Goal: Information Seeking & Learning: Learn about a topic

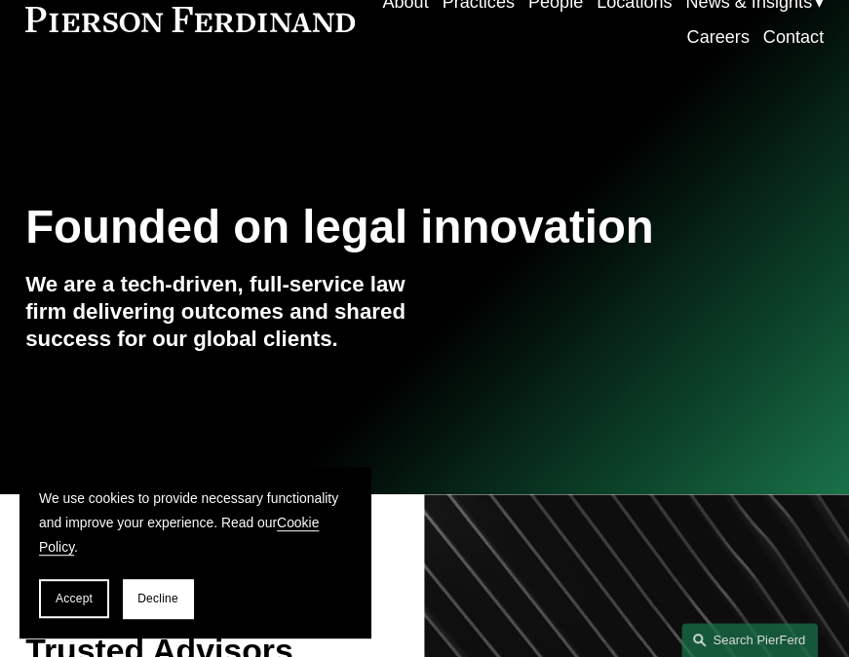
drag, startPoint x: 78, startPoint y: 604, endPoint x: 320, endPoint y: 532, distance: 252.2
click at [78, 604] on span "Accept" at bounding box center [74, 598] width 37 height 14
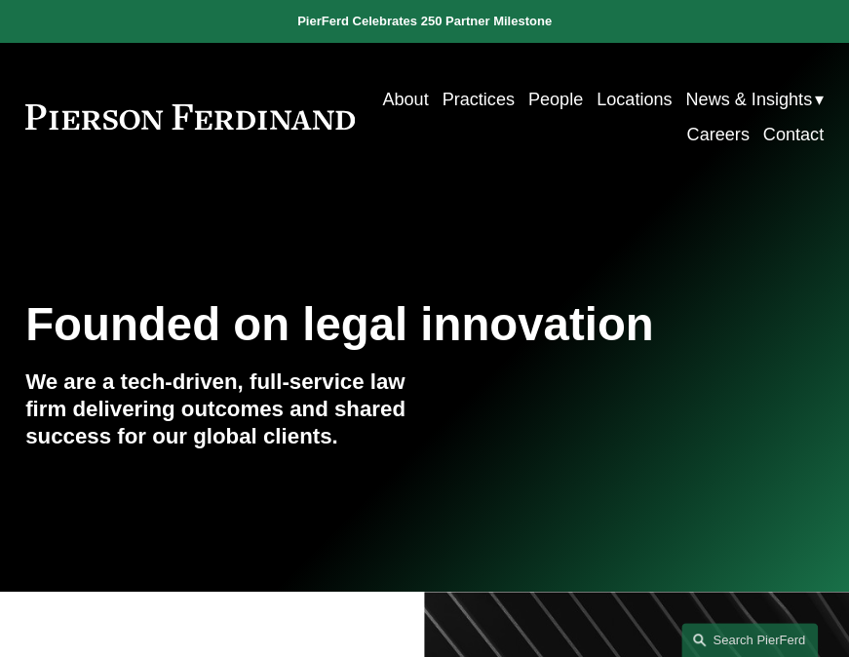
click at [583, 101] on link "People" at bounding box center [555, 99] width 55 height 35
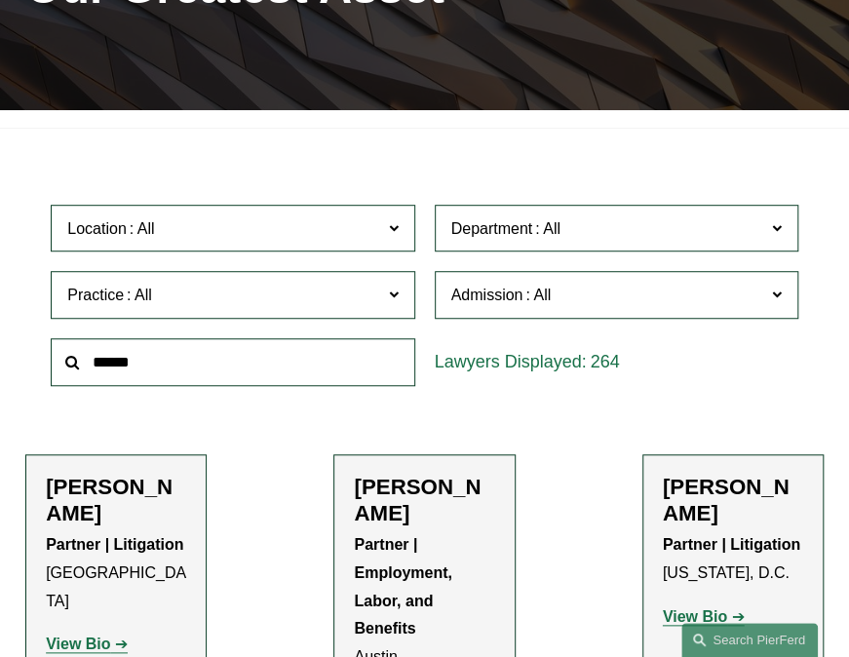
scroll to position [292, 0]
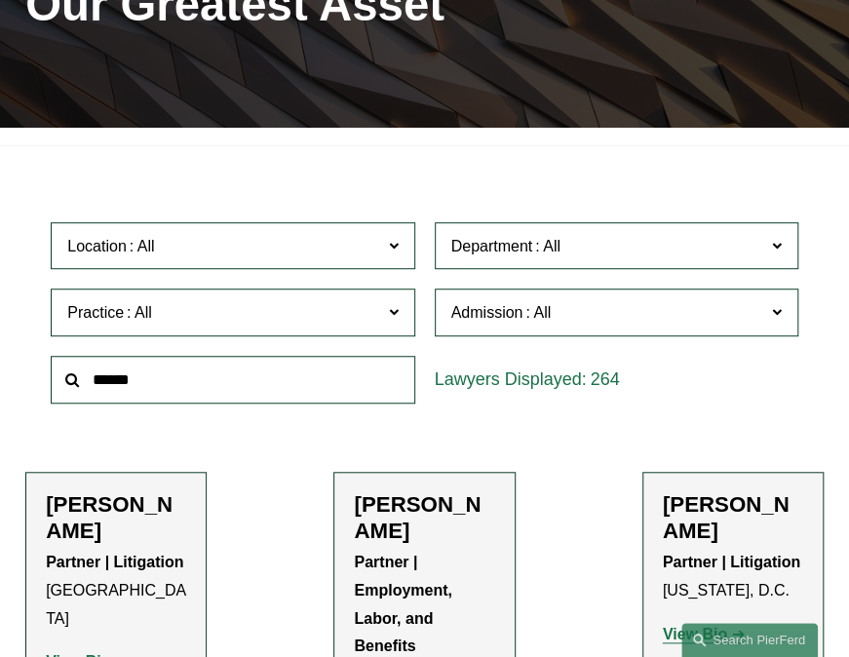
click at [209, 376] on input "text" at bounding box center [232, 380] width 363 height 48
paste input "**********"
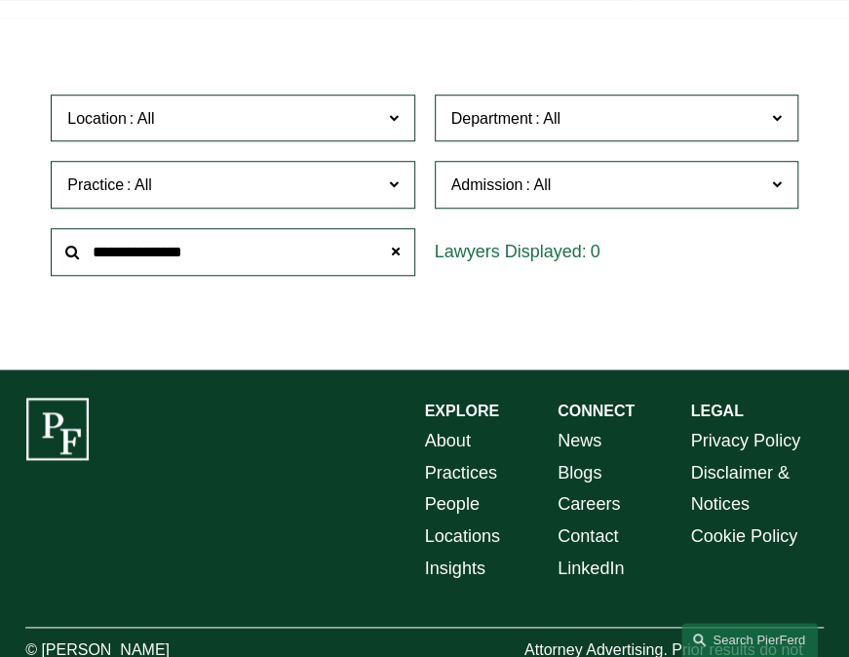
scroll to position [390, 0]
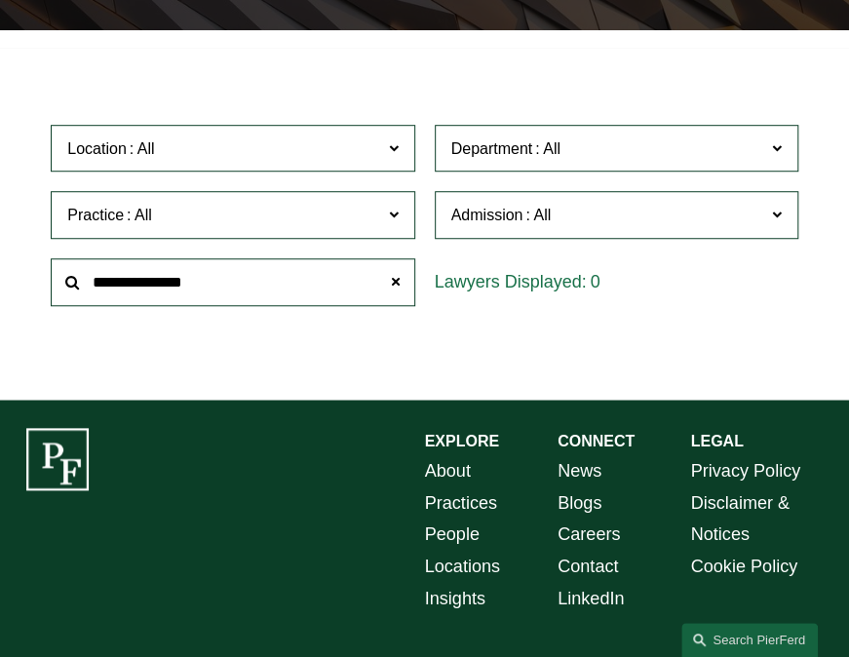
drag, startPoint x: 224, startPoint y: 288, endPoint x: 150, endPoint y: 292, distance: 74.1
click at [150, 292] on input "**********" at bounding box center [232, 282] width 363 height 48
click at [83, 447] on div at bounding box center [56, 459] width 63 height 62
click at [222, 288] on input "**********" at bounding box center [232, 282] width 363 height 48
drag, startPoint x: 271, startPoint y: 304, endPoint x: 170, endPoint y: 284, distance: 103.2
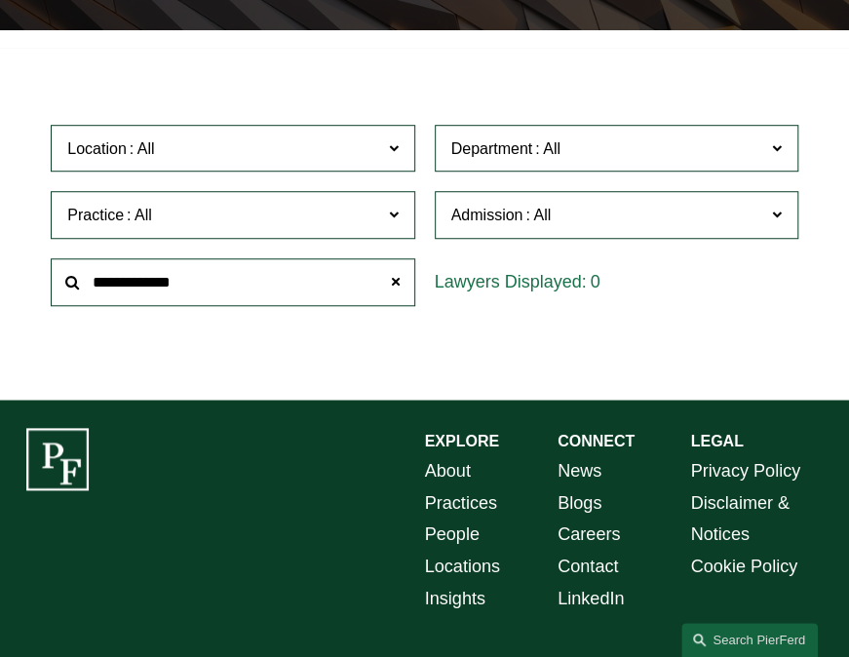
click at [165, 283] on input "**********" at bounding box center [232, 282] width 363 height 48
click at [180, 286] on input "********" at bounding box center [232, 282] width 363 height 48
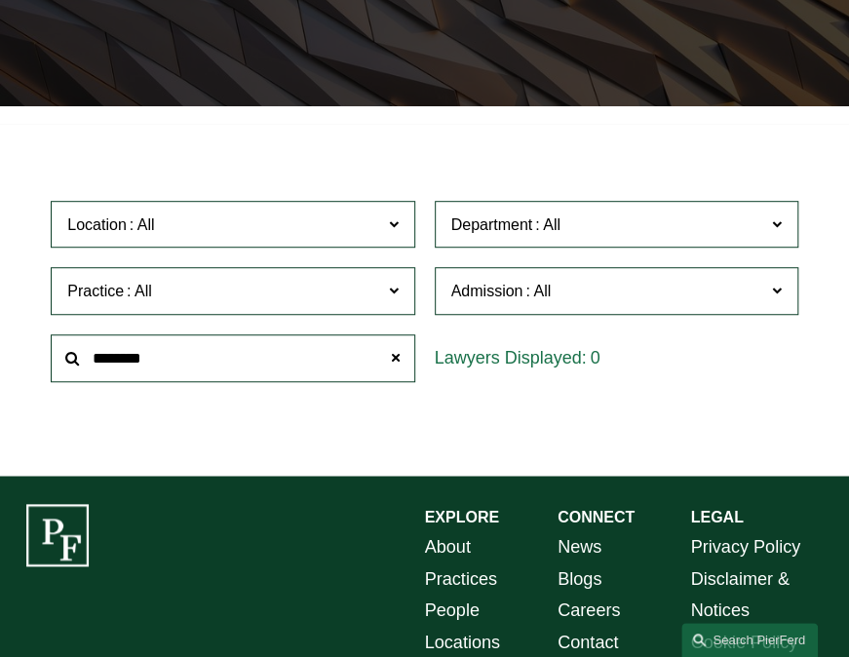
scroll to position [392, 0]
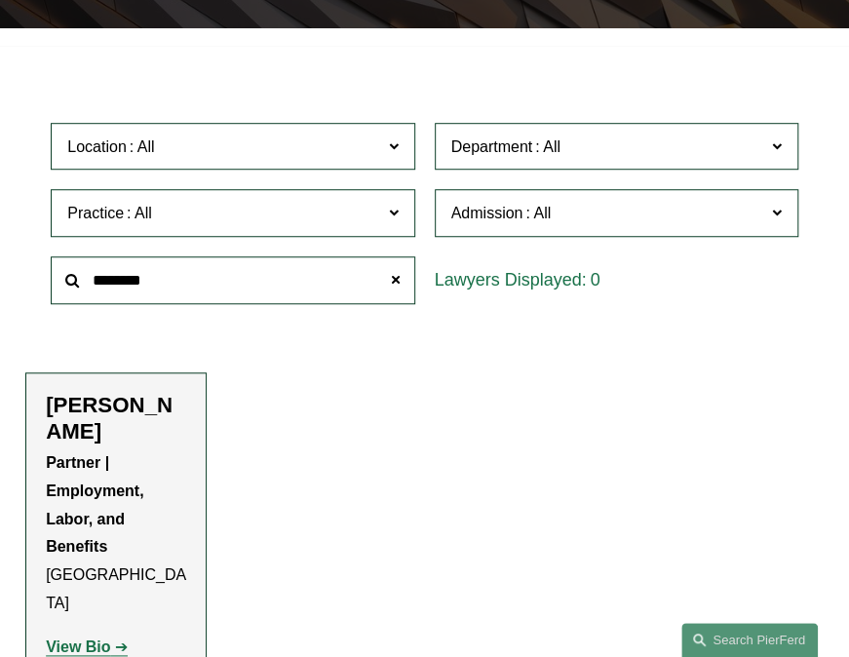
drag, startPoint x: 84, startPoint y: 608, endPoint x: 94, endPoint y: 618, distance: 13.8
click at [88, 633] on p "View Bio" at bounding box center [116, 647] width 140 height 28
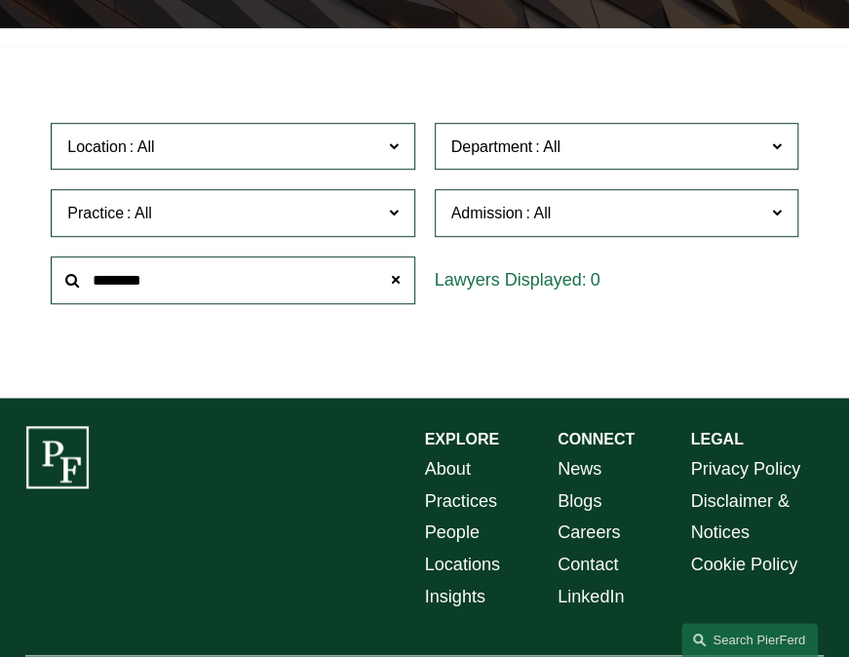
drag, startPoint x: 366, startPoint y: 288, endPoint x: 362, endPoint y: 302, distance: 14.2
click at [366, 290] on input "********" at bounding box center [232, 280] width 363 height 48
drag, startPoint x: 177, startPoint y: 327, endPoint x: 184, endPoint y: 292, distance: 35.7
click at [177, 328] on ul "Filter Location All Atlanta Austin Bellevue Boston Charlotte Chicago Cincinnati…" at bounding box center [424, 214] width 849 height 318
click at [183, 284] on input "******" at bounding box center [232, 280] width 363 height 48
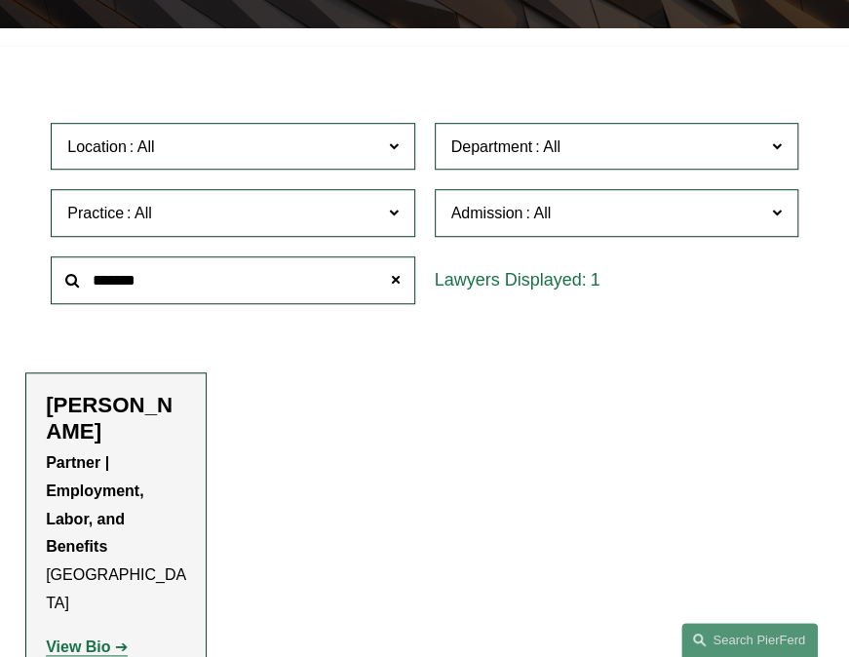
type input "******"
click at [90, 638] on strong "View Bio" at bounding box center [78, 646] width 64 height 17
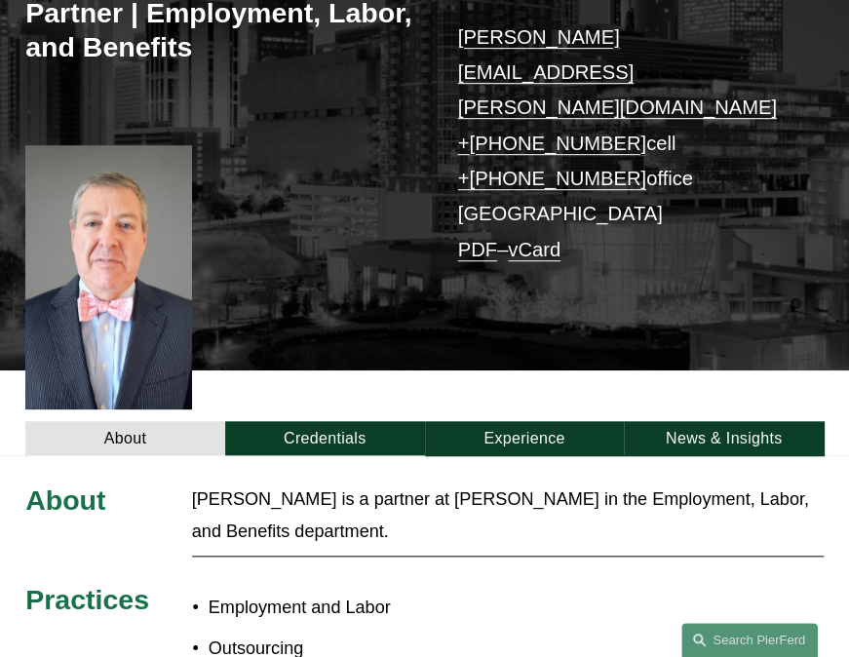
scroll to position [390, 0]
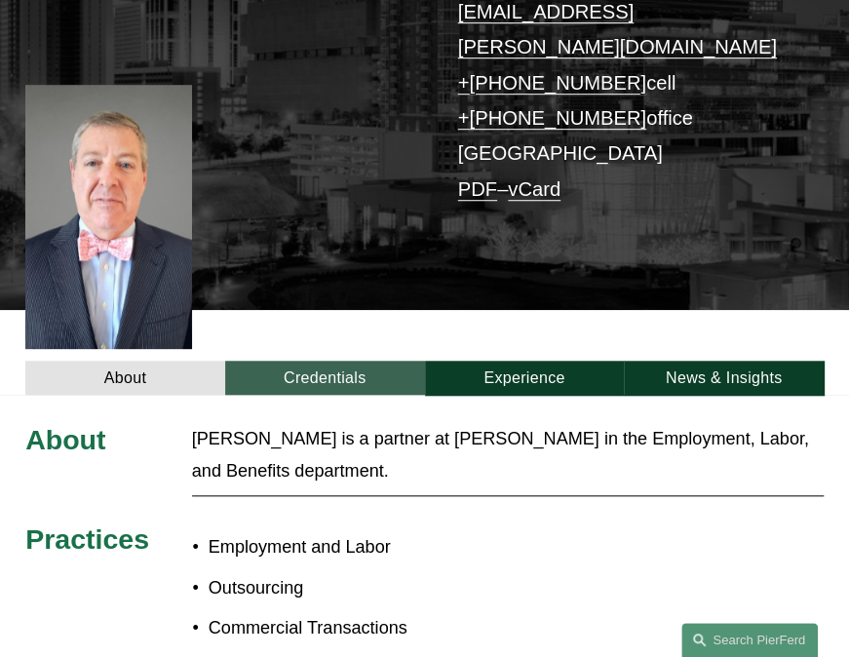
click at [340, 360] on link "Credentials" at bounding box center [325, 377] width 200 height 34
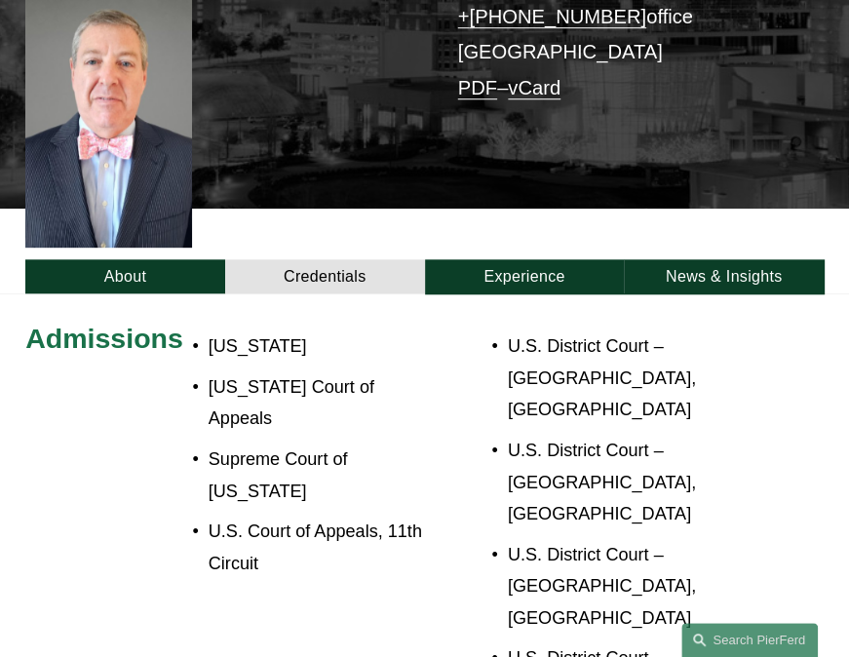
scroll to position [487, 0]
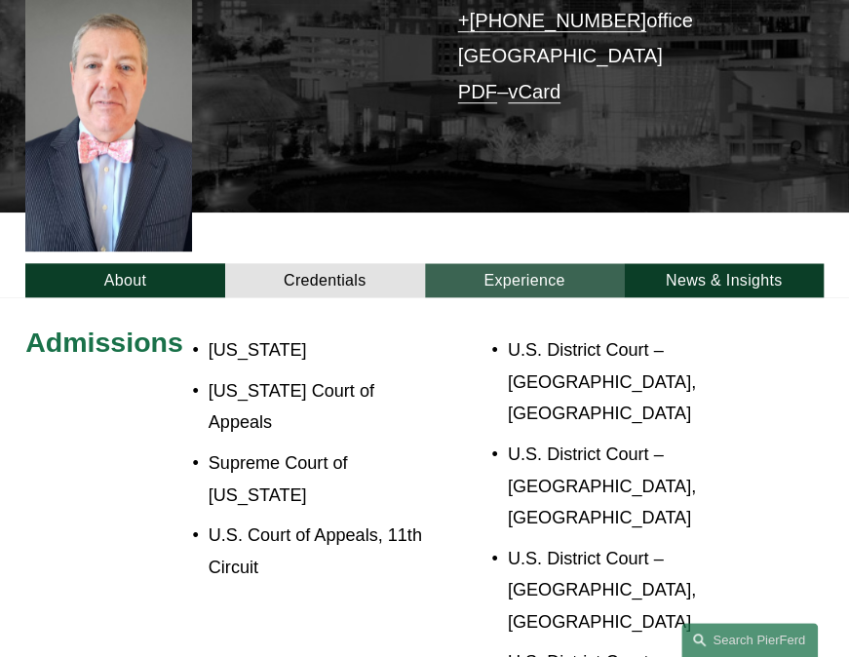
click at [512, 263] on link "Experience" at bounding box center [525, 280] width 200 height 34
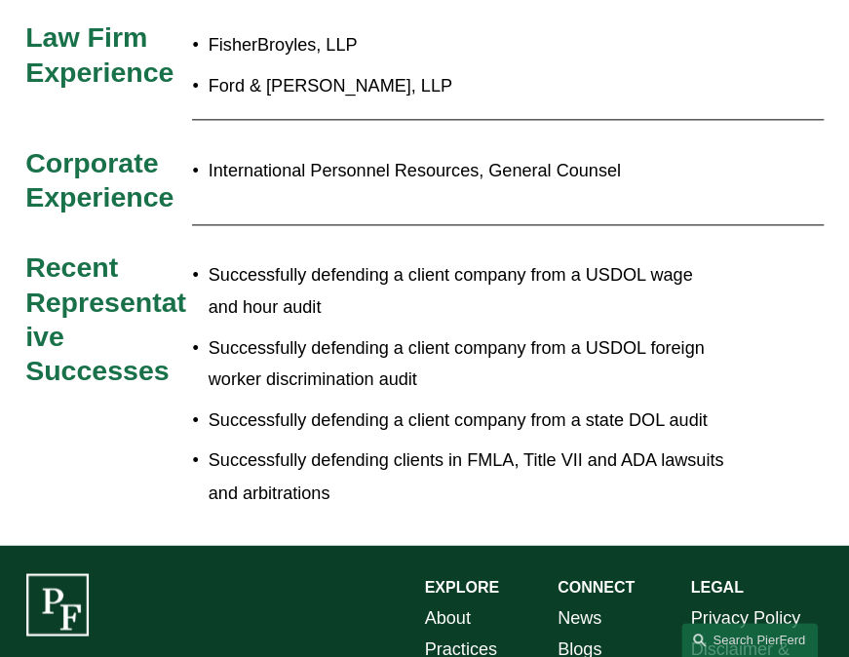
scroll to position [777, 0]
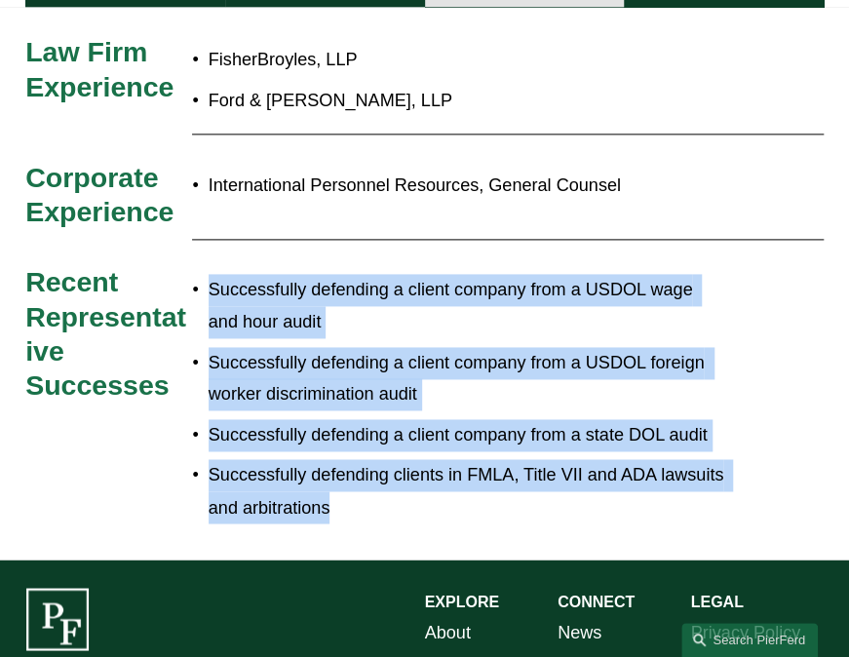
drag, startPoint x: 403, startPoint y: 442, endPoint x: 207, endPoint y: 222, distance: 295.3
click at [207, 274] on ul "Successfully defending a client company from a USDOL wage and hour audit Succes…" at bounding box center [458, 398] width 532 height 248
copy ul "Successfully defending a client company from a USDOL wage and hour audit Succes…"
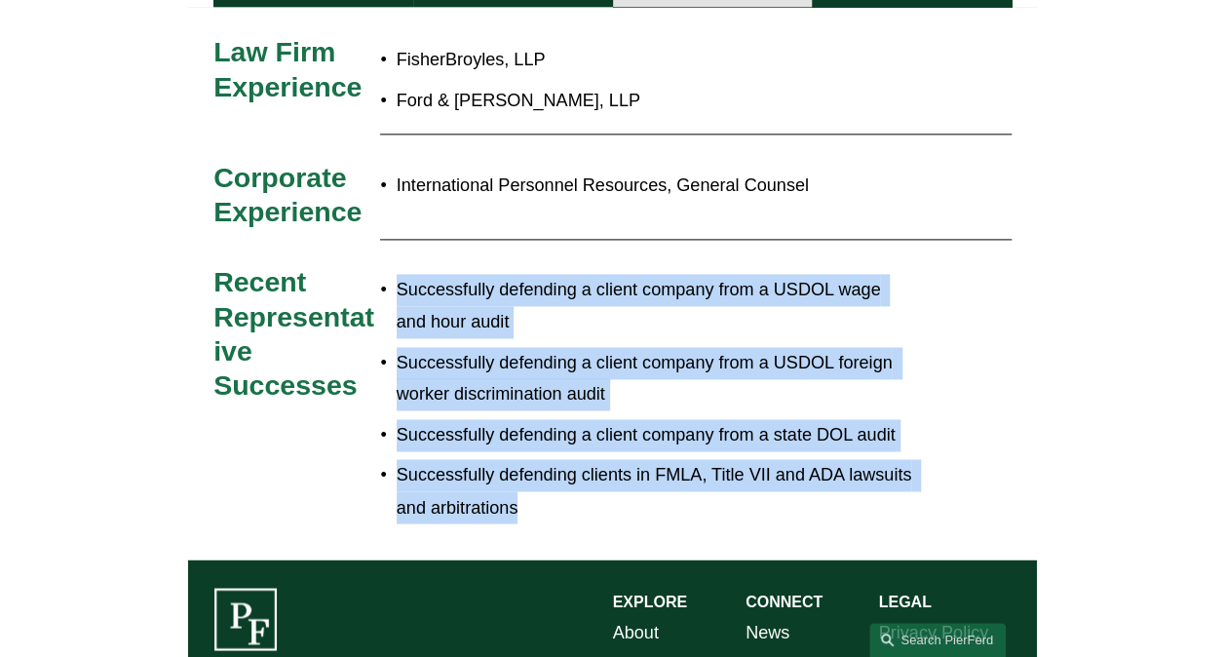
scroll to position [909, 0]
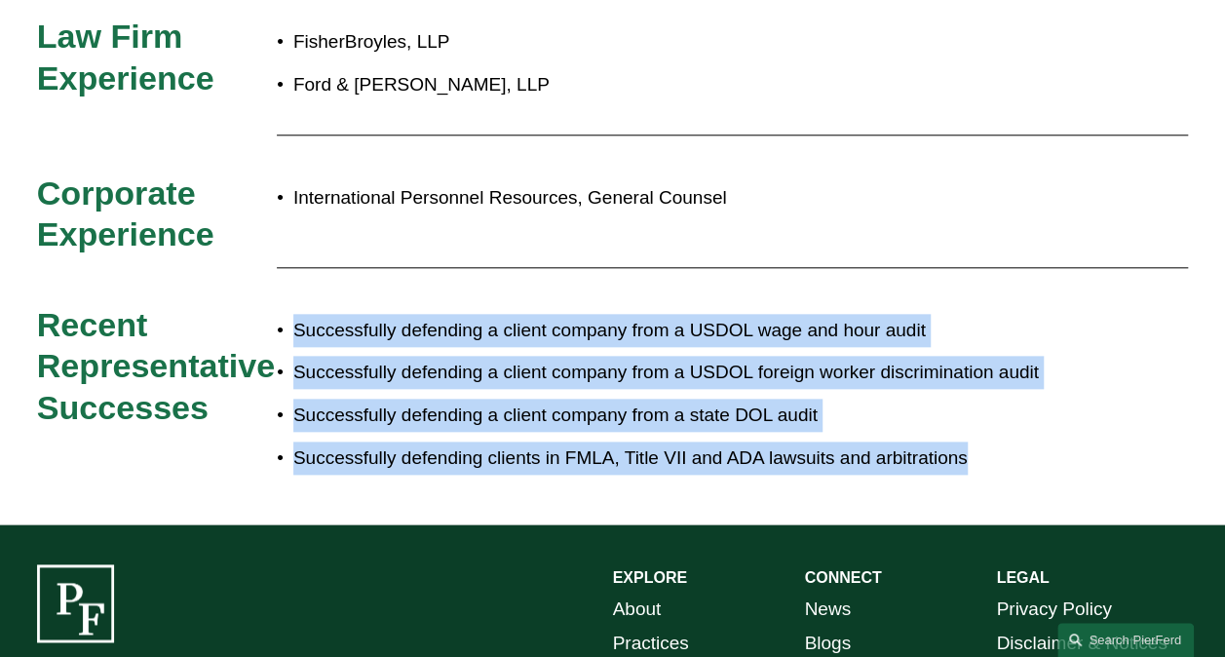
click at [848, 314] on p "Successfully defending a client company from a USDOL wage and hour audit" at bounding box center [668, 330] width 751 height 33
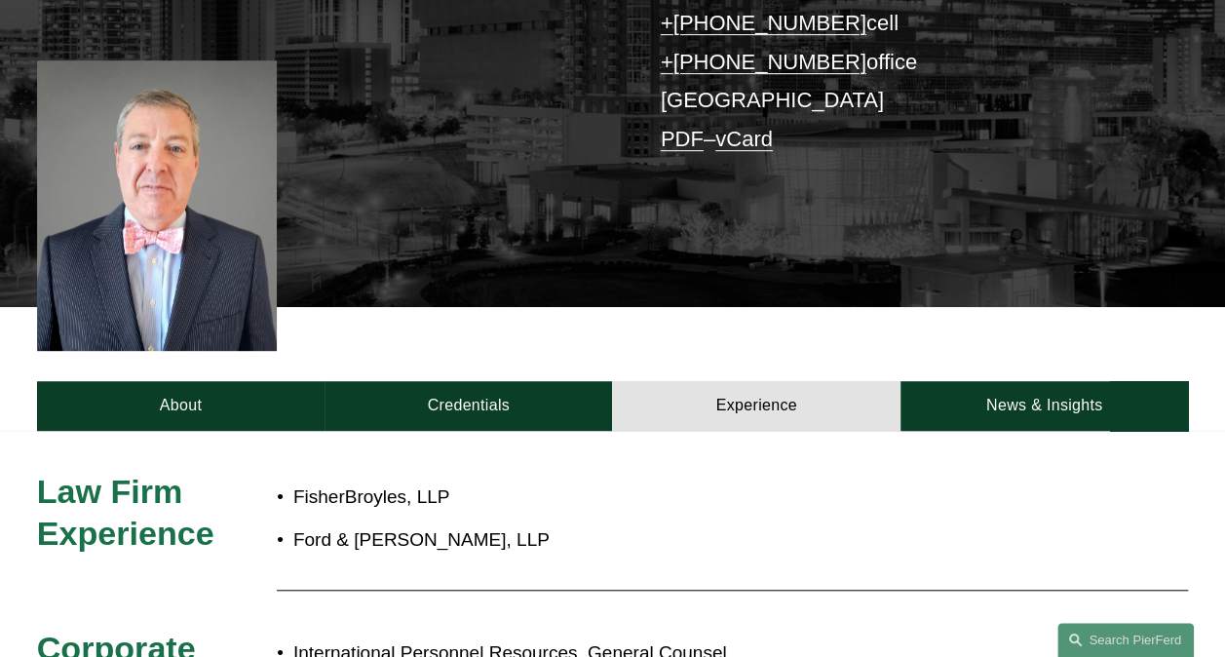
scroll to position [450, 0]
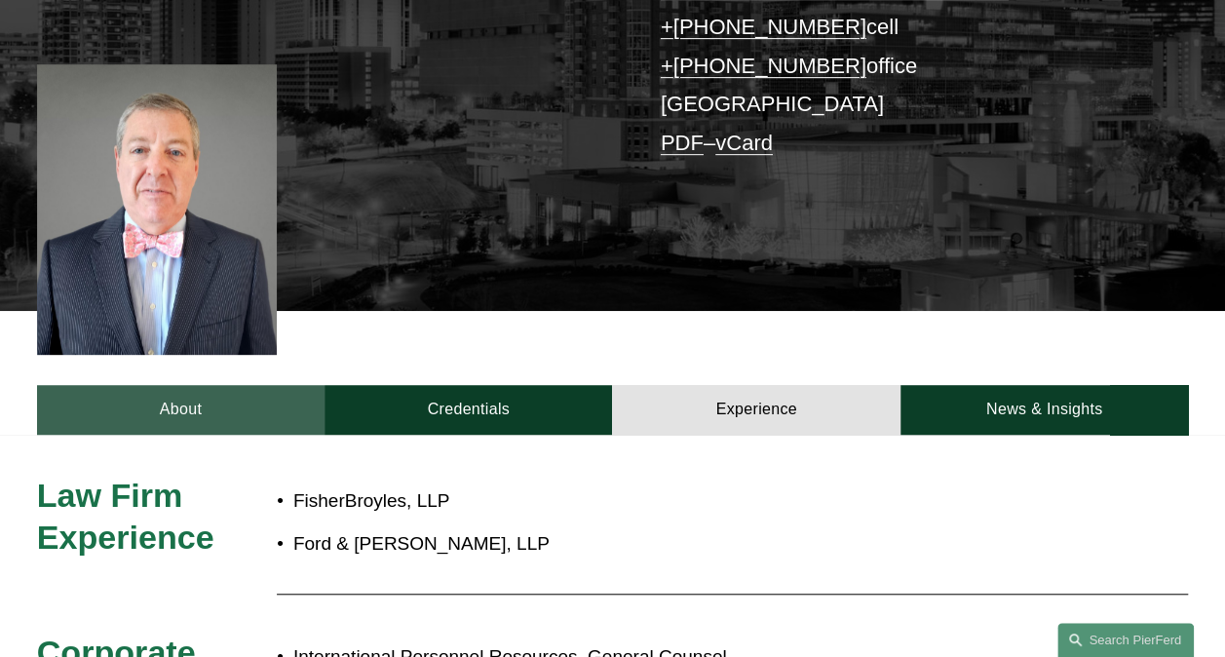
click at [205, 385] on link "About" at bounding box center [180, 410] width 287 height 50
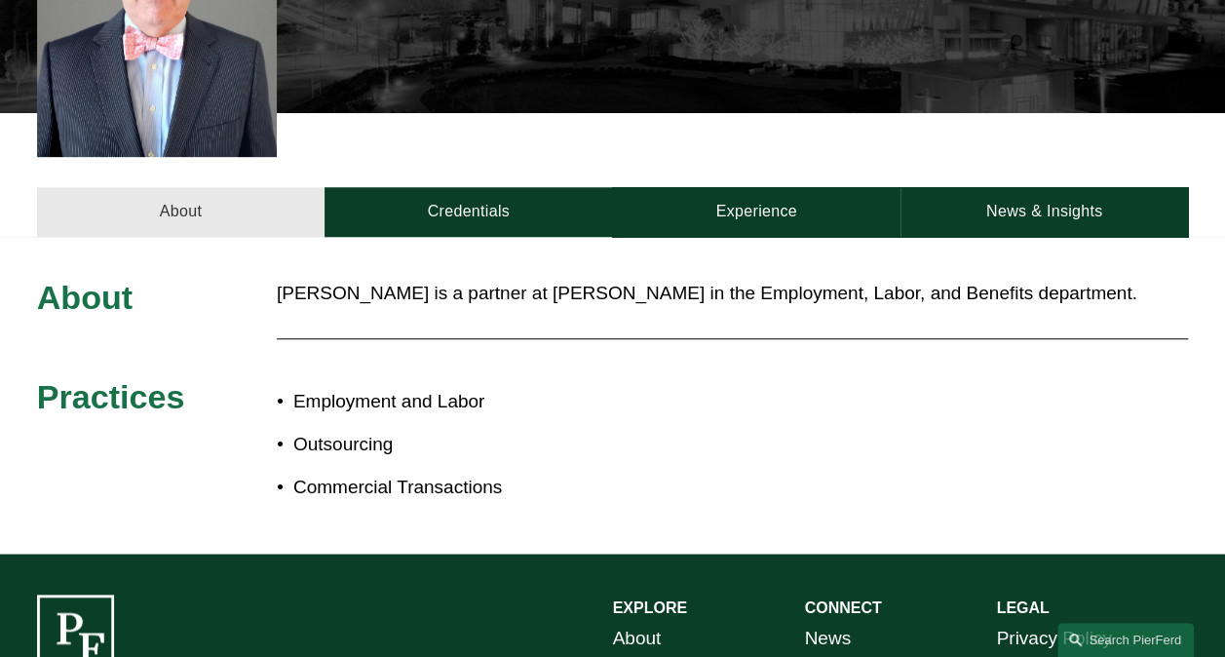
scroll to position [650, 0]
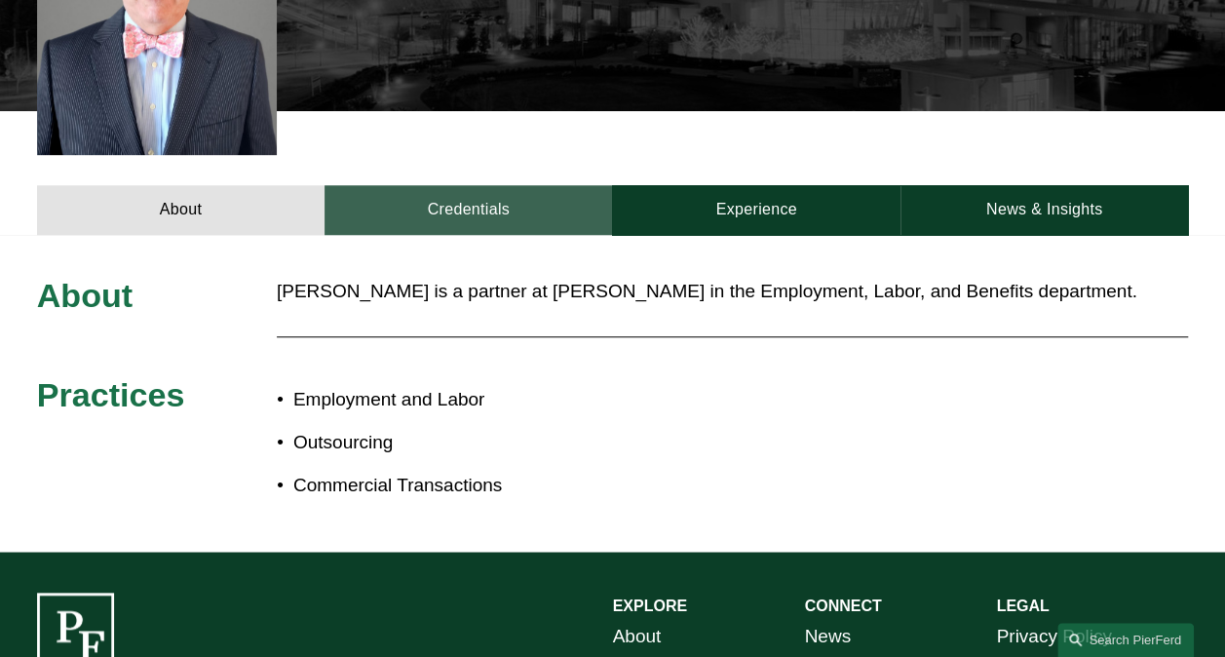
click at [437, 185] on link "Credentials" at bounding box center [467, 210] width 287 height 50
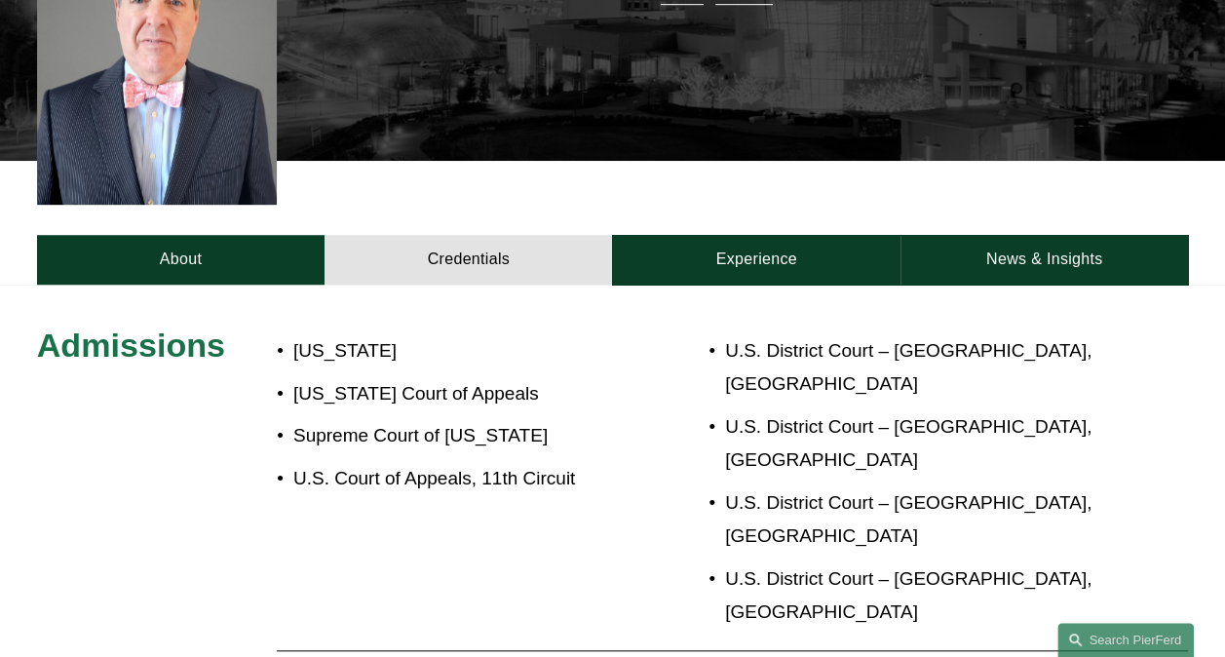
scroll to position [590, 0]
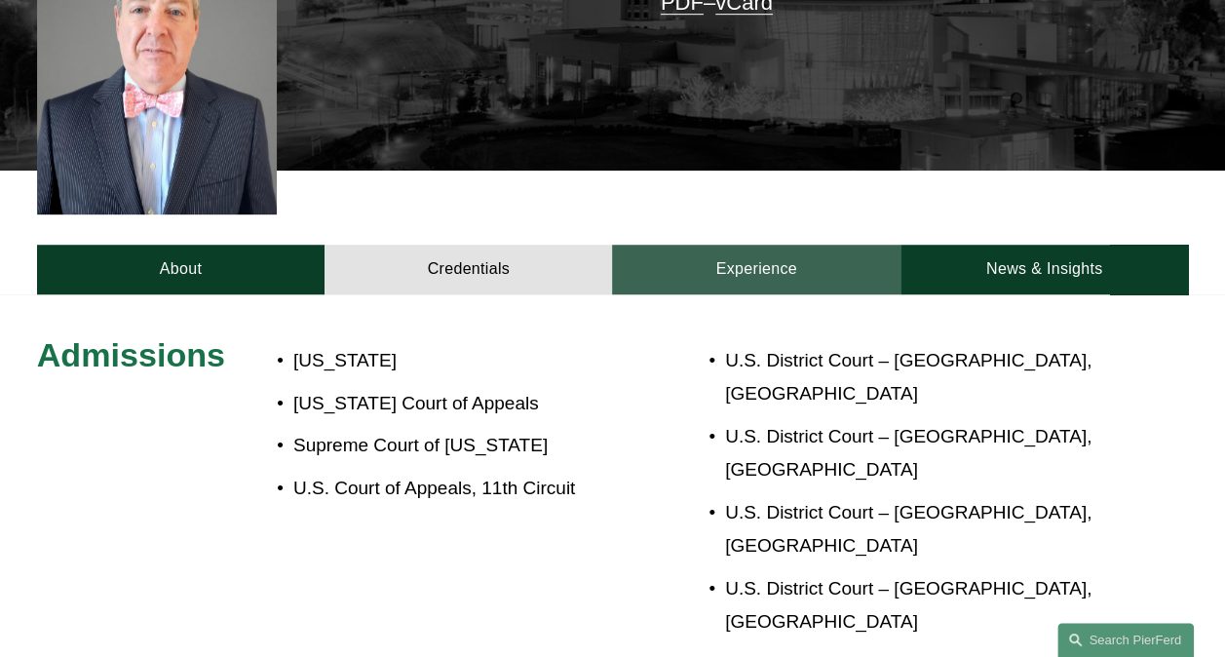
click at [717, 245] on link "Experience" at bounding box center [755, 270] width 287 height 50
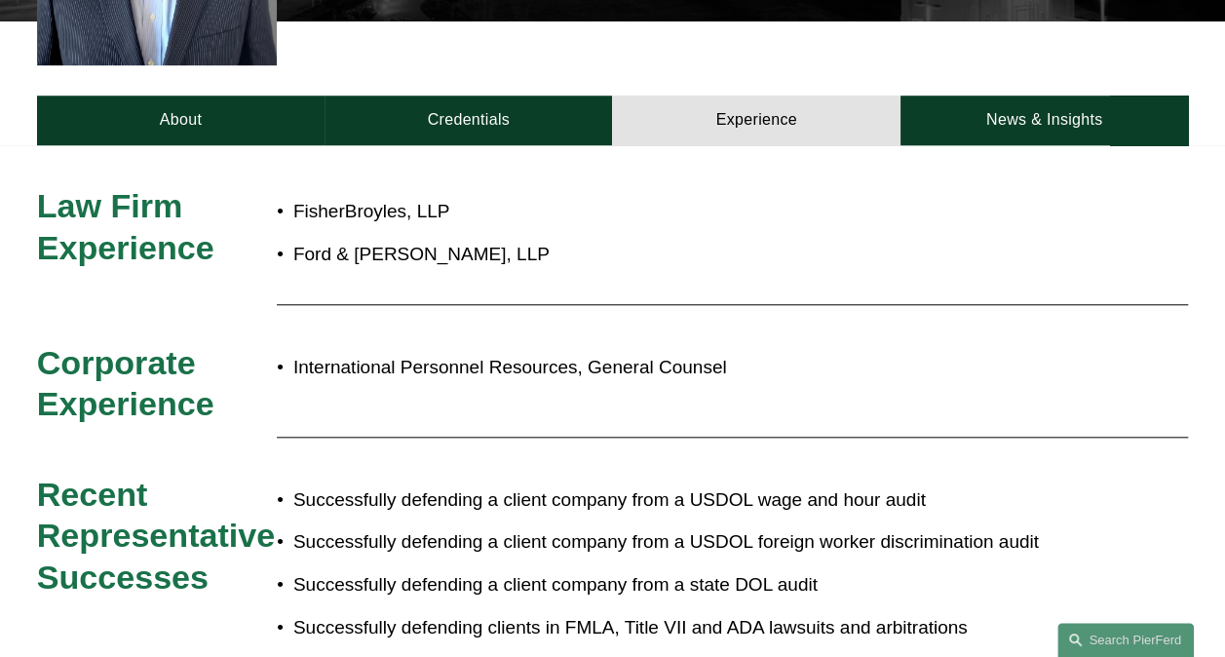
scroll to position [740, 0]
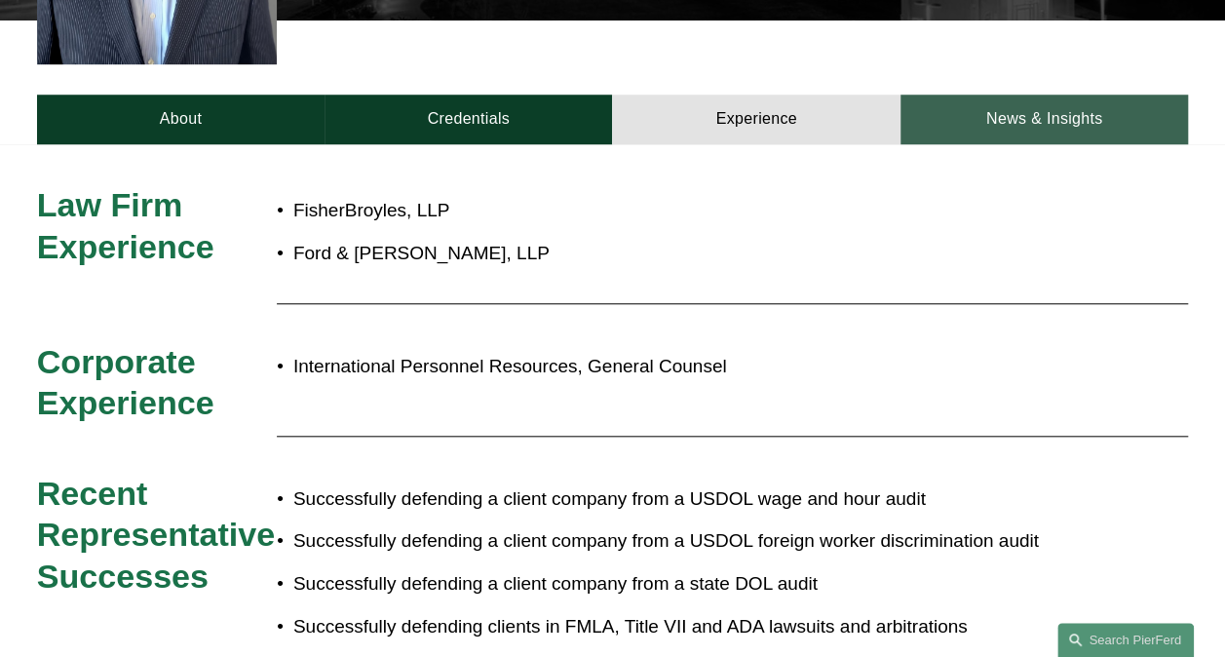
click at [848, 95] on link "News & Insights" at bounding box center [1043, 120] width 287 height 50
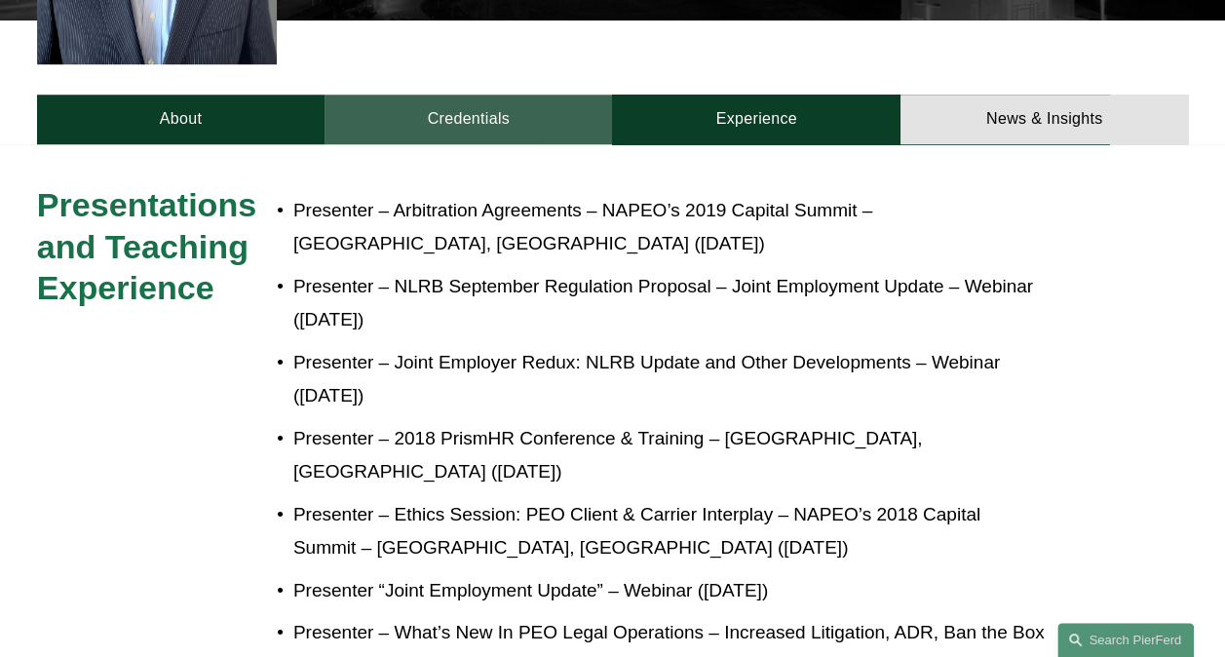
click at [522, 95] on link "Credentials" at bounding box center [467, 120] width 287 height 50
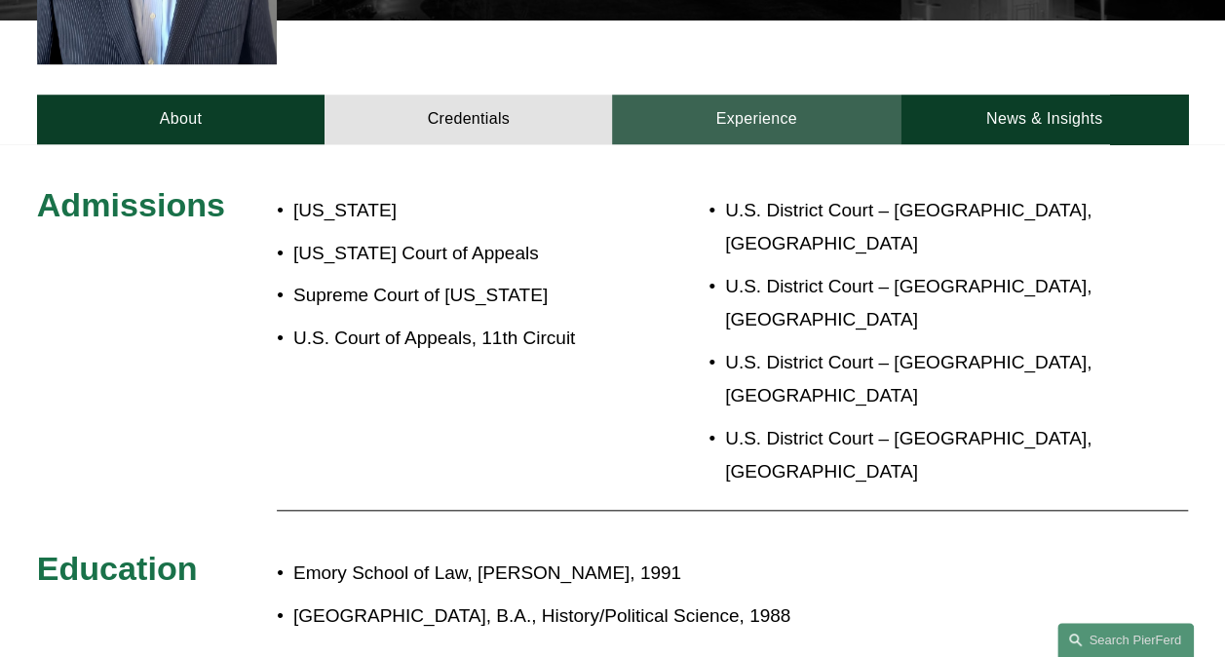
click at [815, 103] on link "Experience" at bounding box center [755, 120] width 287 height 50
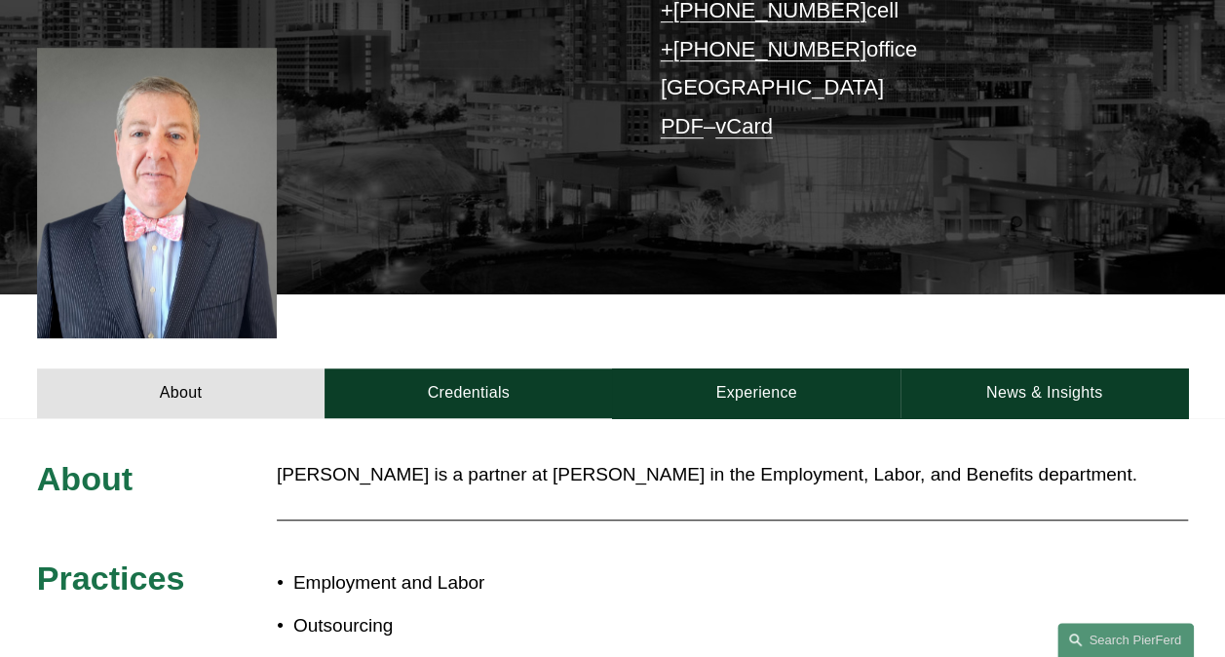
scroll to position [519, 0]
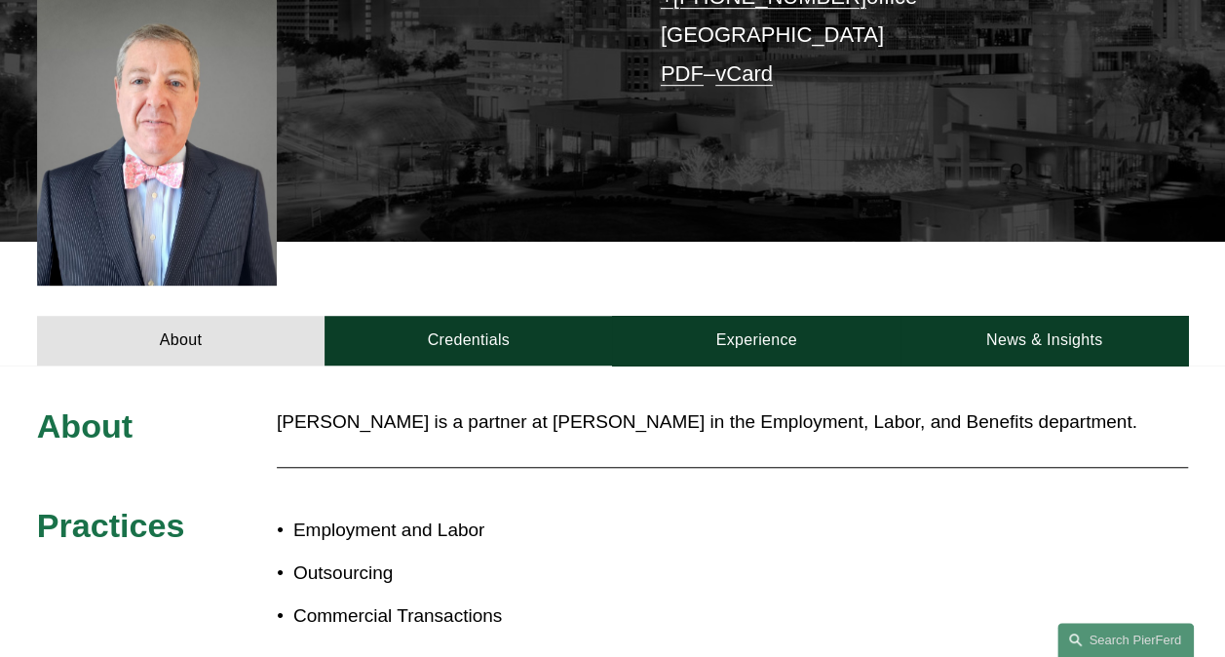
drag, startPoint x: 289, startPoint y: 352, endPoint x: 210, endPoint y: 438, distance: 117.2
click at [290, 365] on div "About [PERSON_NAME] is a partner at [PERSON_NAME] in the Employment, Labor, and…" at bounding box center [612, 523] width 1225 height 317
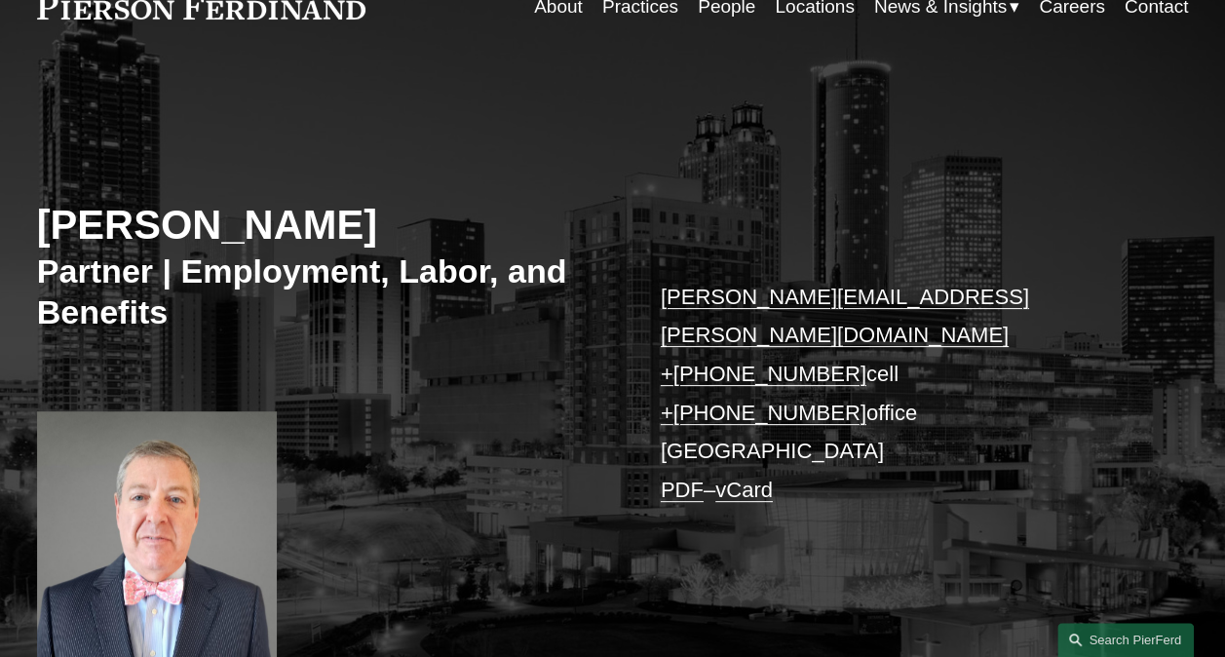
scroll to position [0, 0]
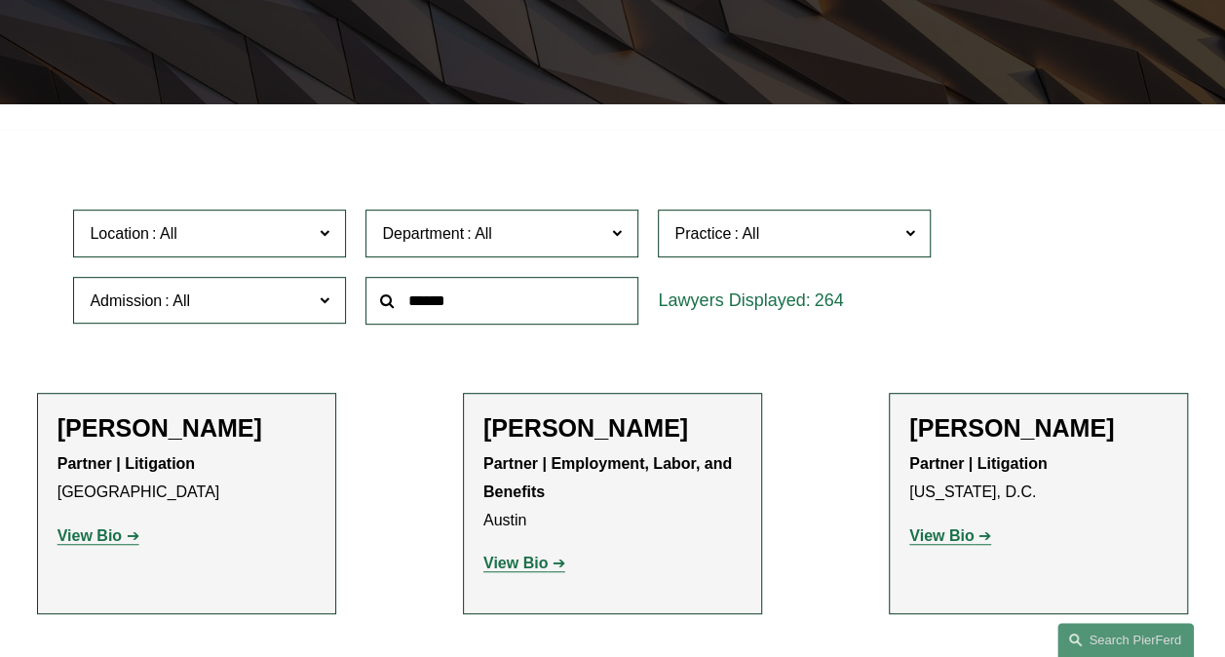
scroll to position [294, 0]
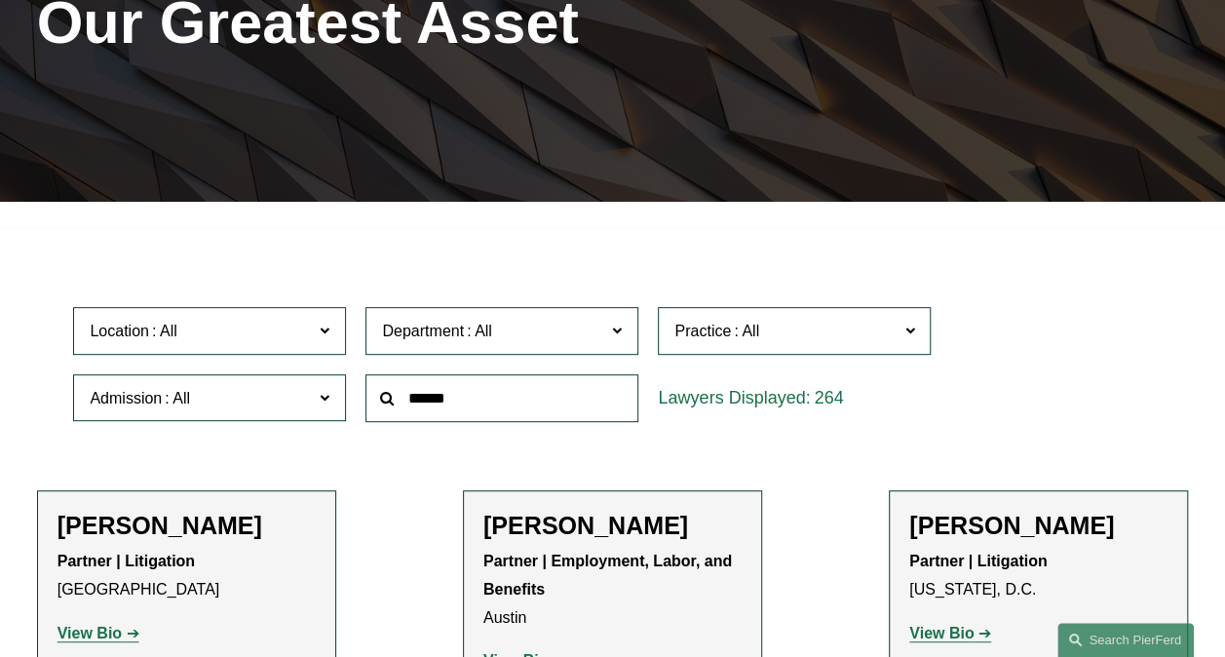
click at [455, 407] on input "text" at bounding box center [501, 398] width 273 height 48
paste input "**********"
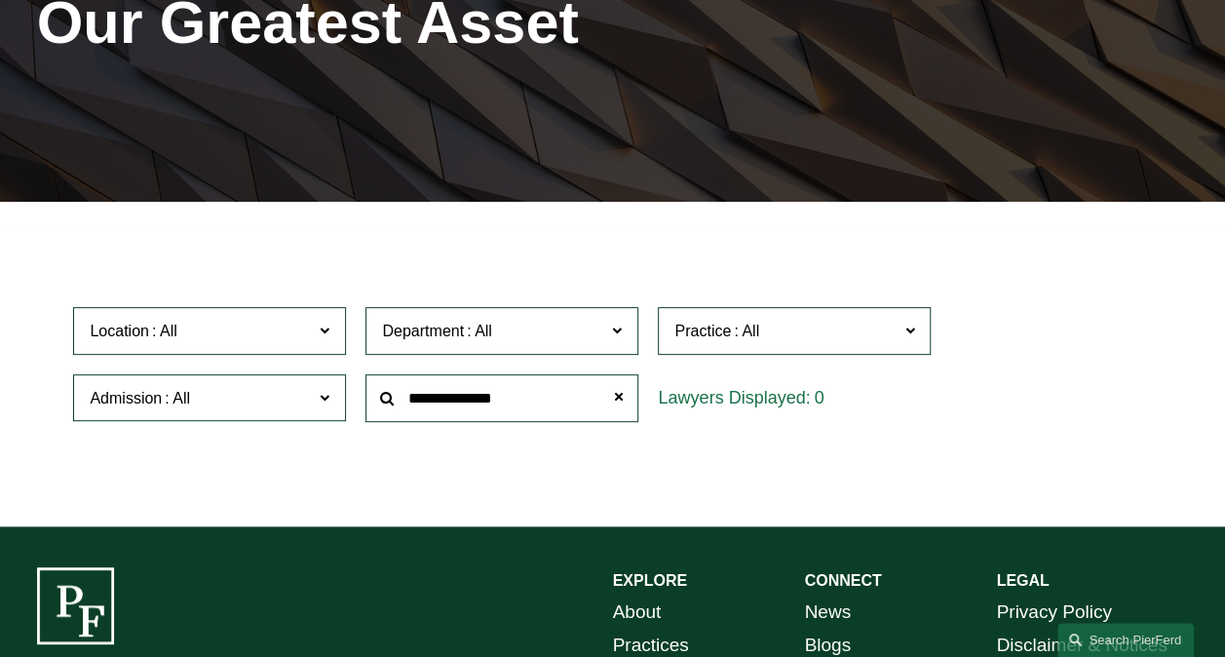
click at [472, 401] on input "**********" at bounding box center [501, 398] width 273 height 48
drag, startPoint x: 499, startPoint y: 407, endPoint x: 458, endPoint y: 409, distance: 41.0
click at [458, 409] on input "**********" at bounding box center [501, 398] width 273 height 48
click at [532, 401] on input "********" at bounding box center [501, 398] width 273 height 48
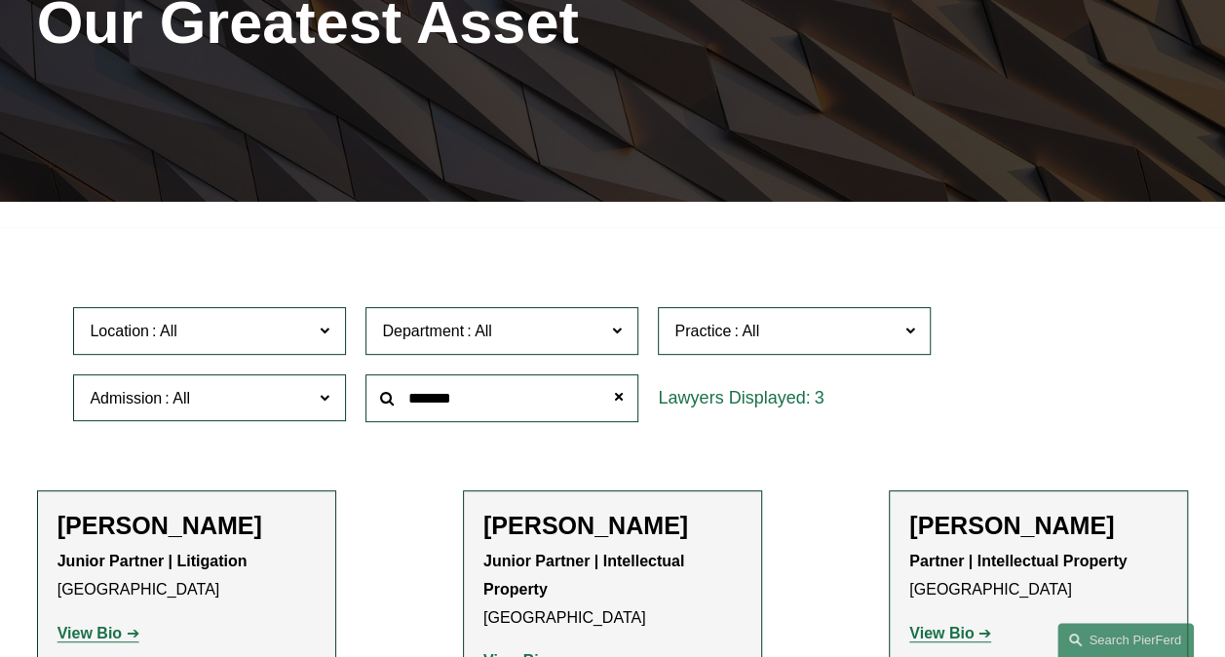
type input "******"
click at [366, 87] on div "PEOPLE Our Greatest Asset" at bounding box center [612, 37] width 1225 height 247
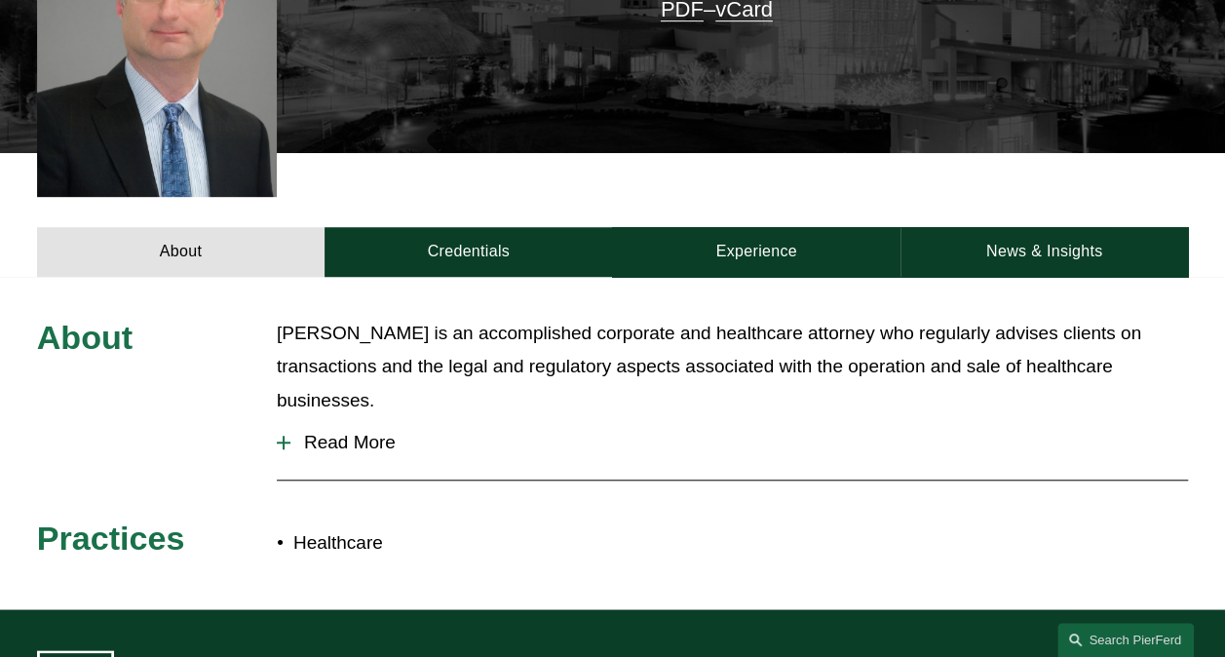
scroll to position [585, 0]
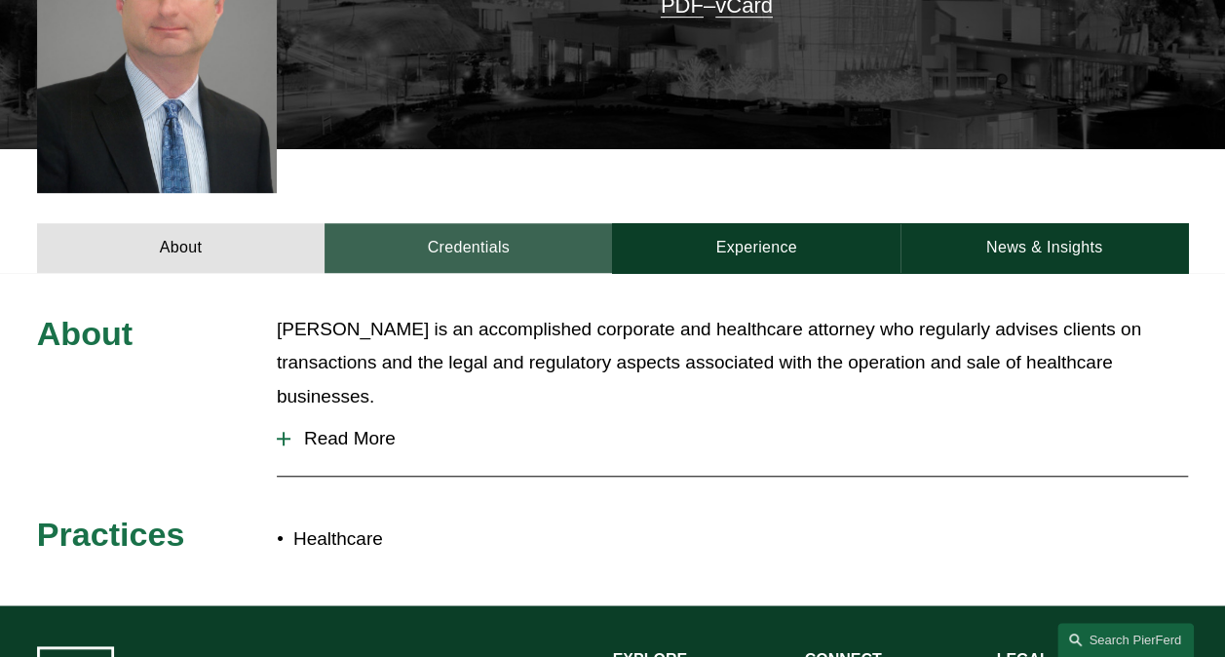
click at [547, 228] on link "Credentials" at bounding box center [467, 248] width 287 height 50
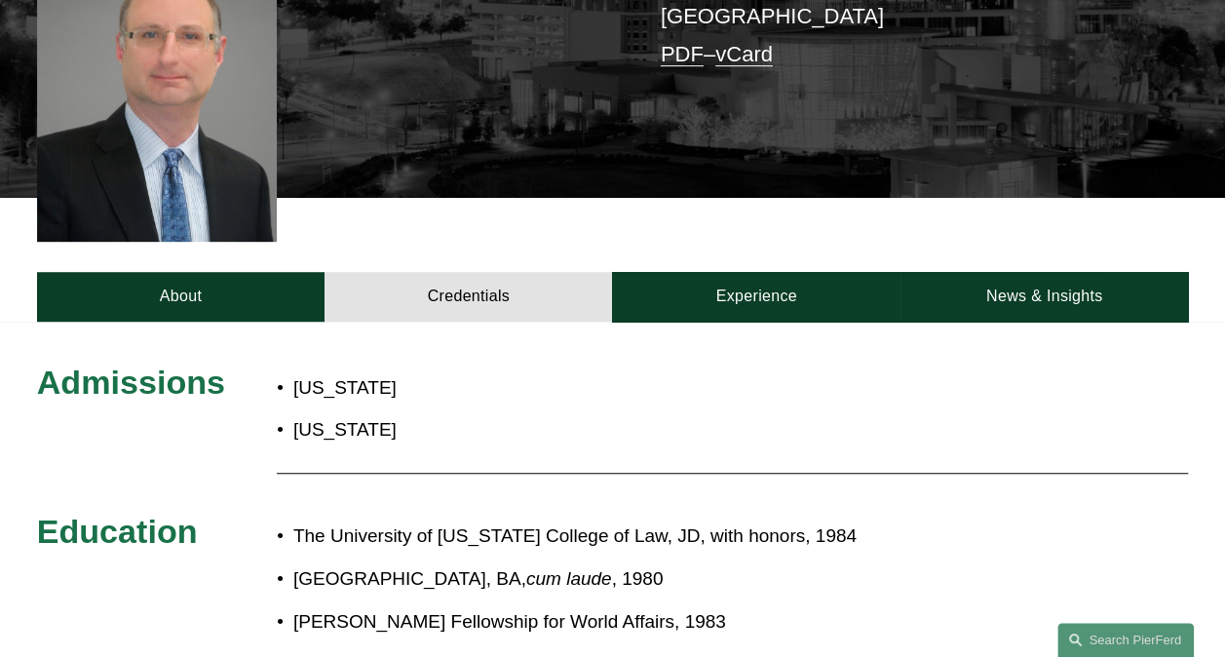
scroll to position [487, 0]
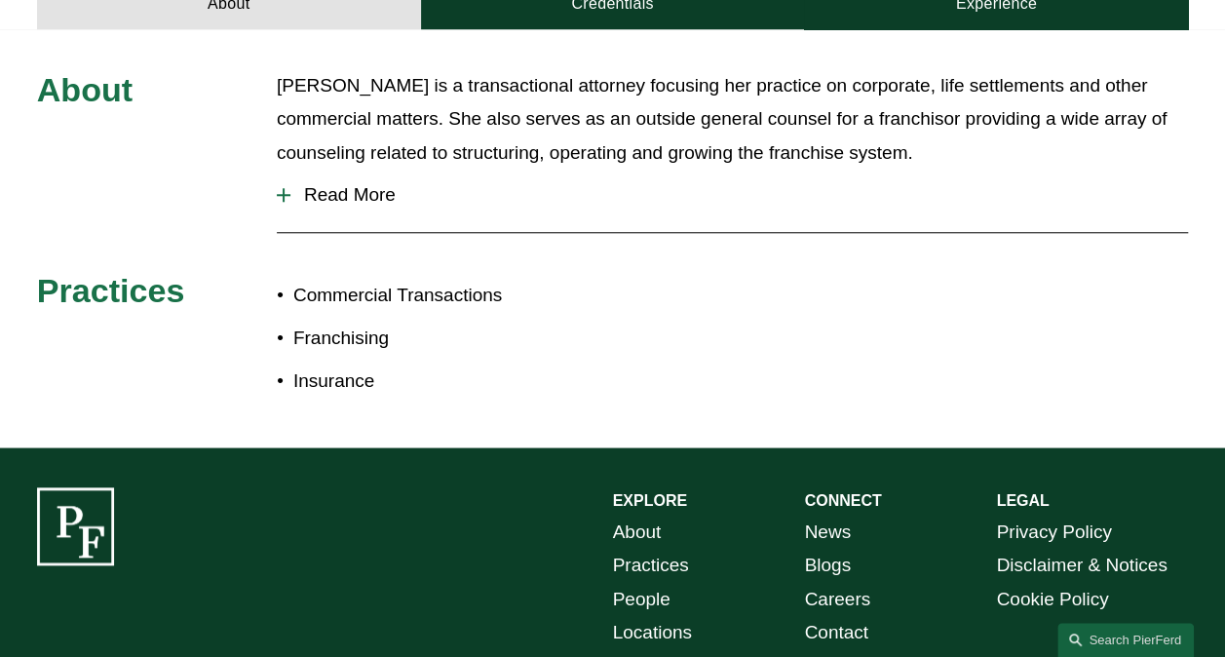
scroll to position [682, 0]
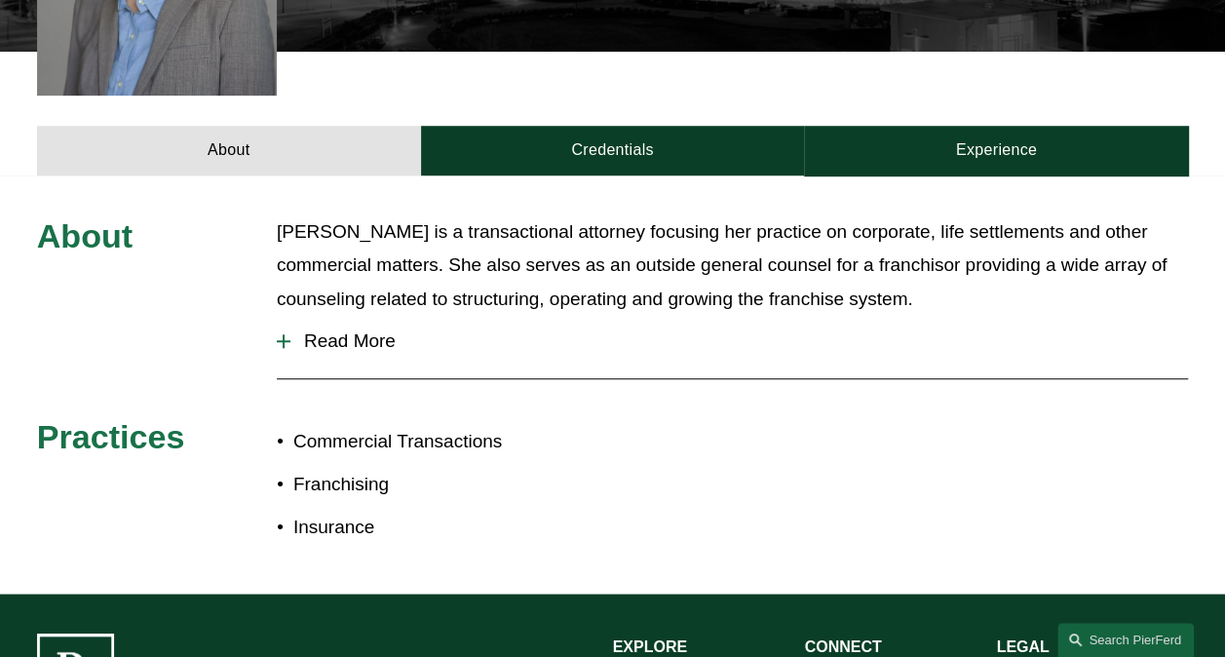
click at [352, 330] on span "Read More" at bounding box center [738, 340] width 897 height 21
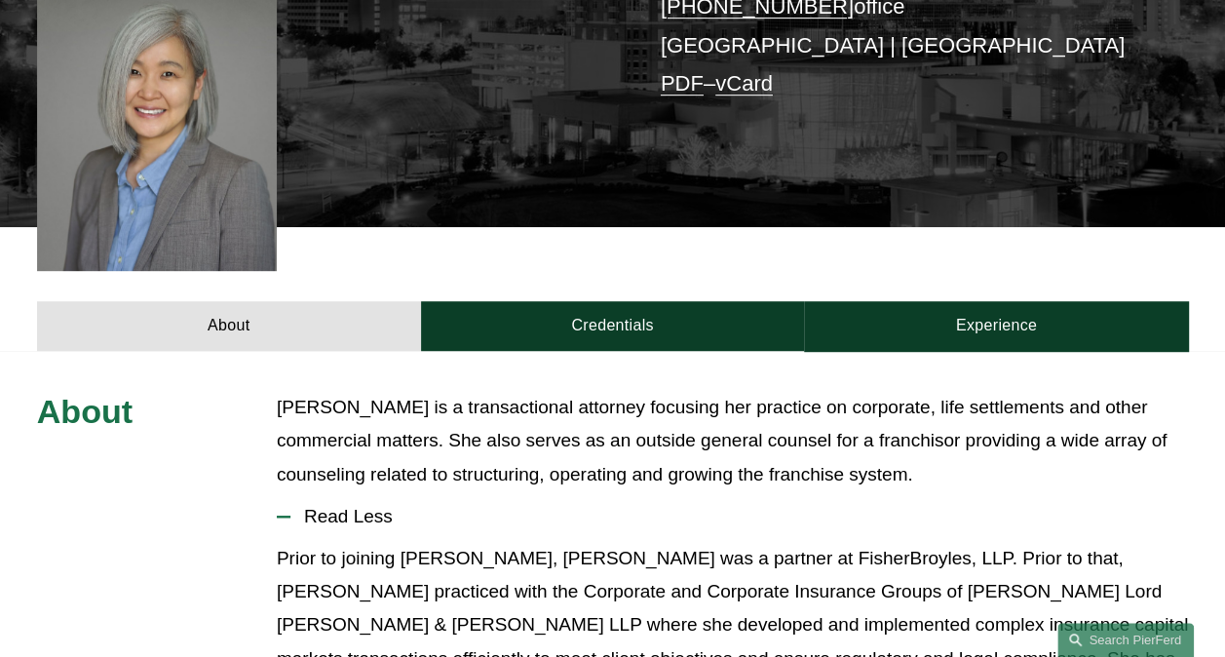
scroll to position [487, 0]
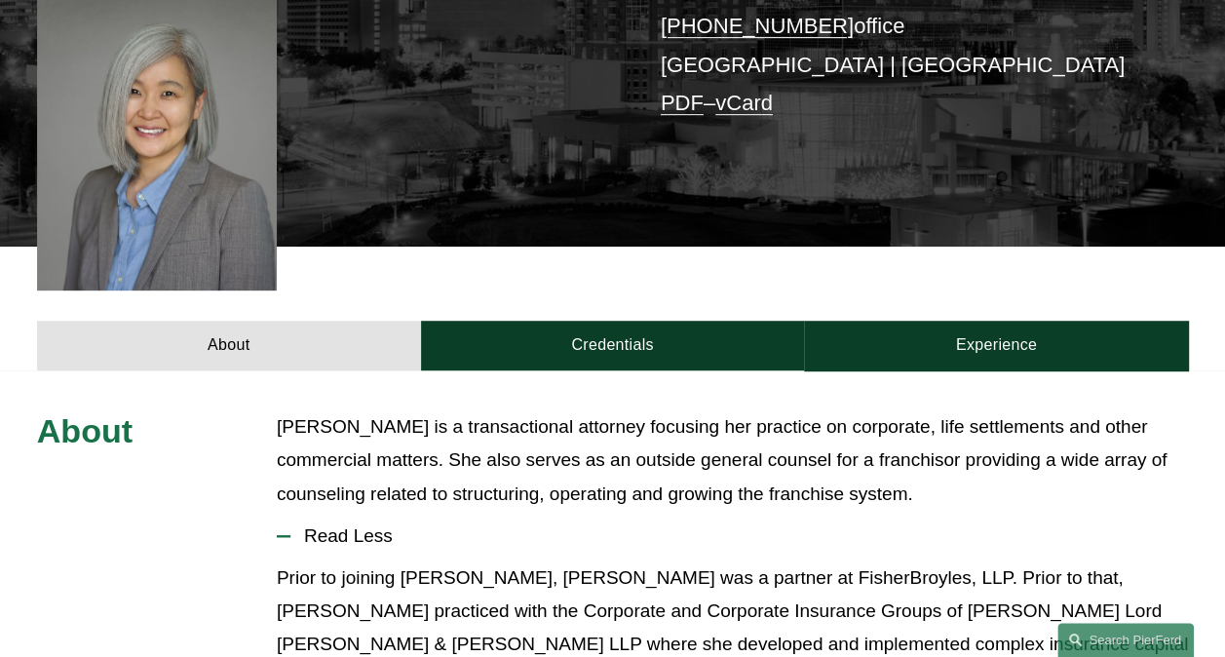
click at [314, 525] on span "Read Less" at bounding box center [738, 535] width 897 height 21
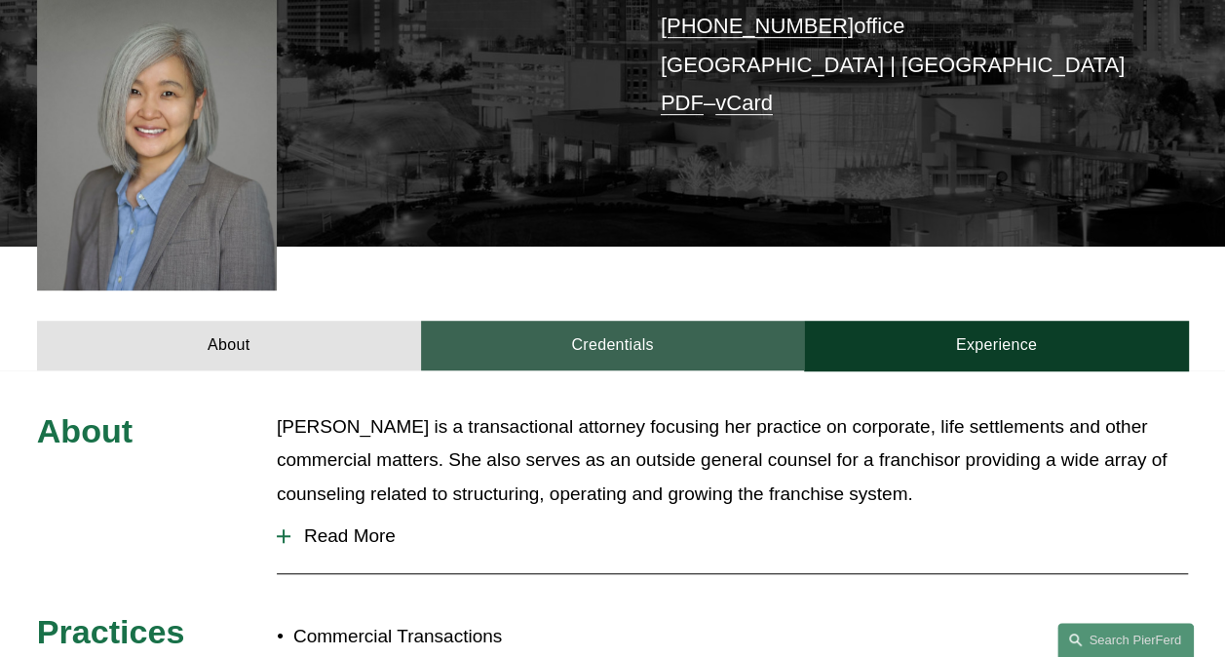
click at [577, 321] on link "Credentials" at bounding box center [613, 346] width 384 height 50
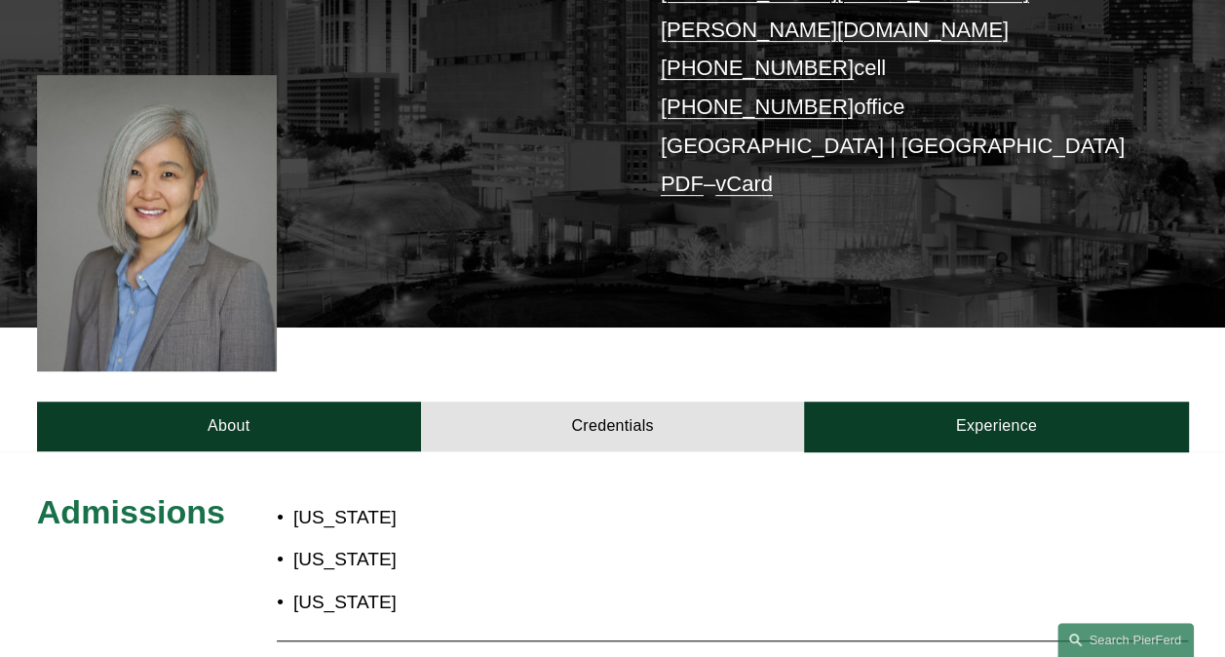
scroll to position [390, 0]
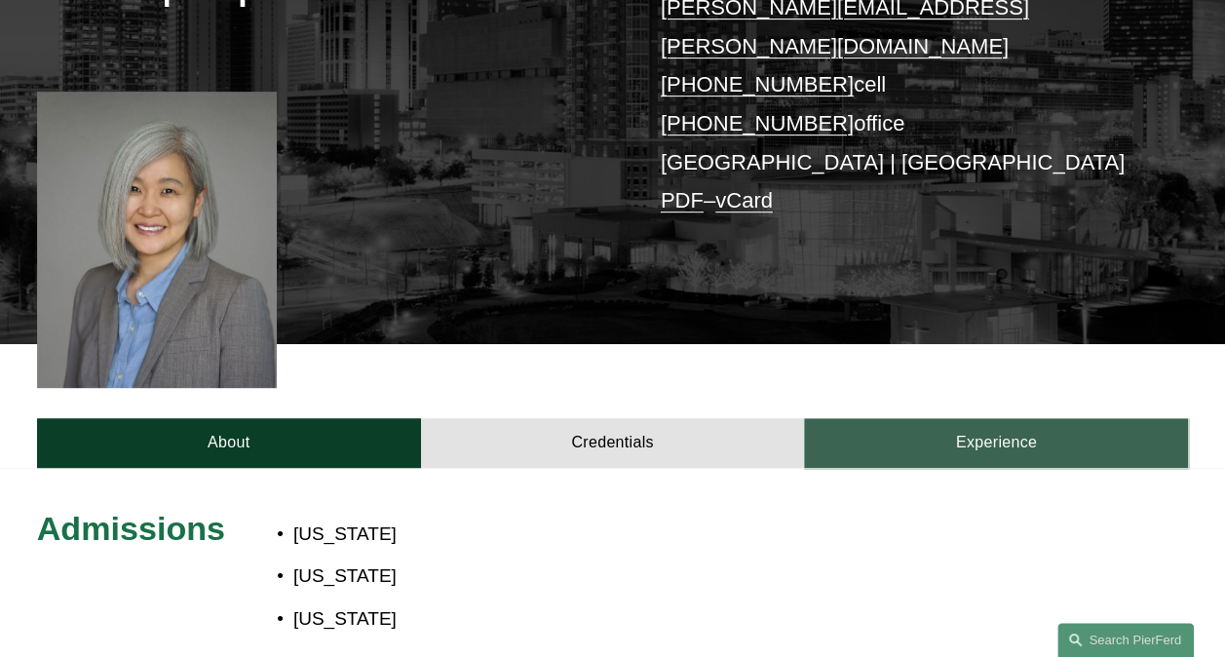
click at [1017, 421] on link "Experience" at bounding box center [996, 443] width 384 height 50
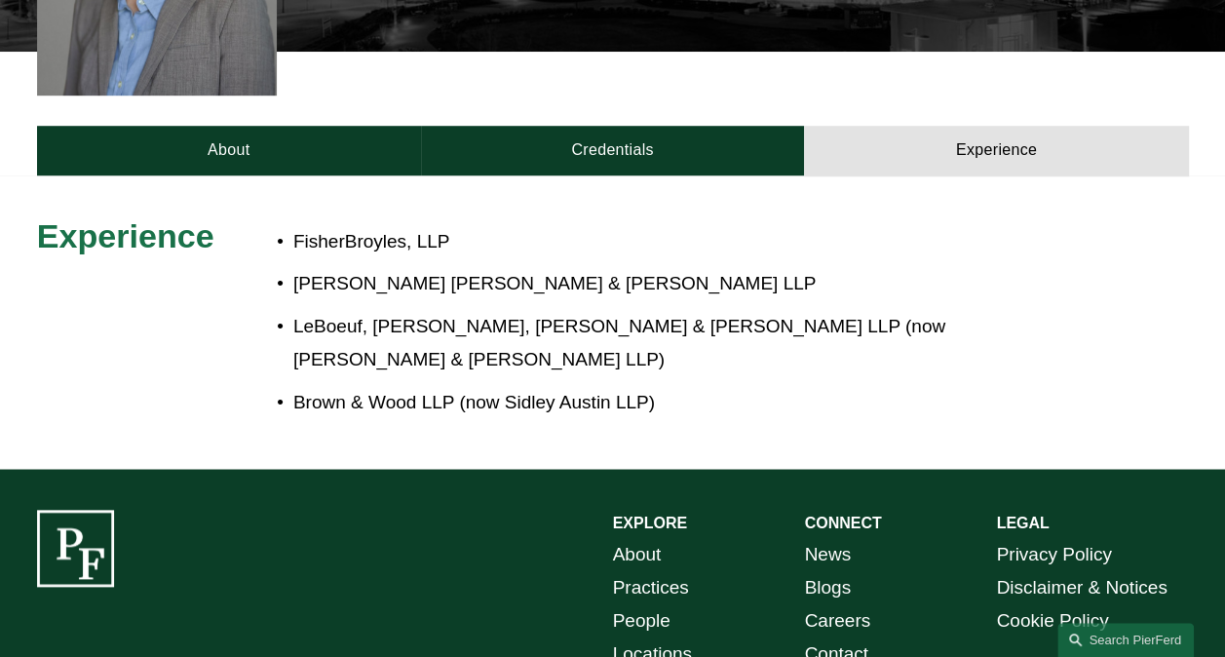
scroll to position [585, 0]
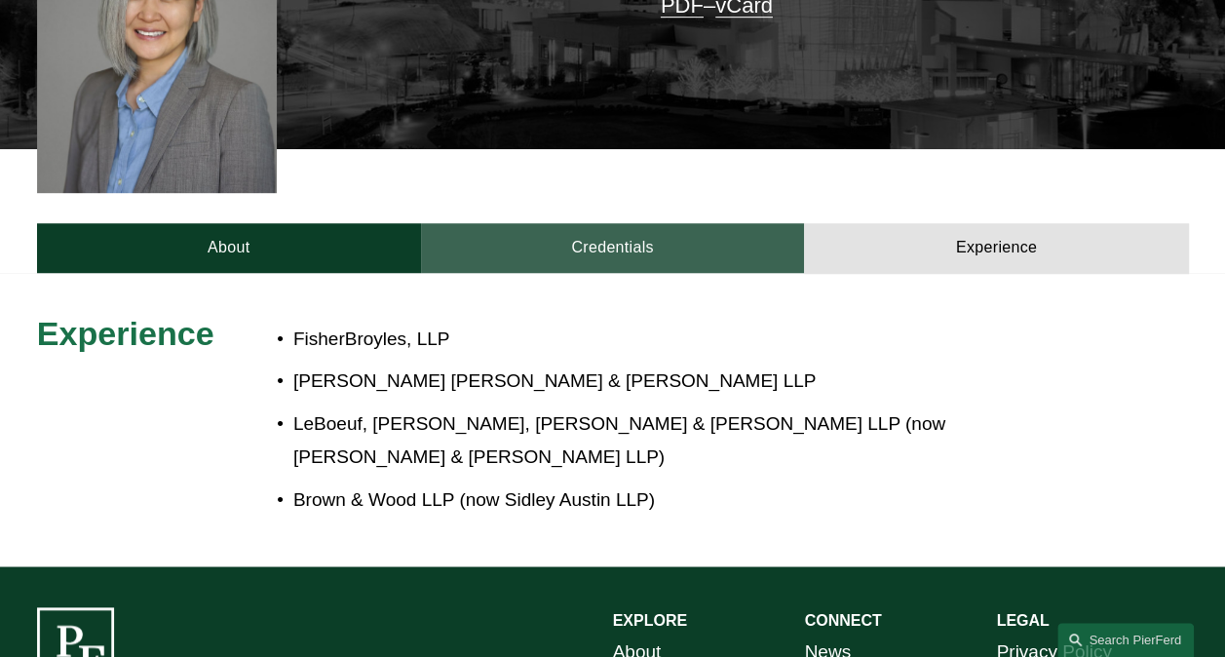
click at [574, 223] on link "Credentials" at bounding box center [613, 248] width 384 height 50
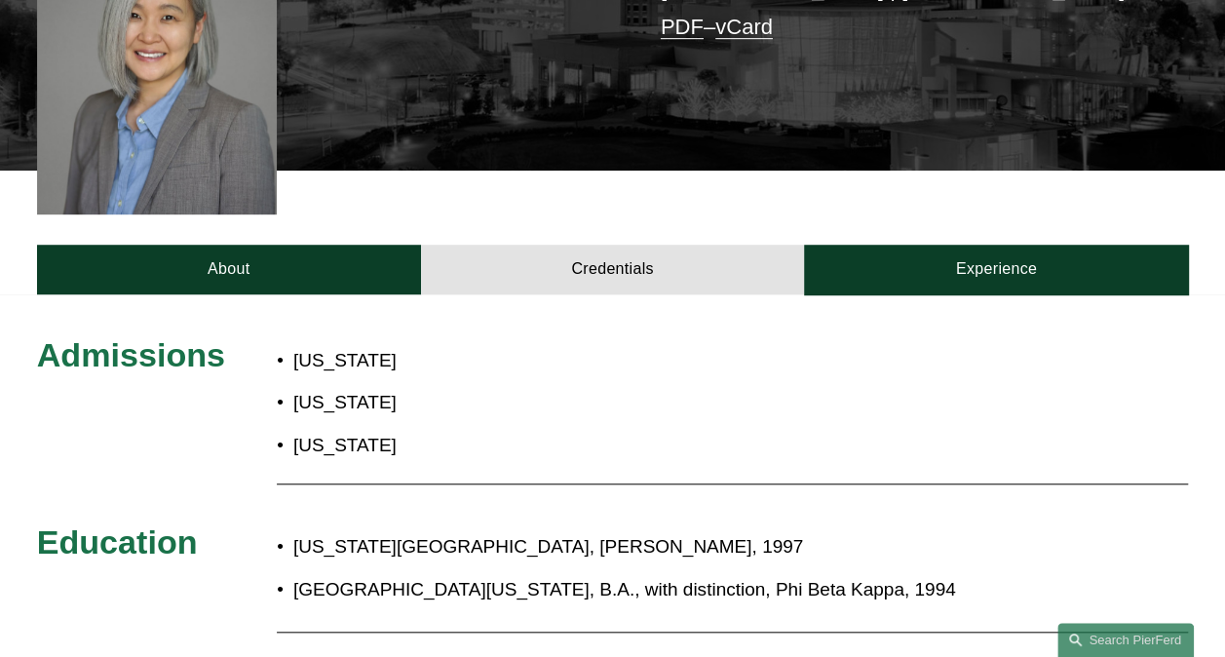
scroll to position [560, 0]
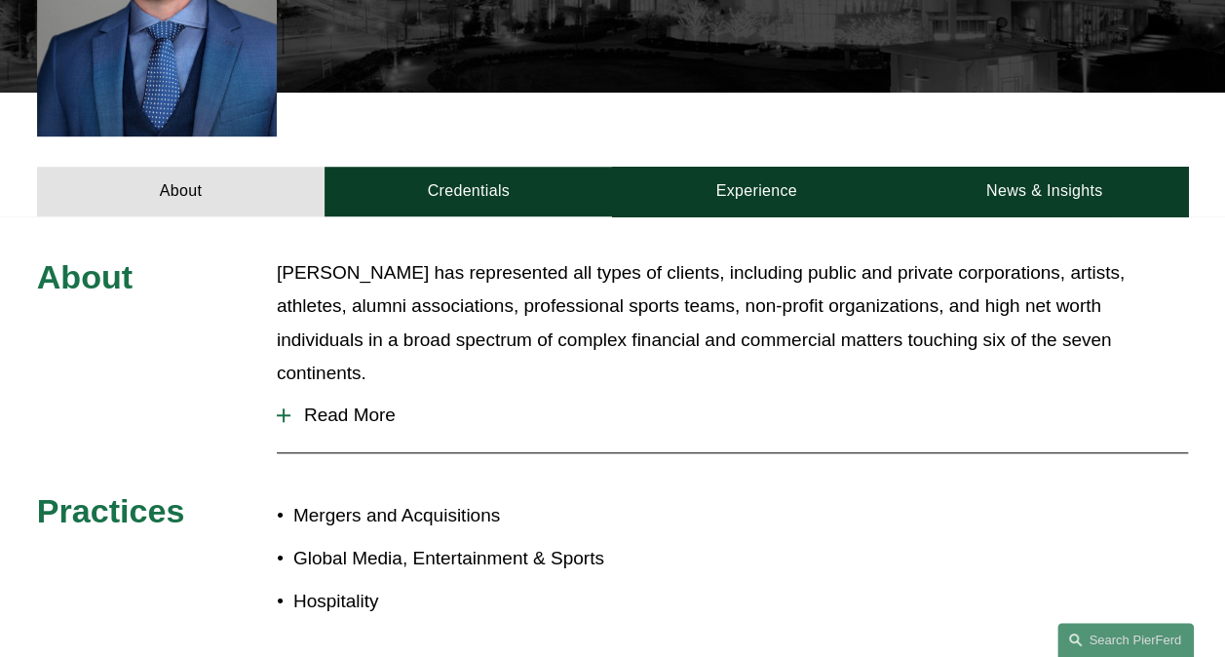
scroll to position [682, 0]
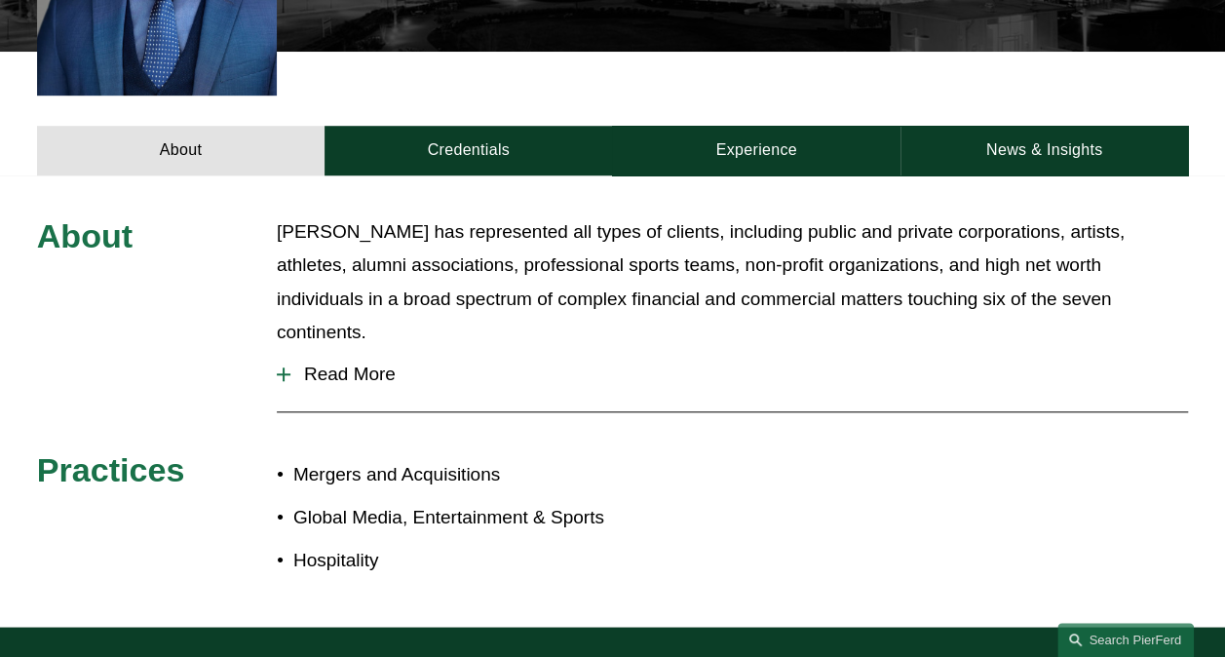
click at [326, 363] on span "Read More" at bounding box center [738, 373] width 897 height 21
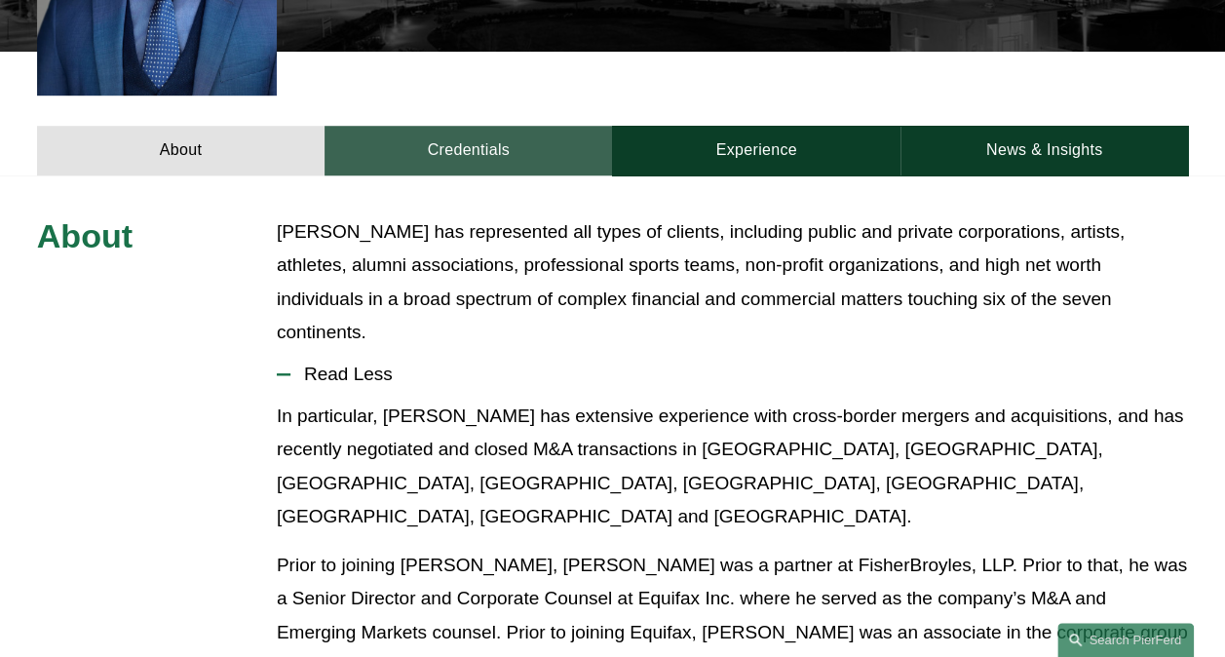
click at [464, 126] on link "Credentials" at bounding box center [467, 151] width 287 height 50
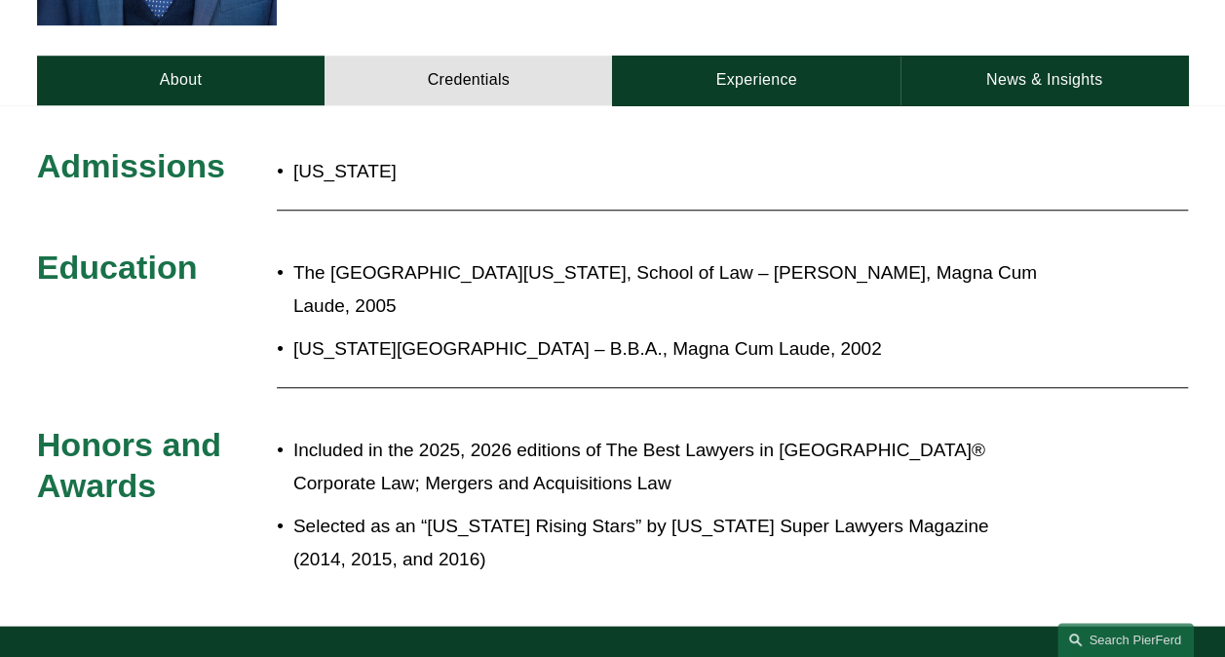
scroll to position [779, 0]
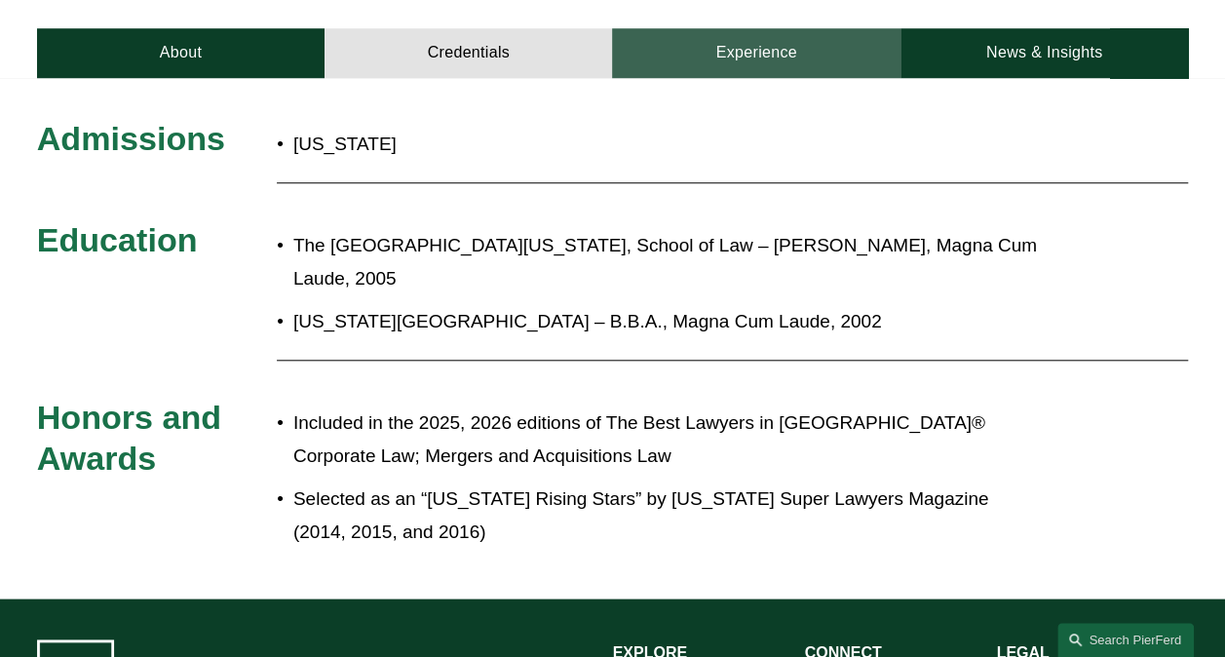
drag, startPoint x: 807, startPoint y: 18, endPoint x: 761, endPoint y: 151, distance: 141.1
click at [807, 28] on link "Experience" at bounding box center [755, 53] width 287 height 50
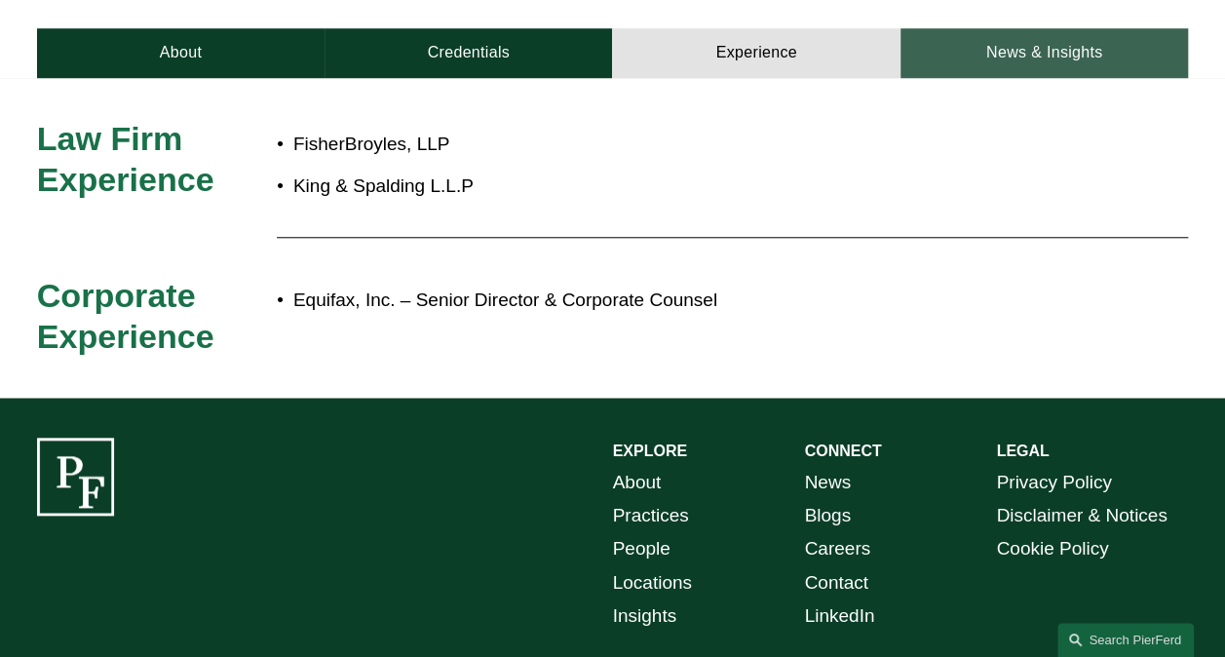
click at [1015, 29] on link "News & Insights" at bounding box center [1043, 53] width 287 height 50
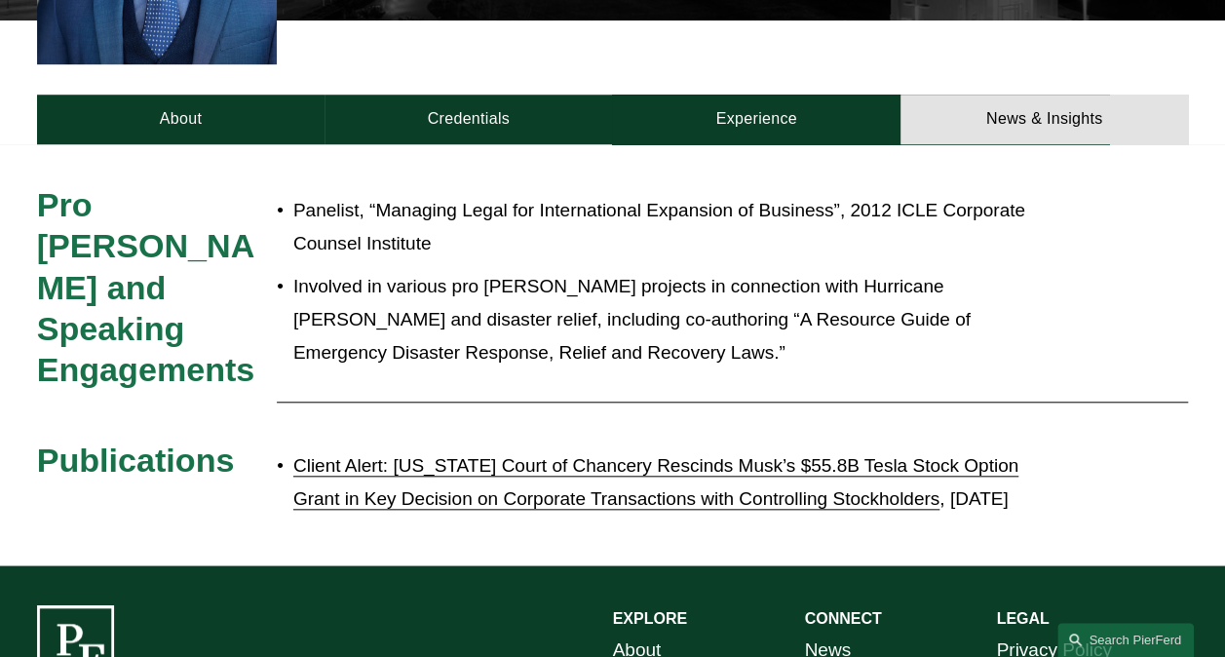
scroll to position [682, 0]
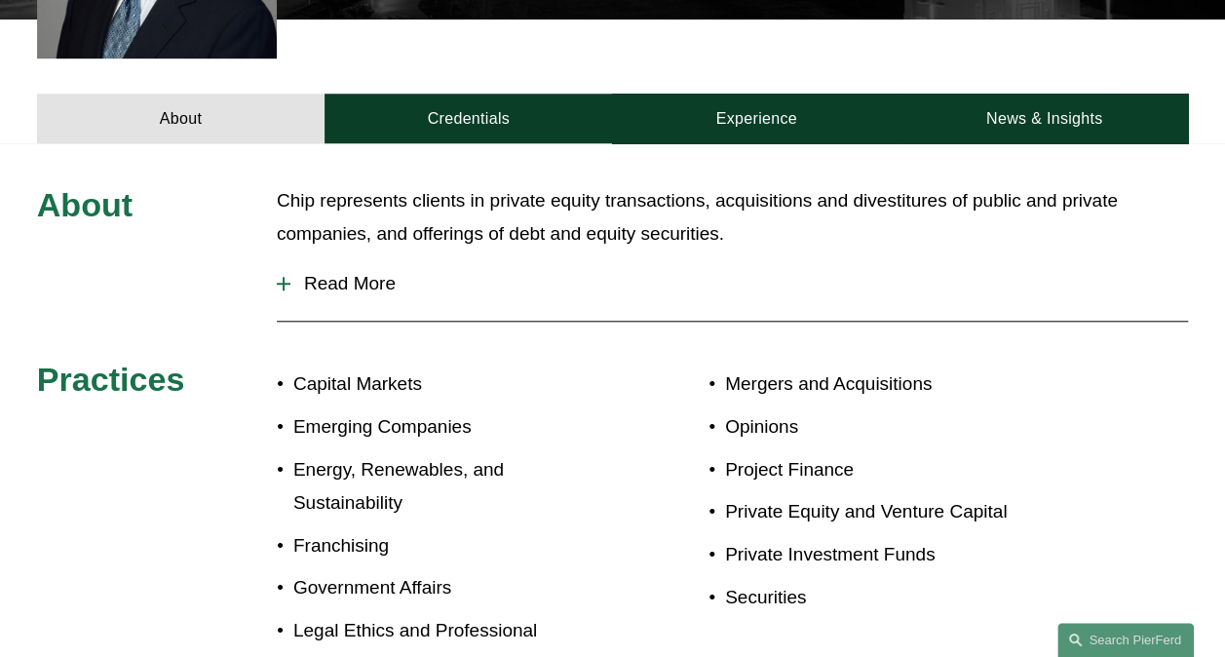
scroll to position [682, 0]
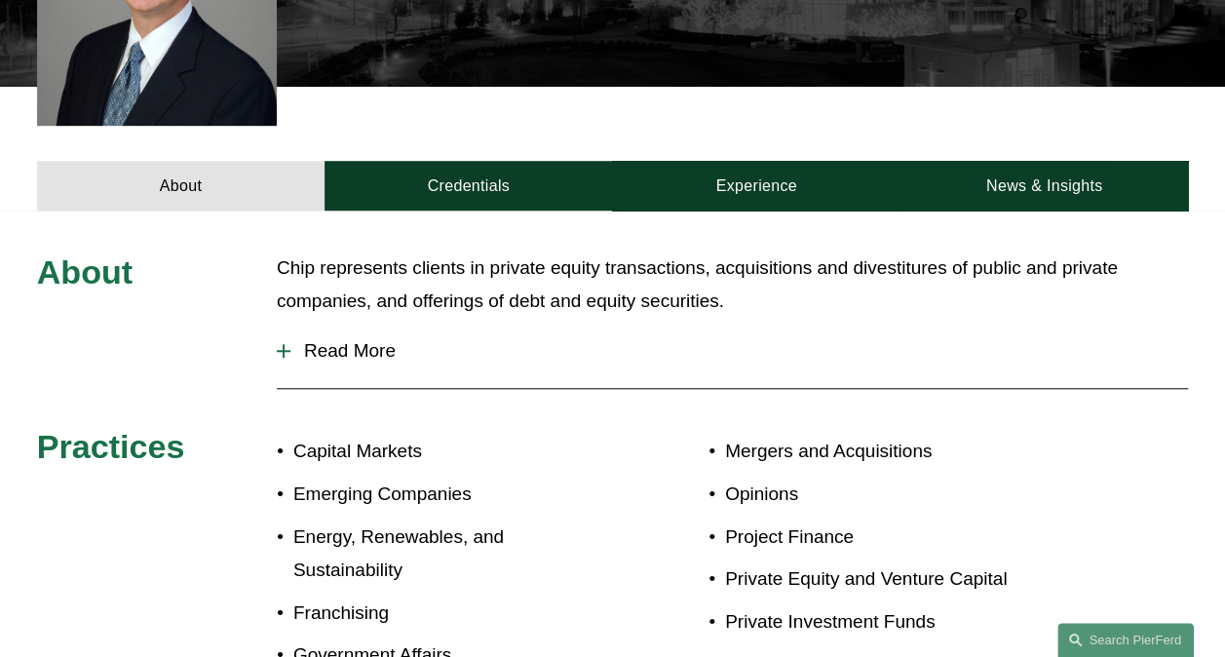
click at [474, 226] on div "About Chip represents clients in private equity transactions, acquisitions and …" at bounding box center [612, 503] width 1225 height 587
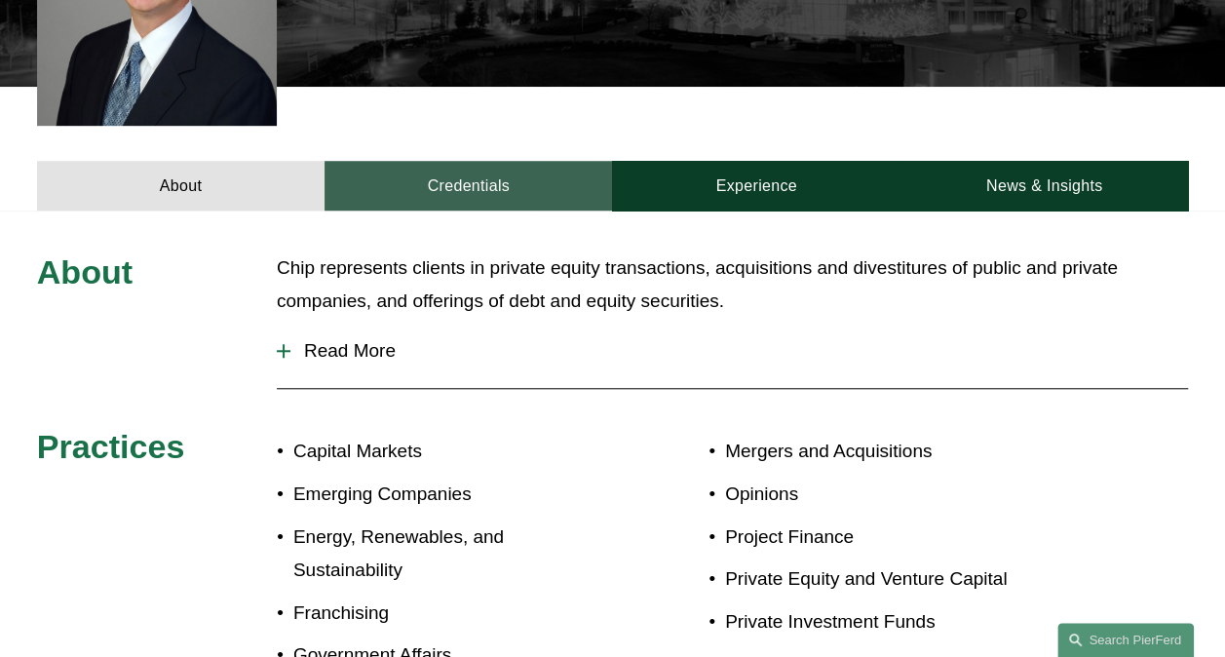
click at [471, 210] on link "Credentials" at bounding box center [467, 186] width 287 height 50
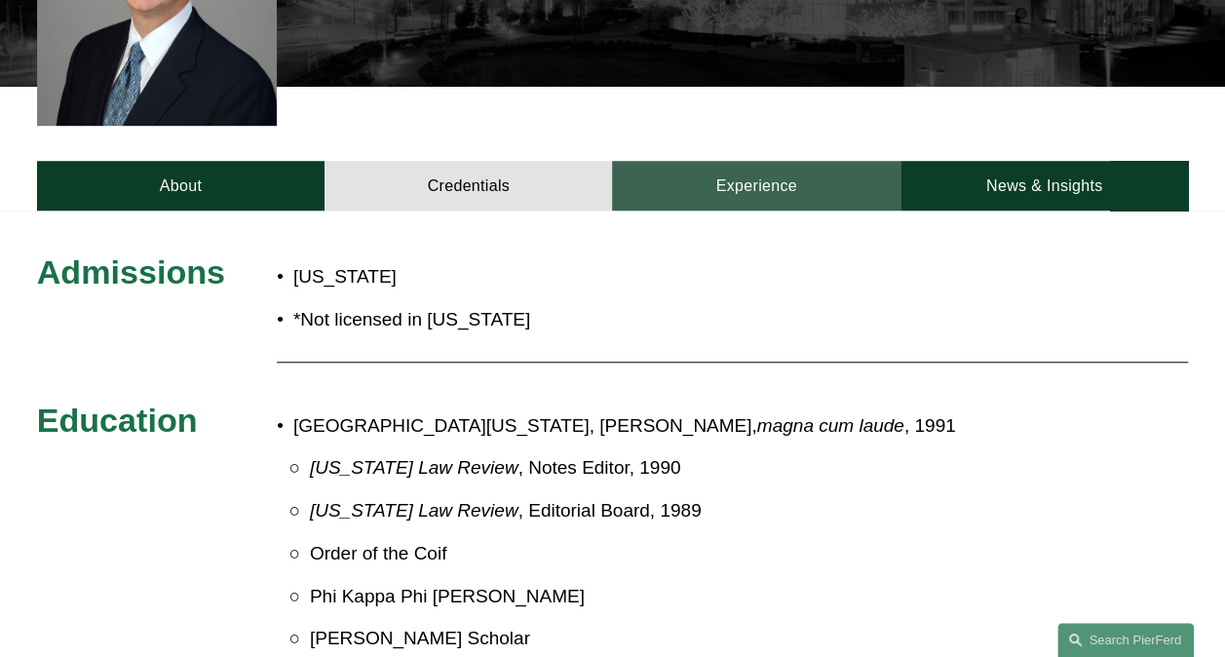
click at [710, 181] on link "Experience" at bounding box center [755, 186] width 287 height 50
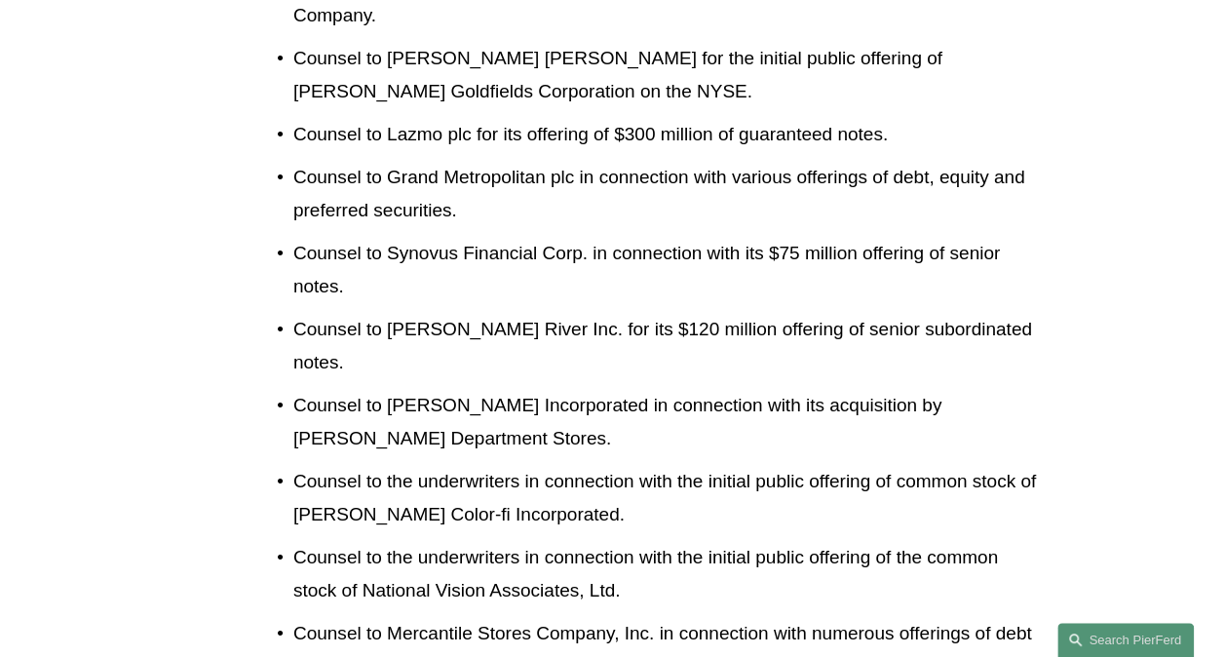
scroll to position [3313, 0]
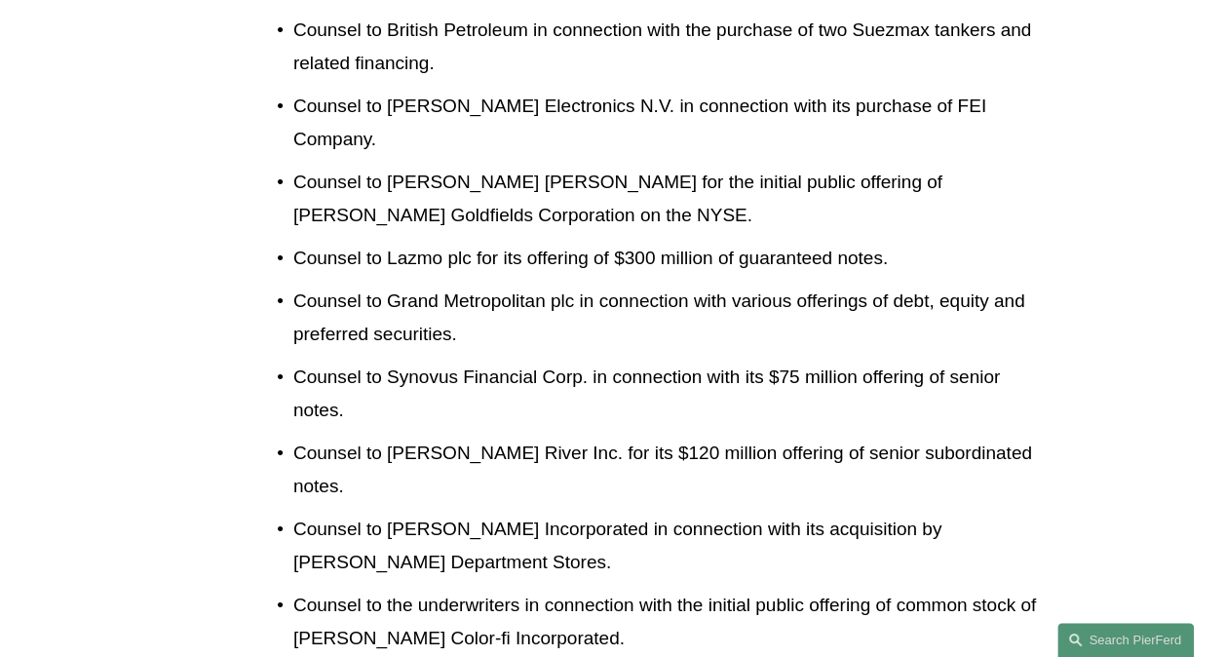
click at [536, 284] on p "Counsel to Grand Metropolitan plc in connection with various offerings of debt,…" at bounding box center [668, 317] width 751 height 66
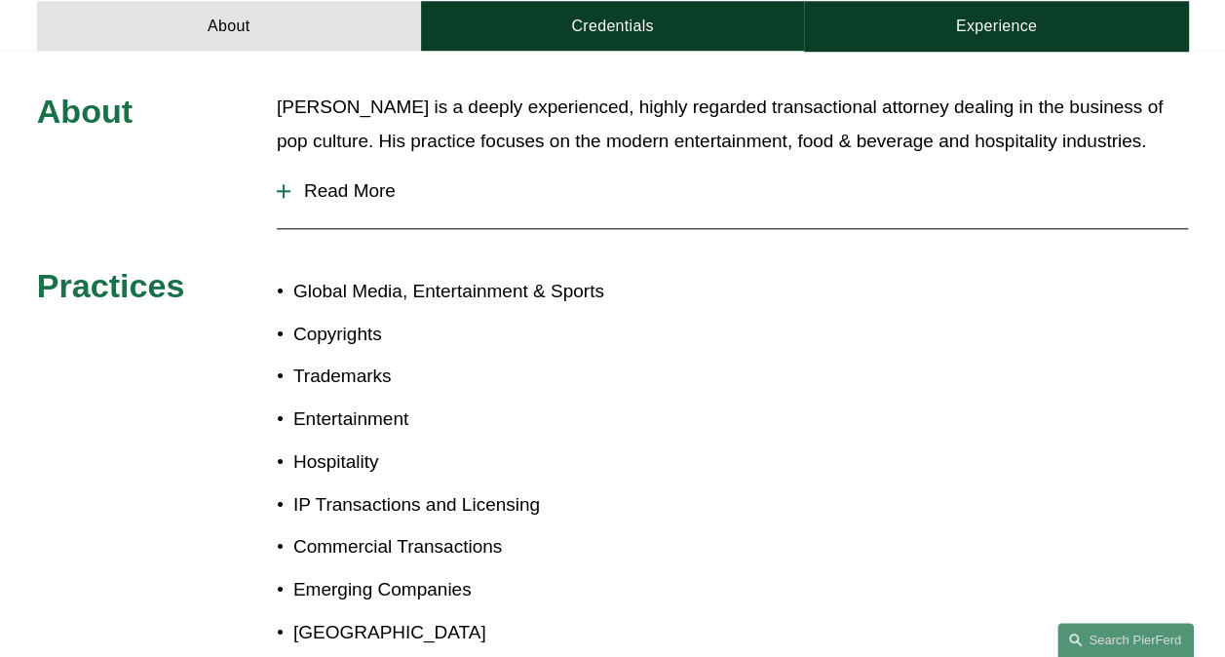
scroll to position [877, 0]
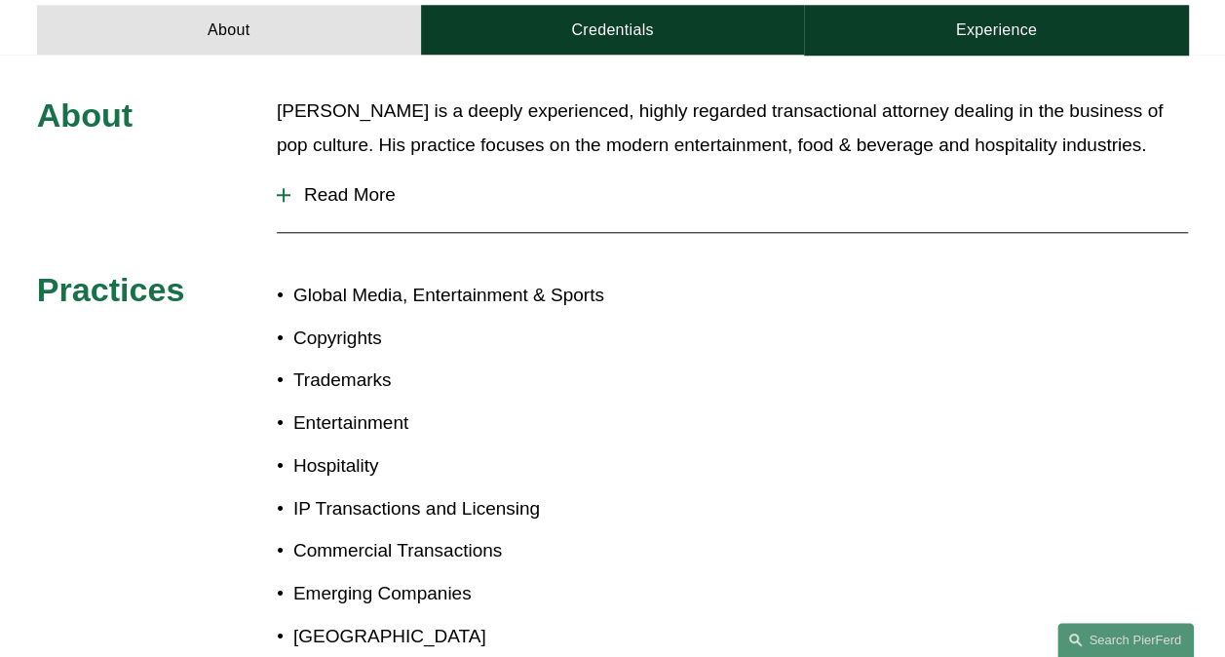
drag, startPoint x: 374, startPoint y: 160, endPoint x: 468, endPoint y: 163, distance: 93.6
click at [374, 184] on span "Read More" at bounding box center [738, 194] width 897 height 21
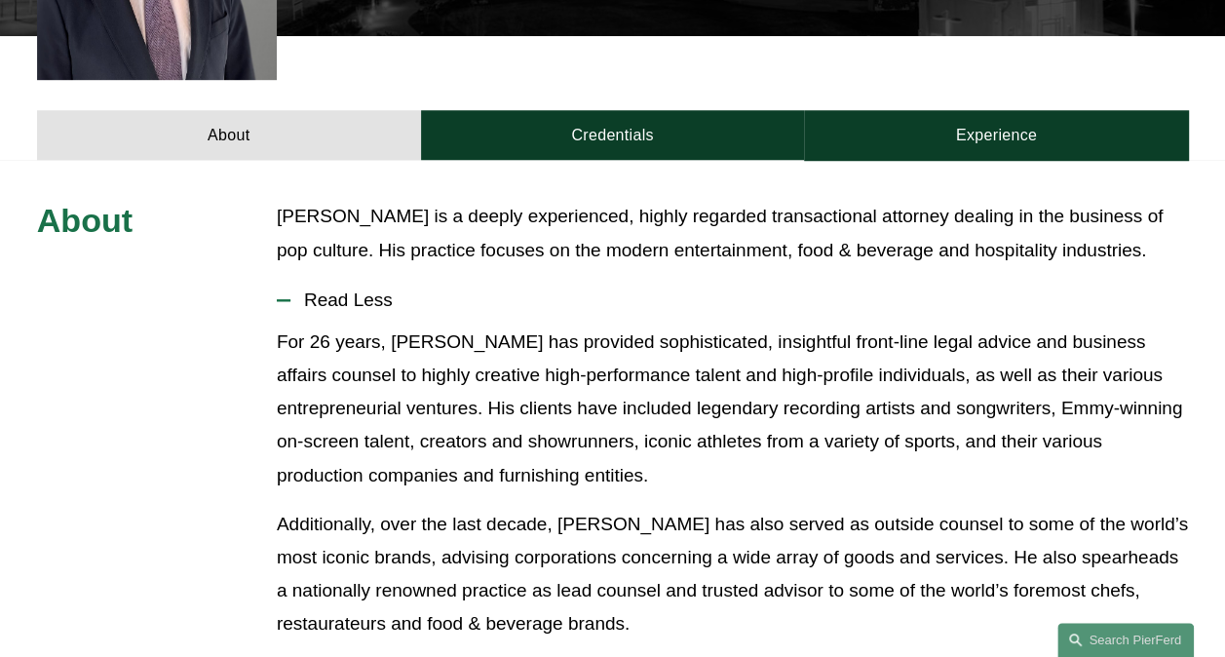
scroll to position [779, 0]
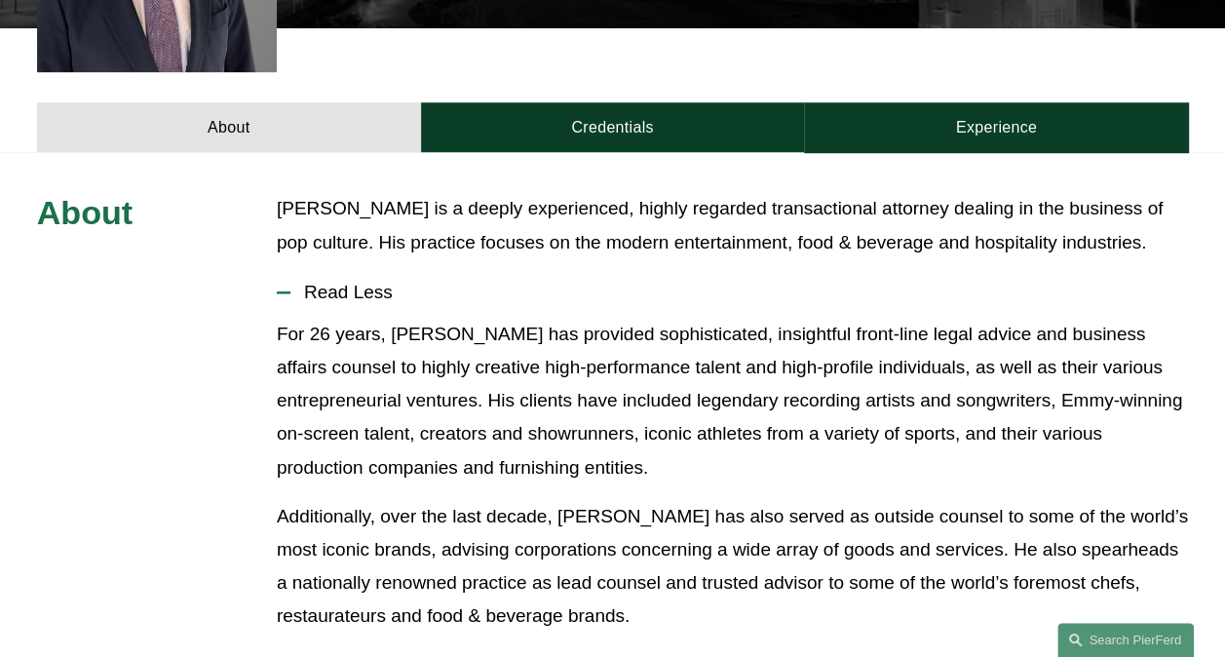
drag, startPoint x: 618, startPoint y: 94, endPoint x: 623, endPoint y: 278, distance: 184.2
click at [618, 102] on link "Credentials" at bounding box center [613, 127] width 384 height 50
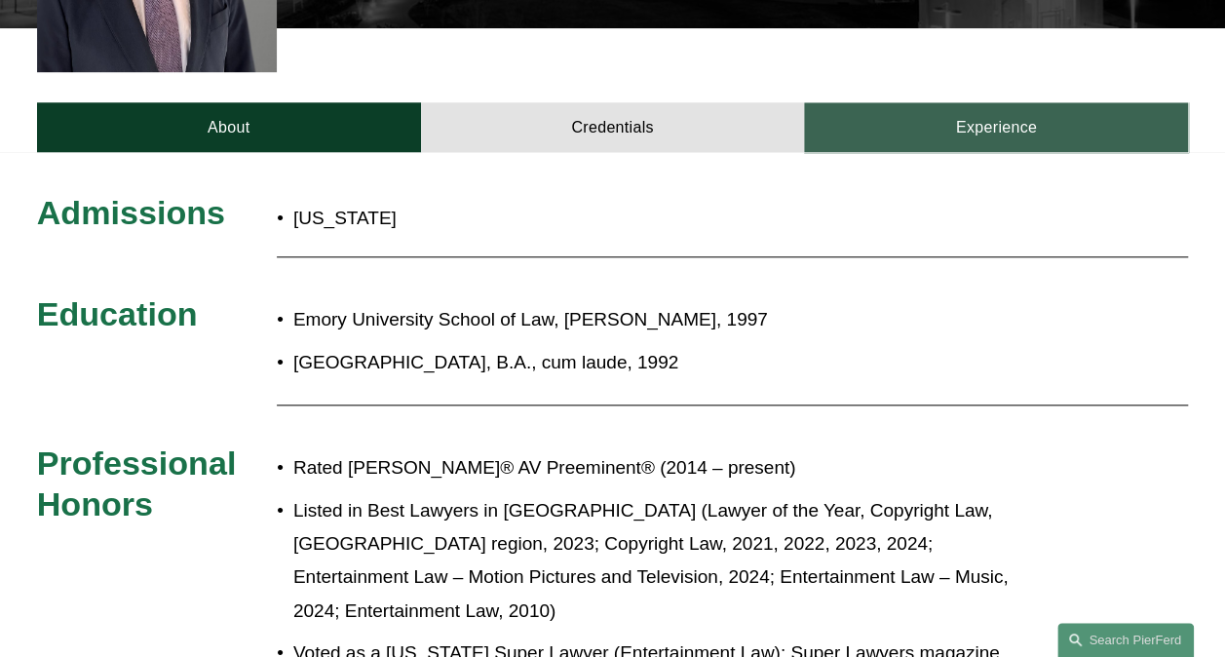
click at [902, 102] on link "Experience" at bounding box center [996, 127] width 384 height 50
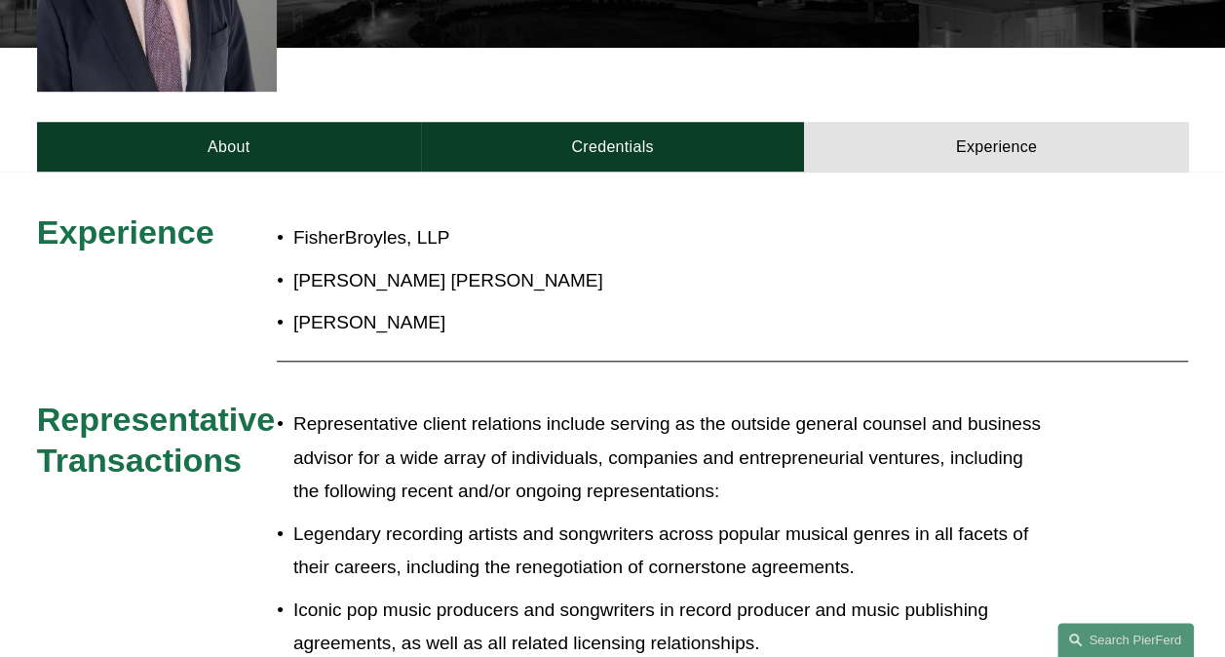
scroll to position [682, 0]
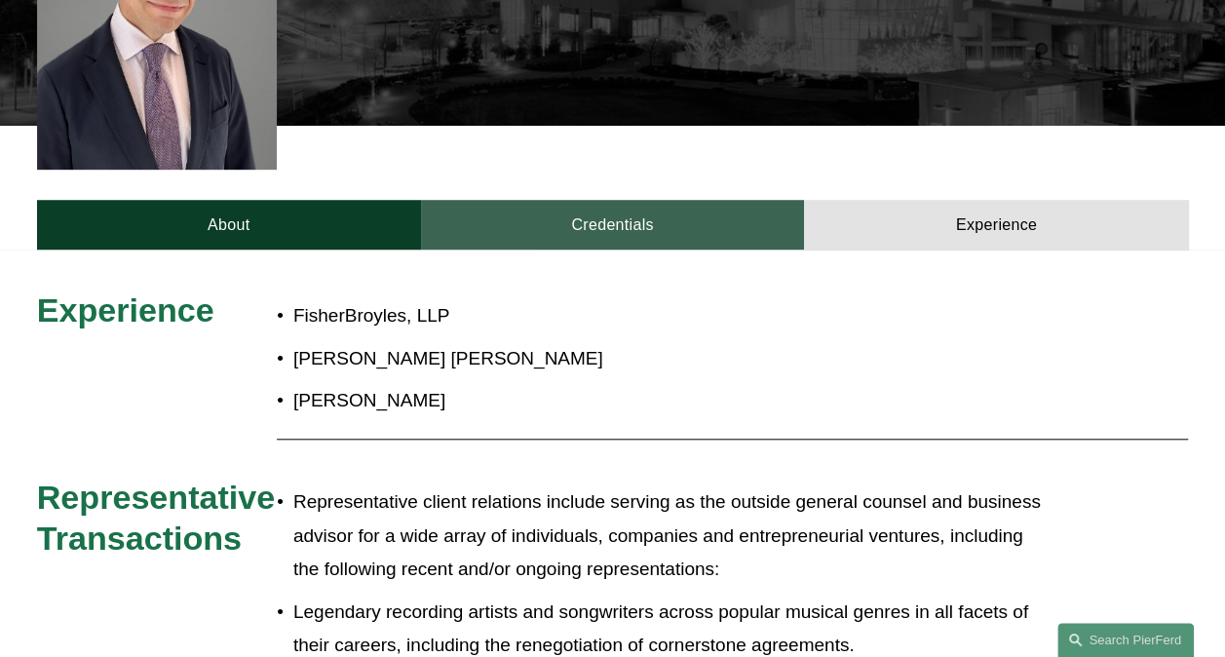
drag, startPoint x: 581, startPoint y: 195, endPoint x: 553, endPoint y: 194, distance: 27.3
click at [581, 200] on link "Credentials" at bounding box center [613, 225] width 384 height 50
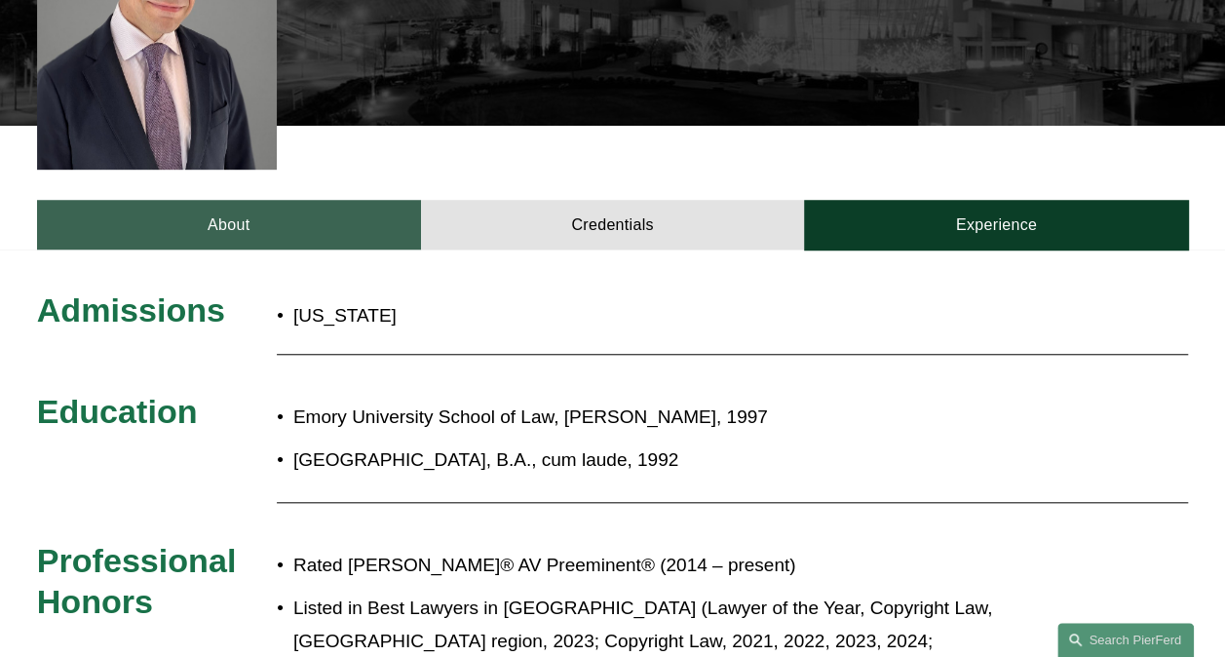
click at [380, 200] on link "About" at bounding box center [229, 225] width 384 height 50
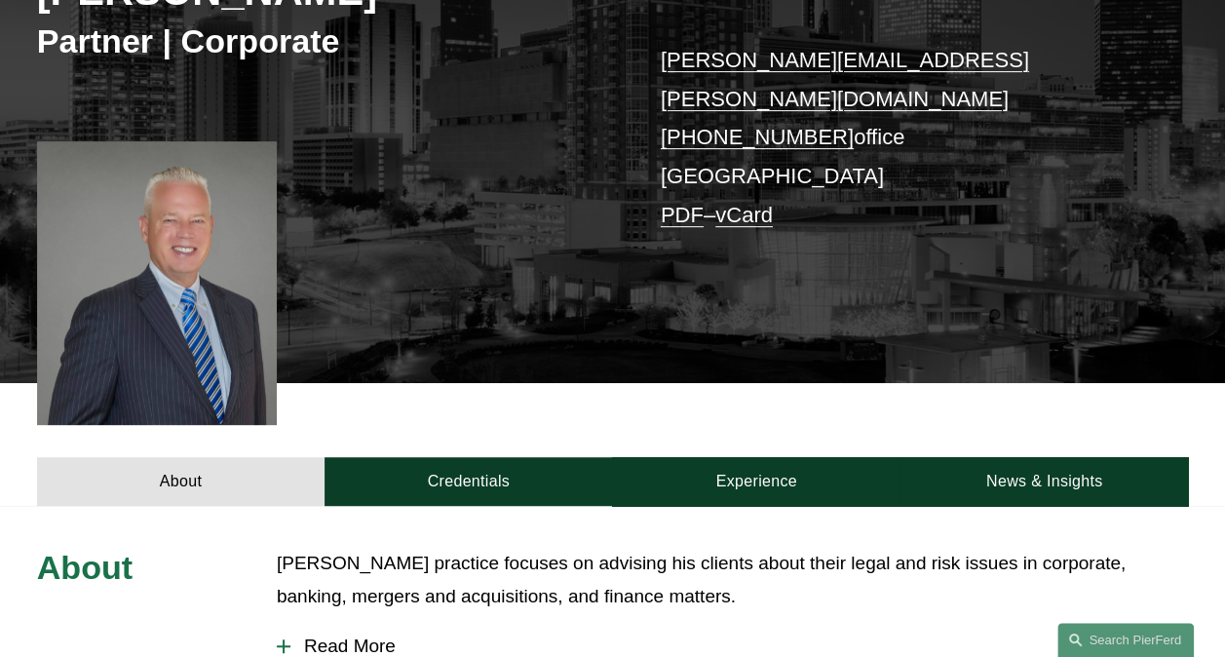
scroll to position [682, 0]
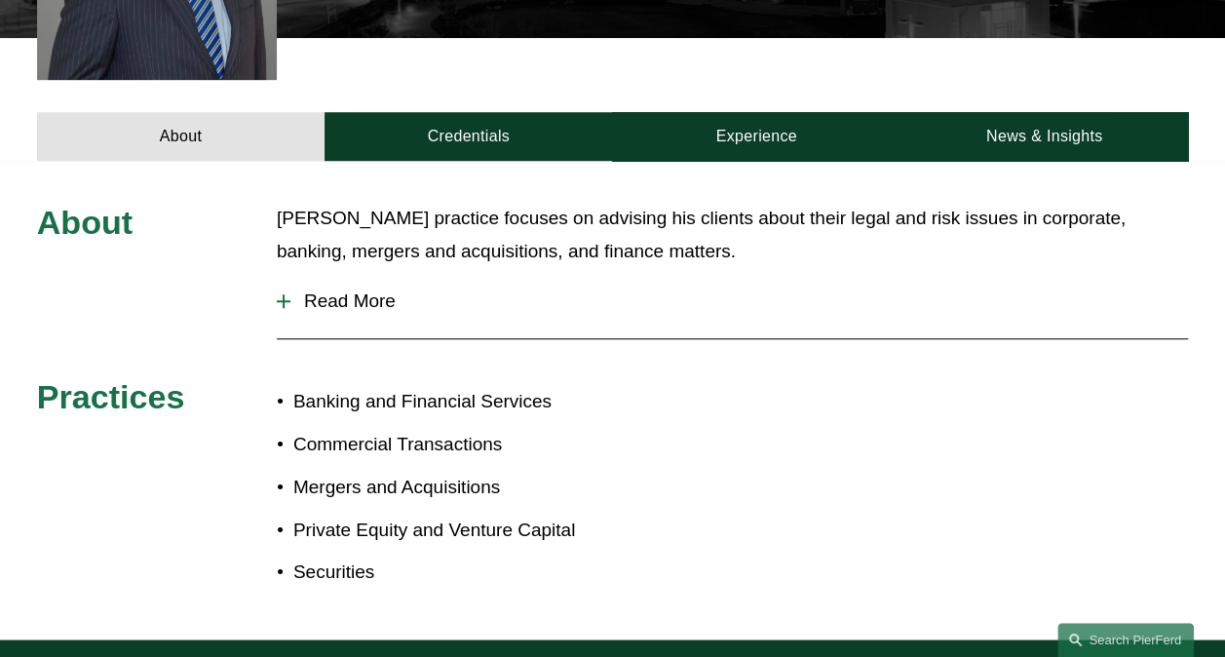
click at [386, 276] on button "Read More" at bounding box center [732, 301] width 911 height 51
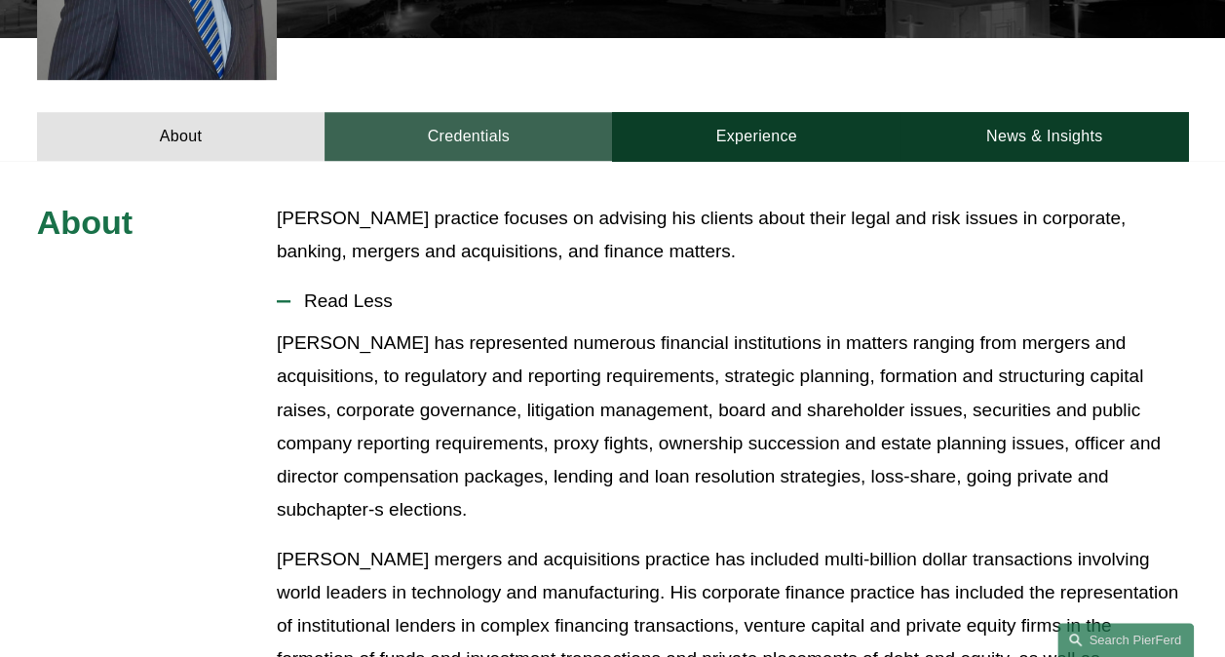
click at [594, 112] on link "Credentials" at bounding box center [467, 137] width 287 height 50
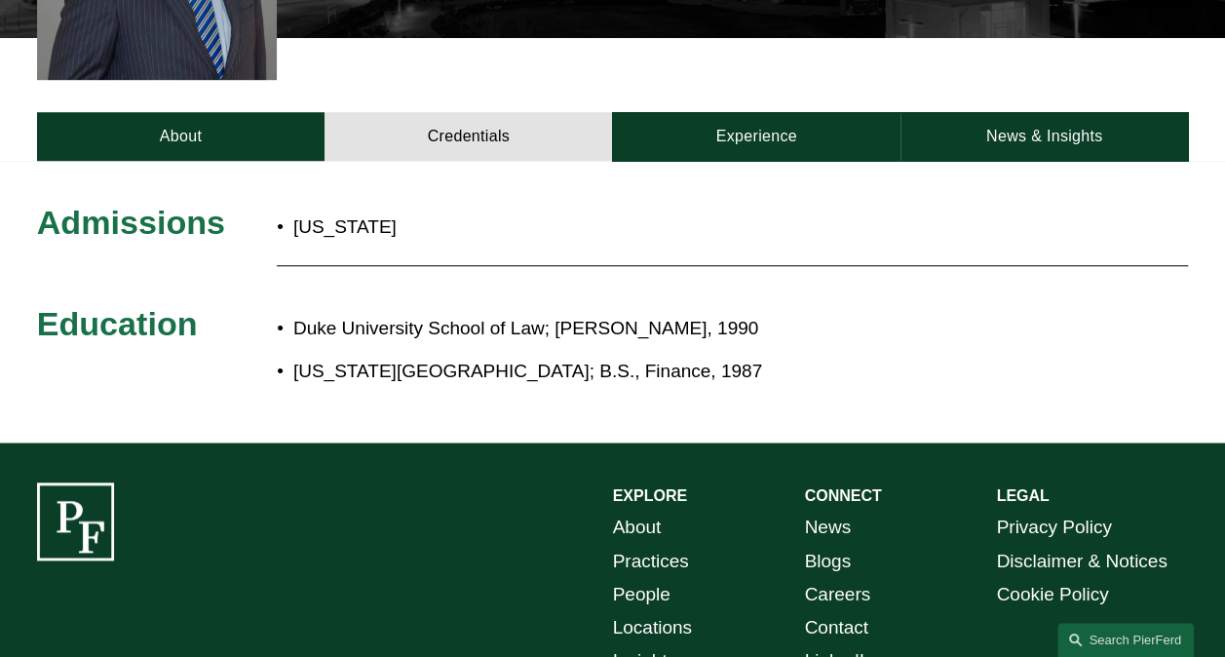
click at [733, 161] on div "Admissions [US_STATE] Education Duke University School of Law; [PERSON_NAME], 1…" at bounding box center [612, 302] width 1225 height 282
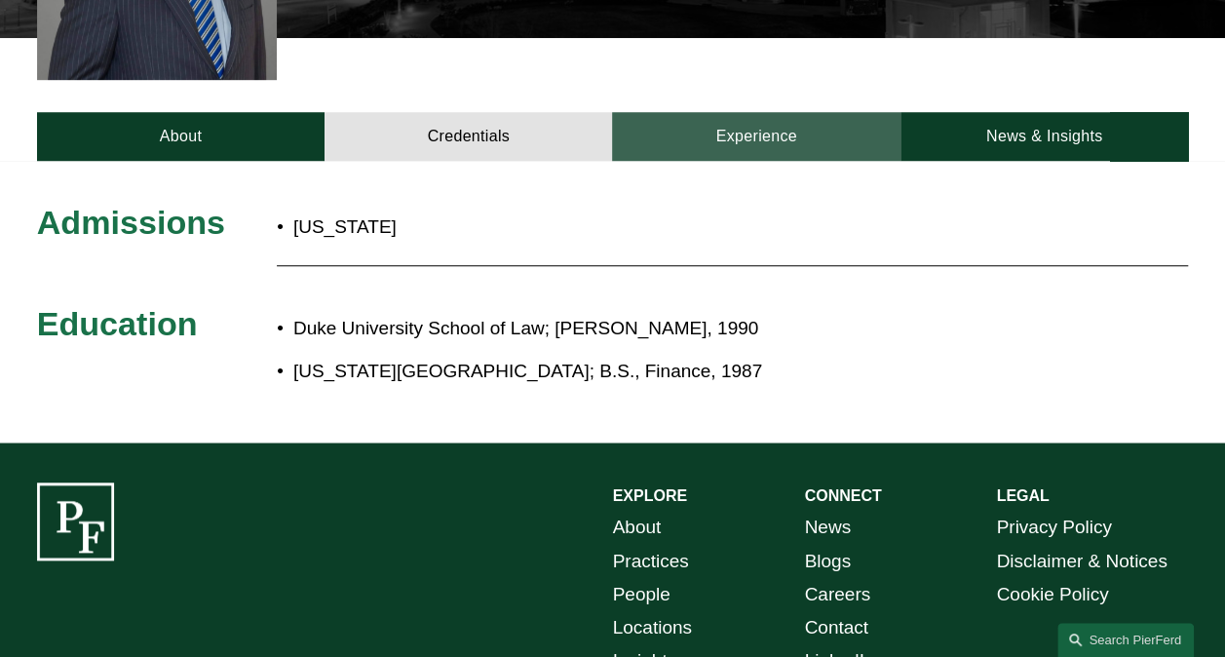
click at [735, 113] on link "Experience" at bounding box center [755, 137] width 287 height 50
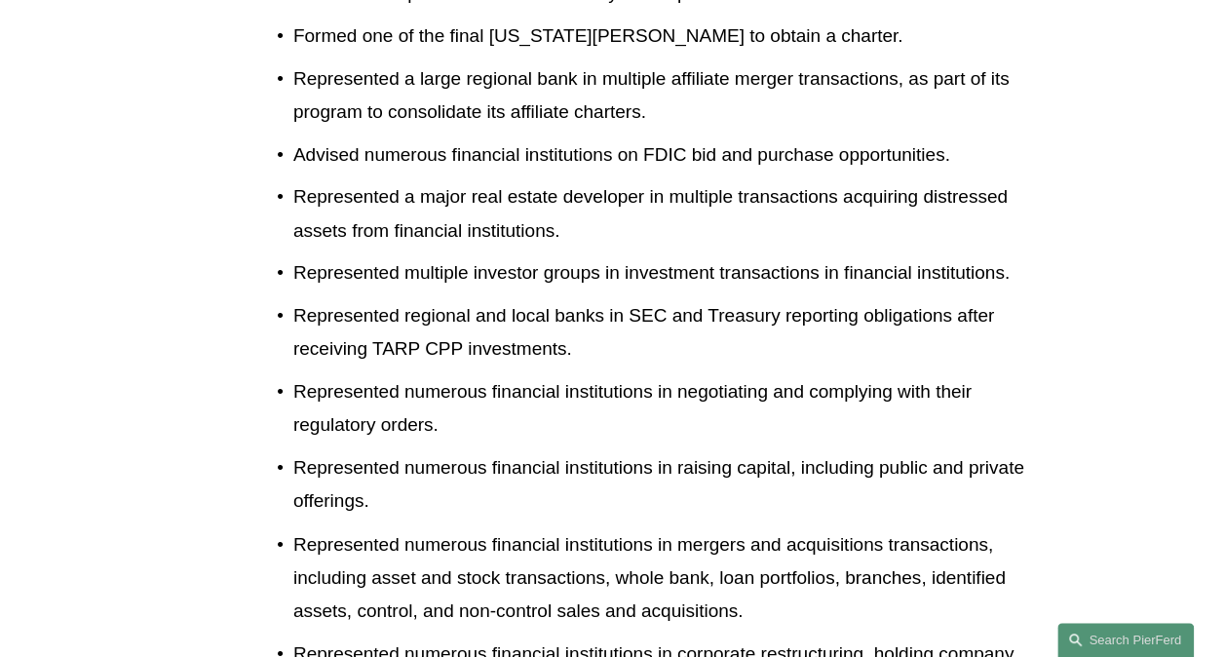
scroll to position [1267, 0]
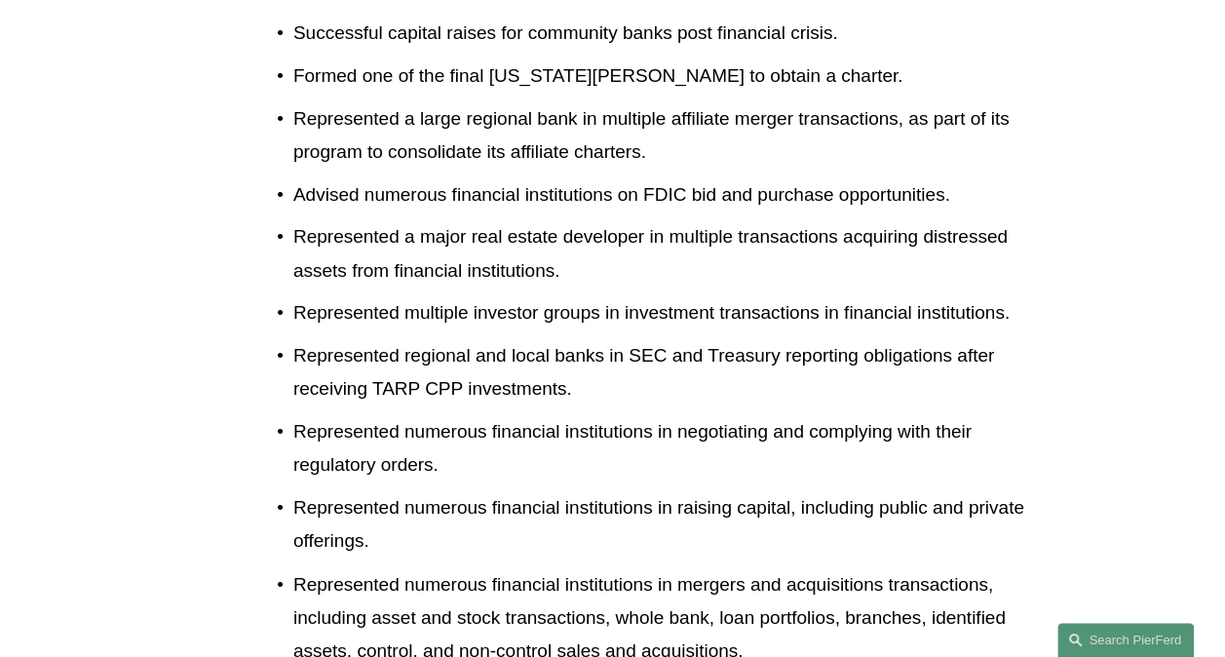
drag, startPoint x: 577, startPoint y: 223, endPoint x: 570, endPoint y: 238, distance: 16.1
click at [577, 223] on p "Represented a major real estate developer in multiple transactions acquiring di…" at bounding box center [668, 253] width 751 height 66
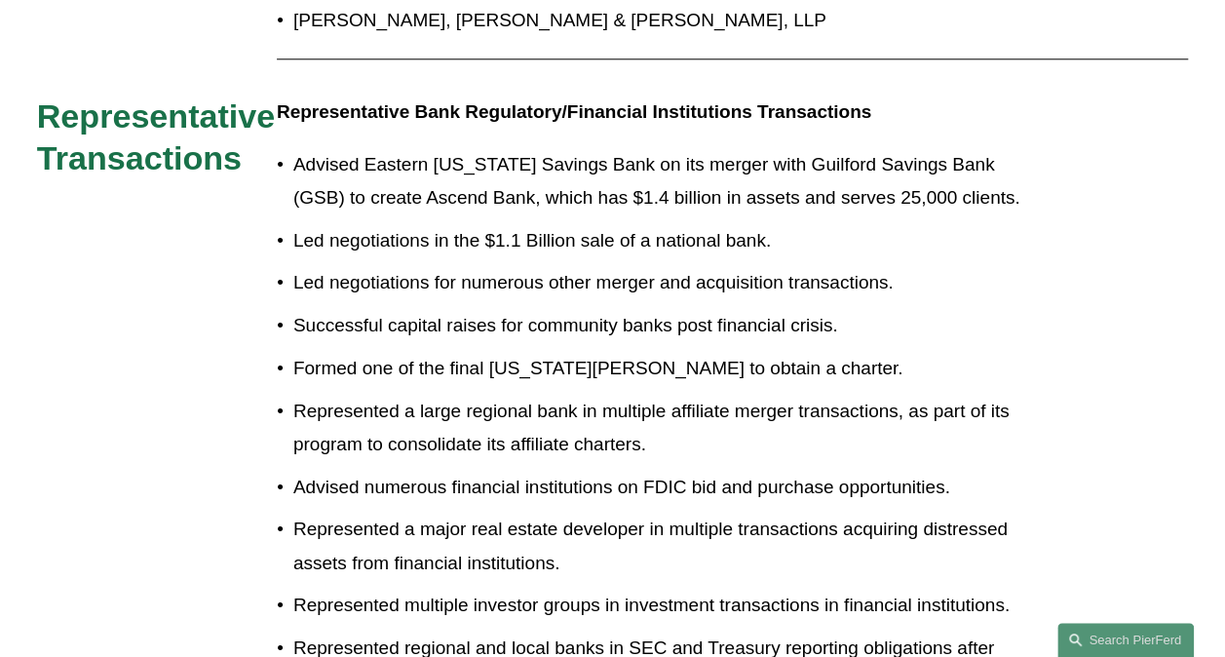
scroll to position [877, 0]
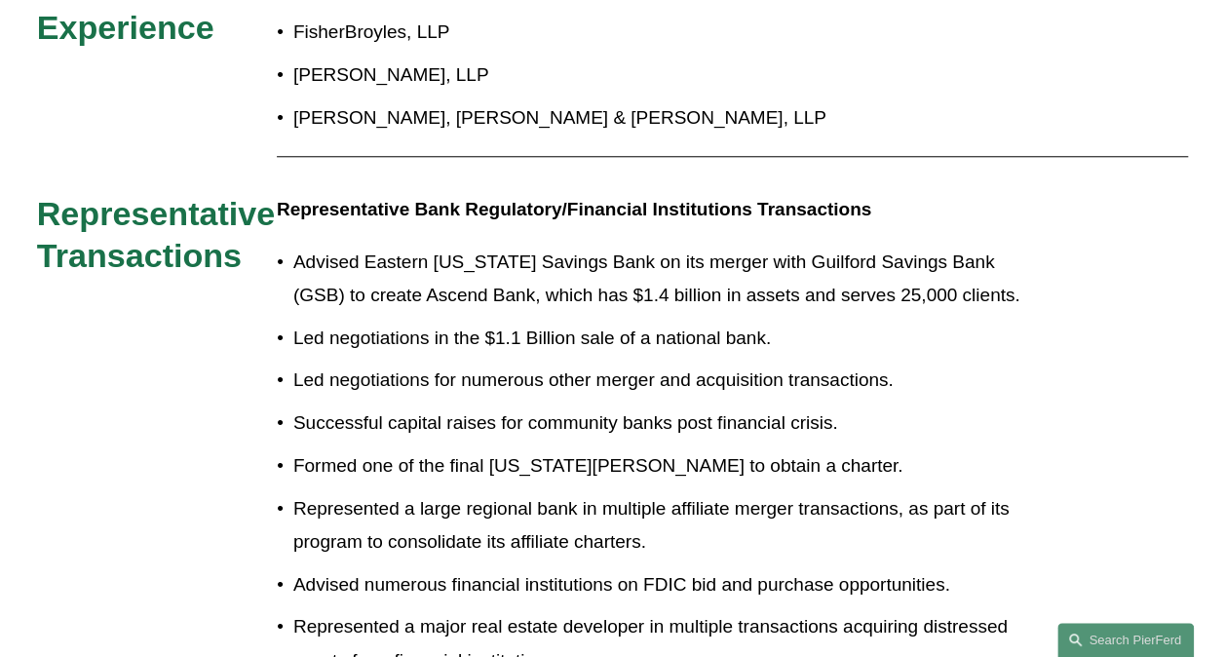
click at [433, 246] on p "Advised Eastern Connecticut Savings Bank on its merger with Guilford Savings Ba…" at bounding box center [668, 279] width 751 height 66
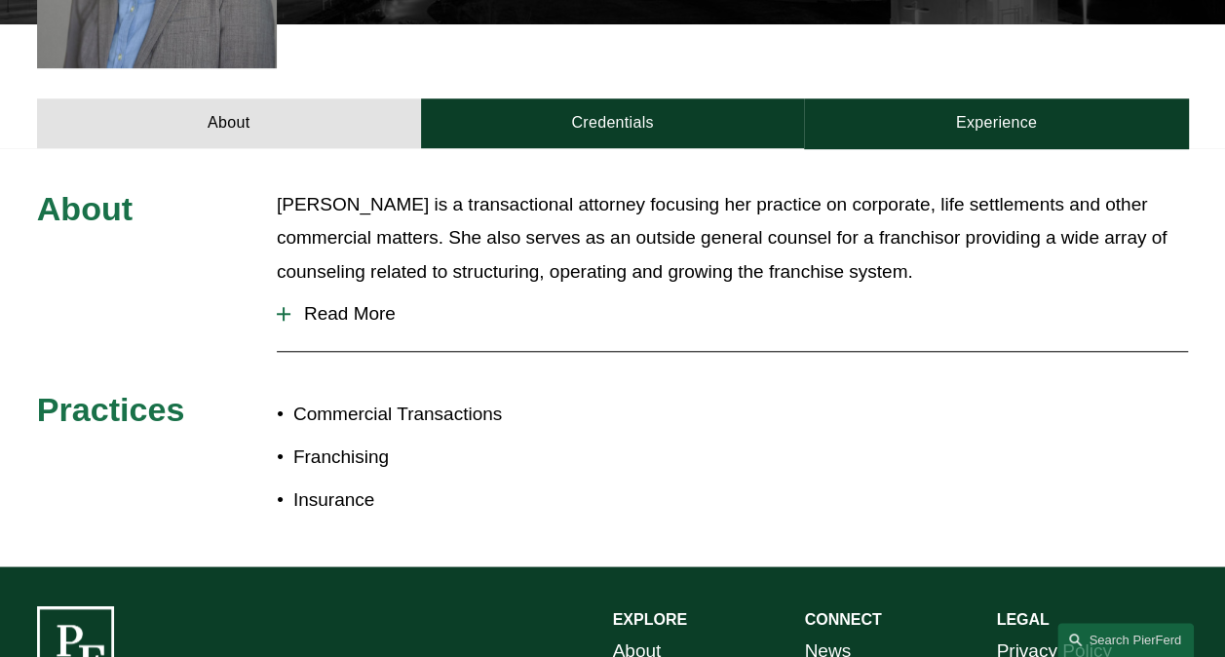
scroll to position [585, 0]
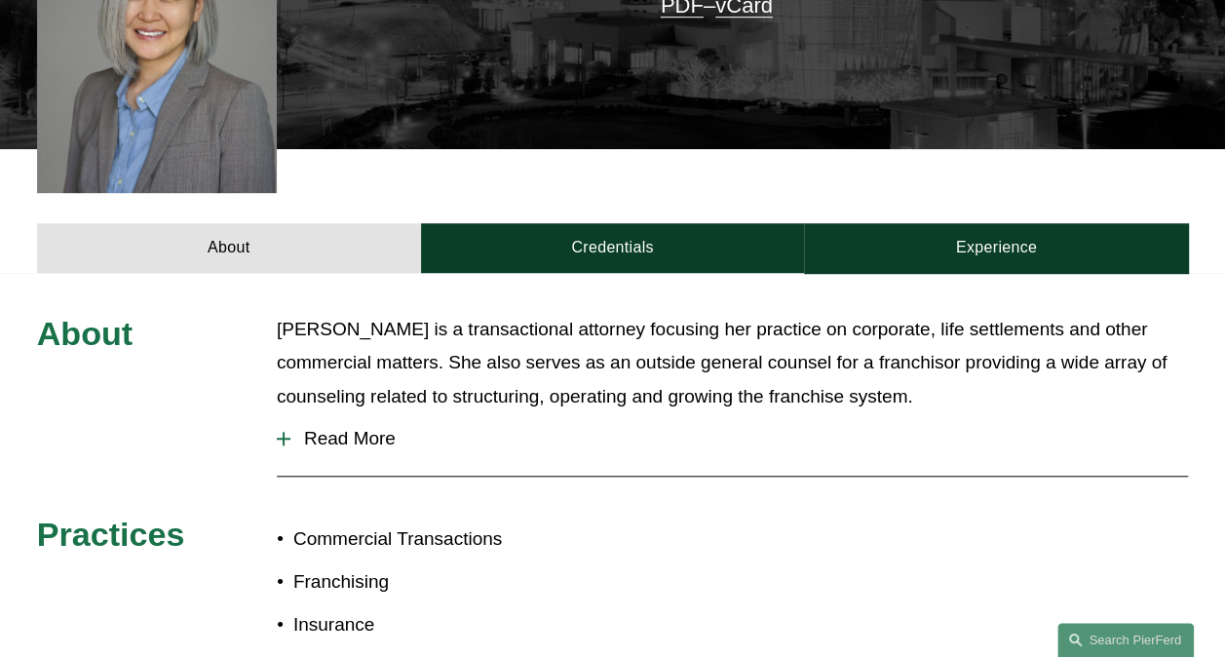
drag, startPoint x: 316, startPoint y: 409, endPoint x: 543, endPoint y: 436, distance: 228.5
click at [316, 428] on span "Read More" at bounding box center [738, 438] width 897 height 21
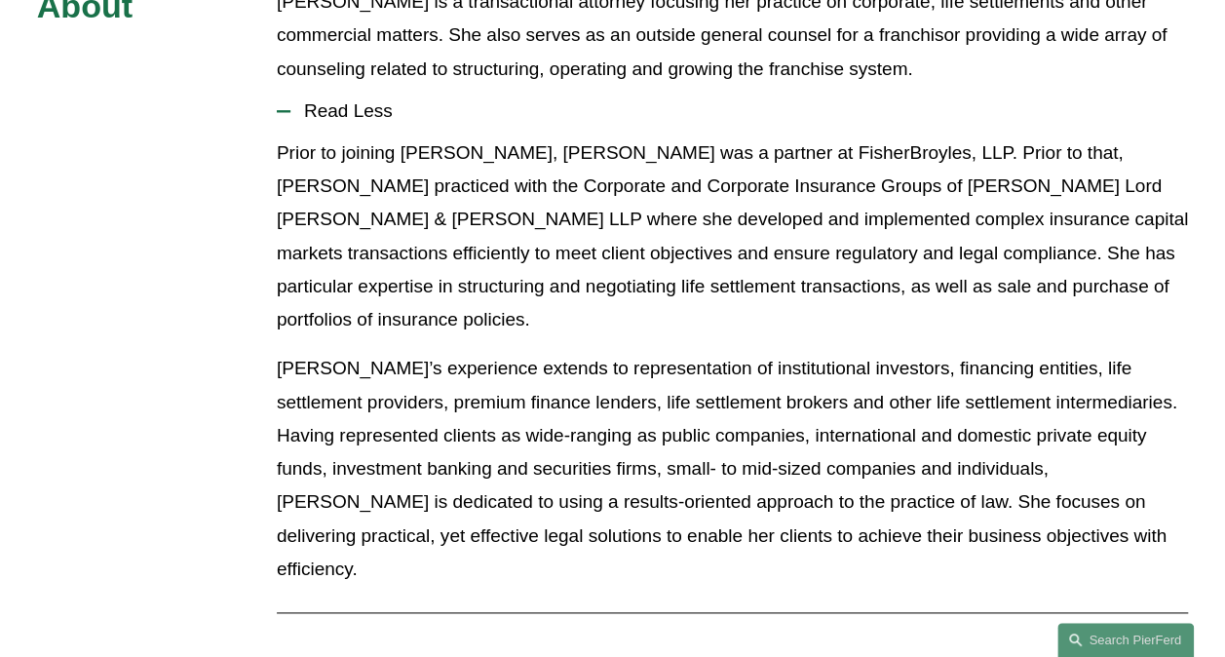
scroll to position [682, 0]
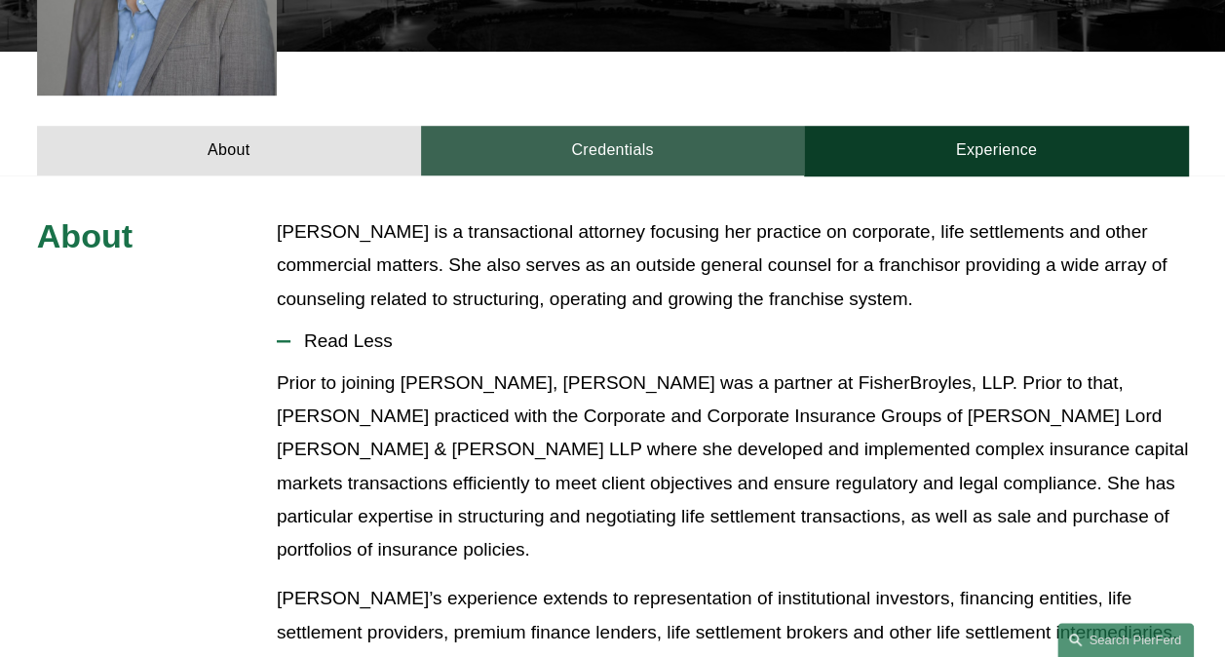
click at [540, 126] on link "Credentials" at bounding box center [613, 151] width 384 height 50
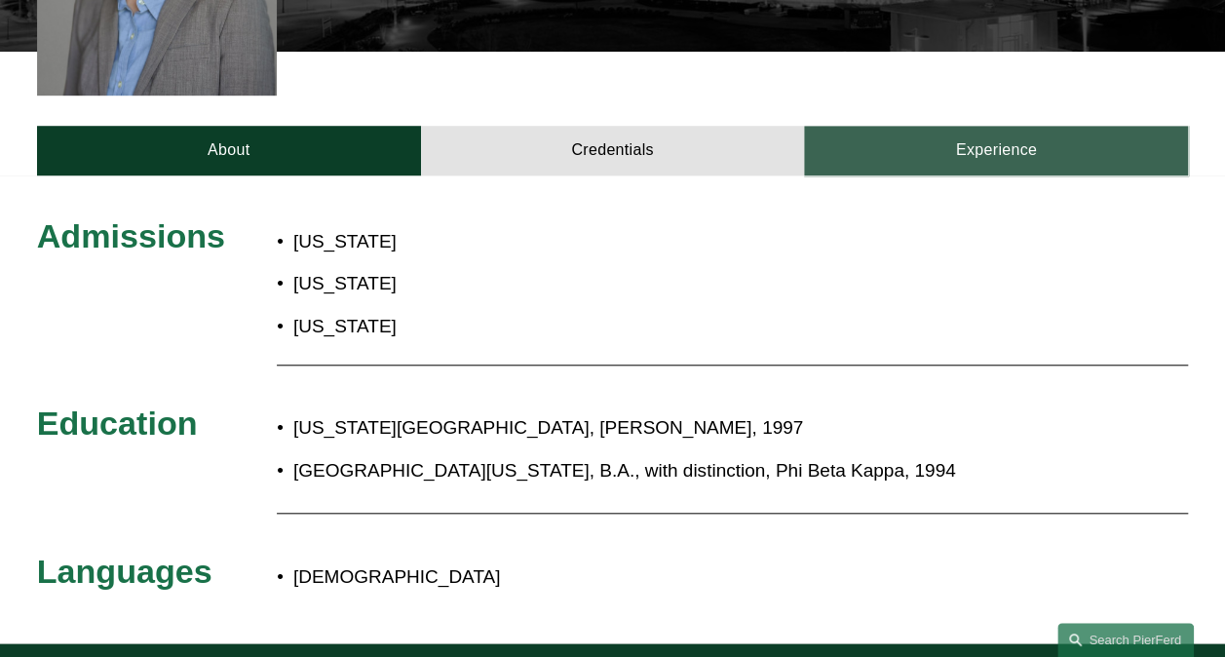
click at [891, 126] on link "Experience" at bounding box center [996, 151] width 384 height 50
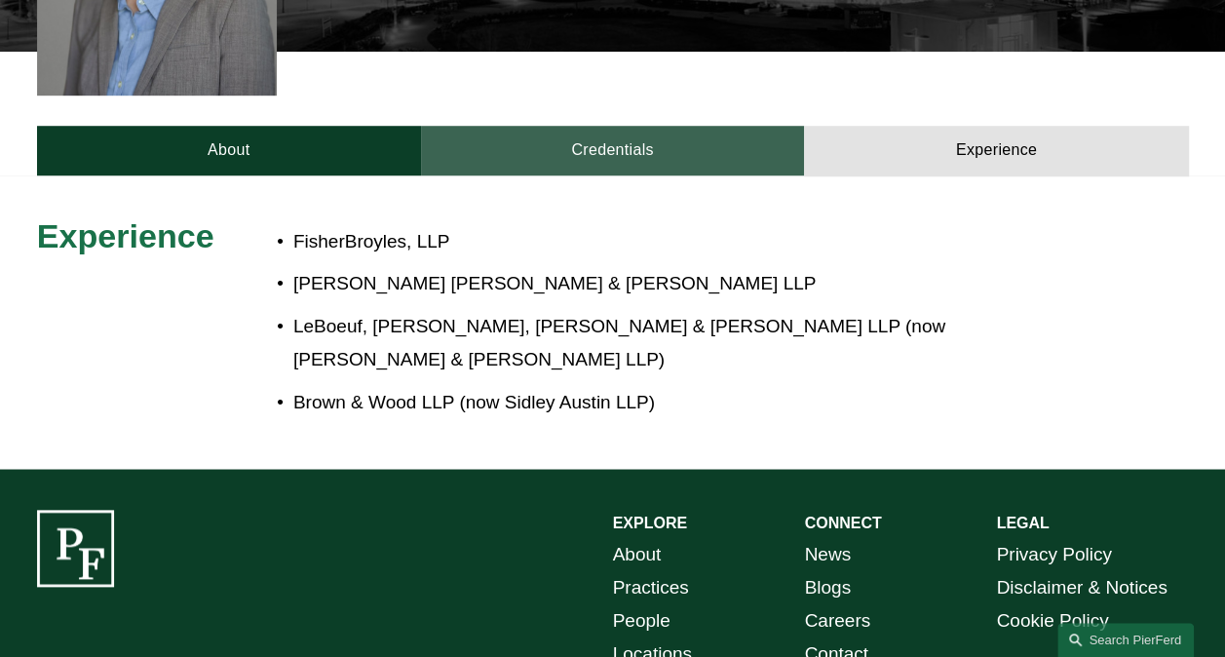
click at [549, 135] on link "Credentials" at bounding box center [613, 151] width 384 height 50
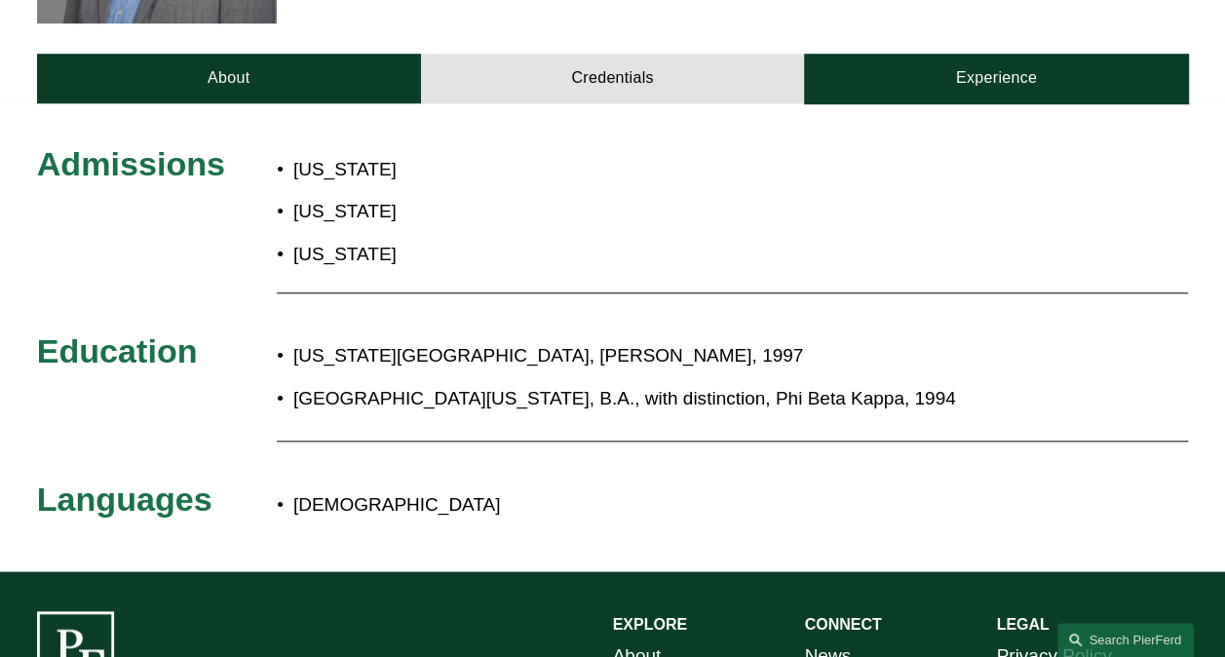
scroll to position [585, 0]
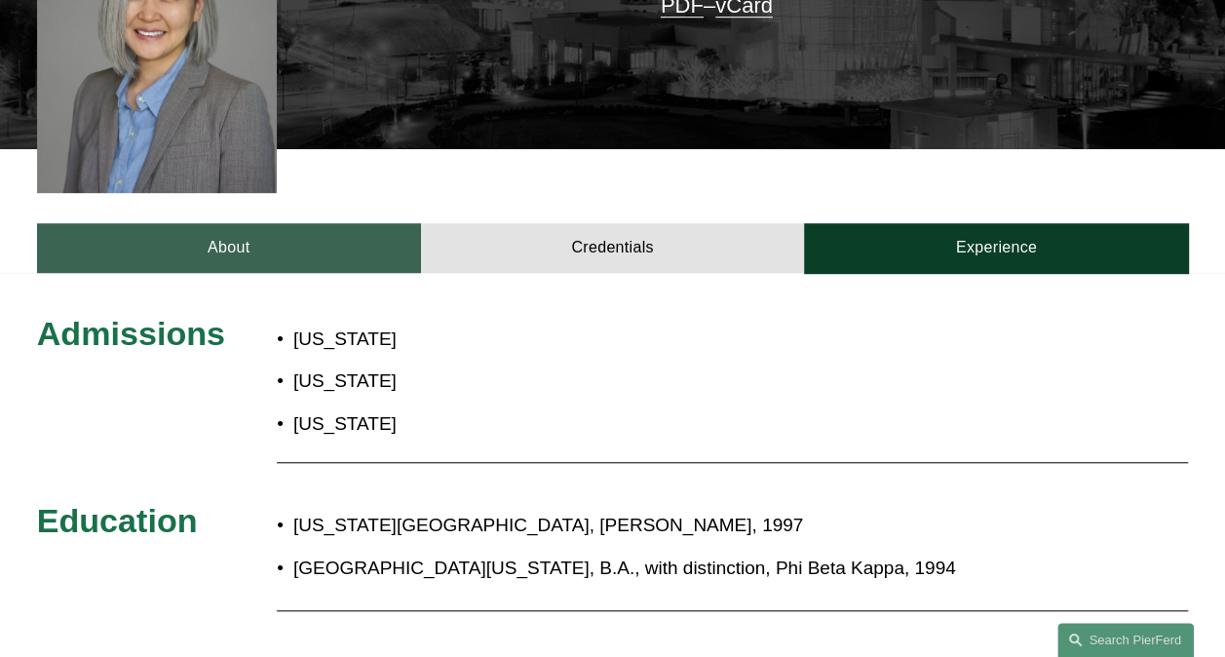
click at [286, 223] on link "About" at bounding box center [229, 248] width 384 height 50
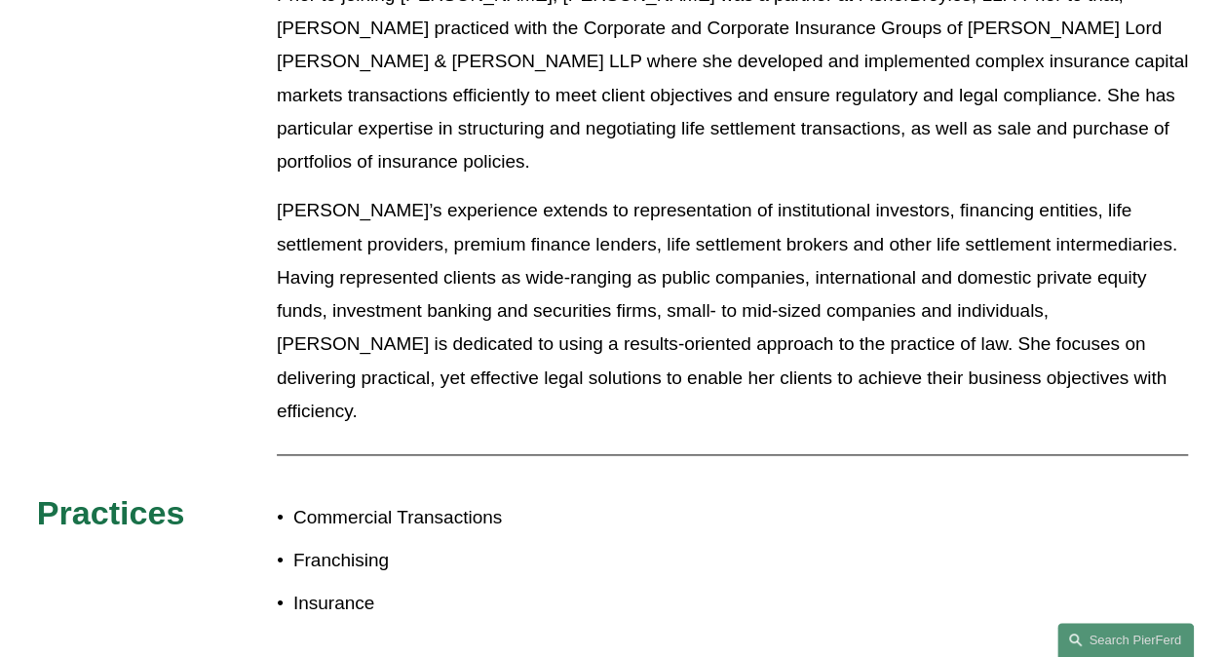
scroll to position [1072, 0]
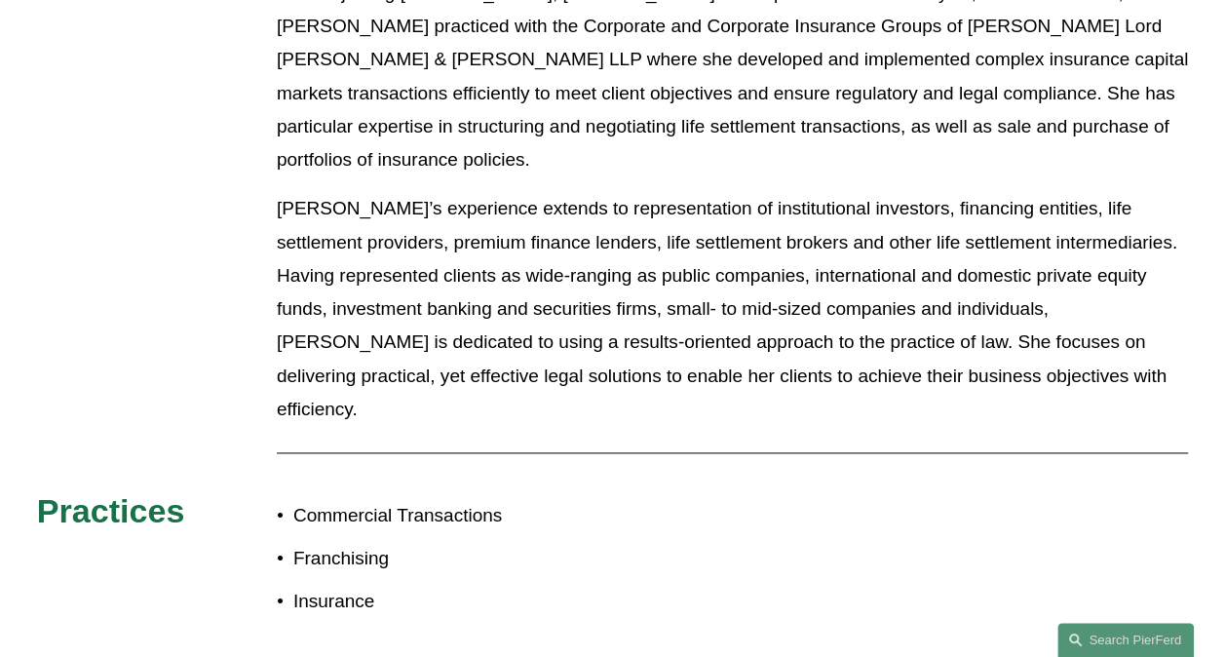
drag, startPoint x: 561, startPoint y: 309, endPoint x: 383, endPoint y: 45, distance: 318.6
click at [561, 309] on p "Melissa’s experience extends to representation of institutional investors, fina…" at bounding box center [732, 309] width 911 height 234
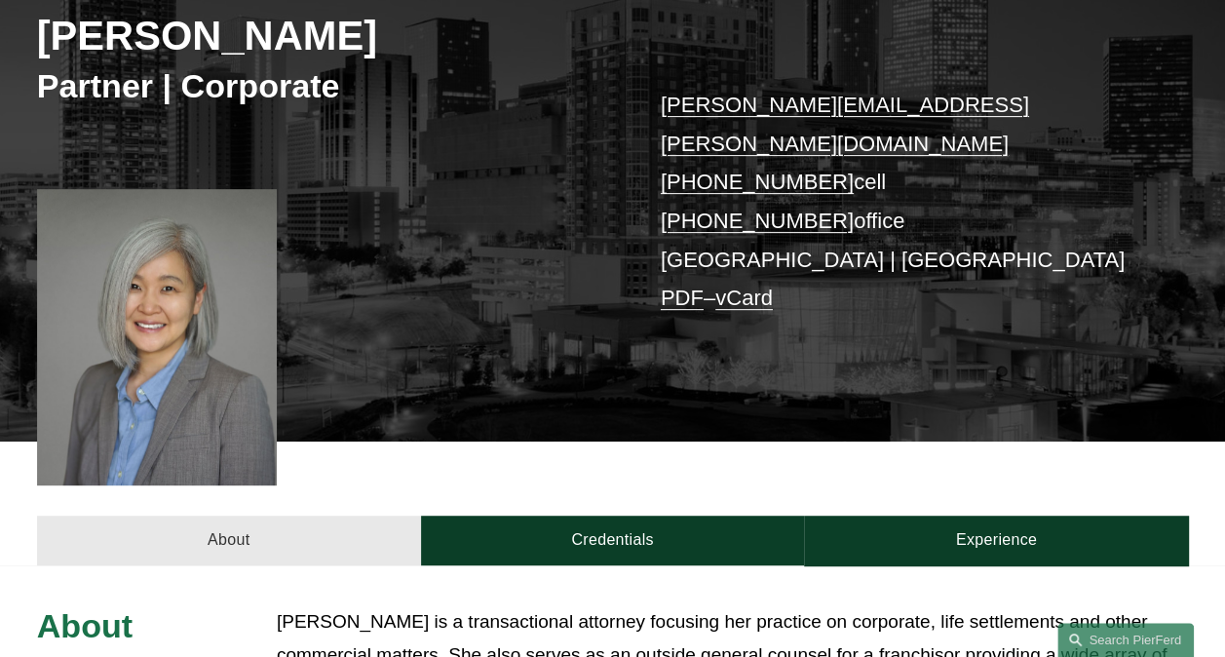
scroll to position [292, 0]
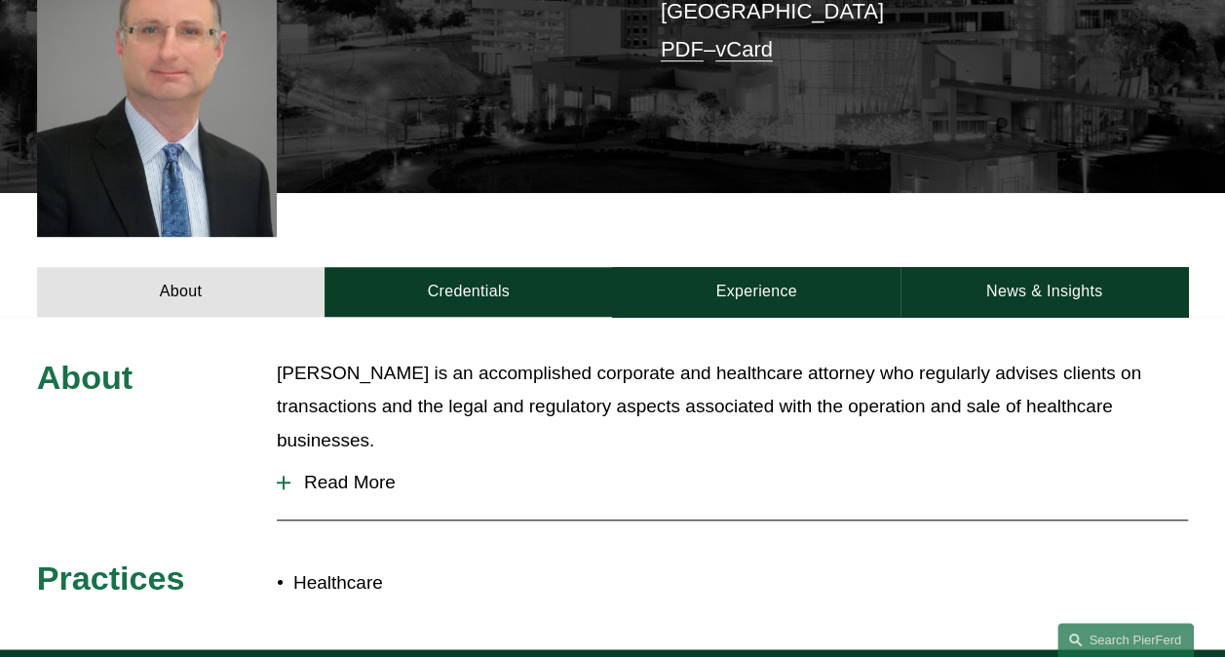
scroll to position [779, 0]
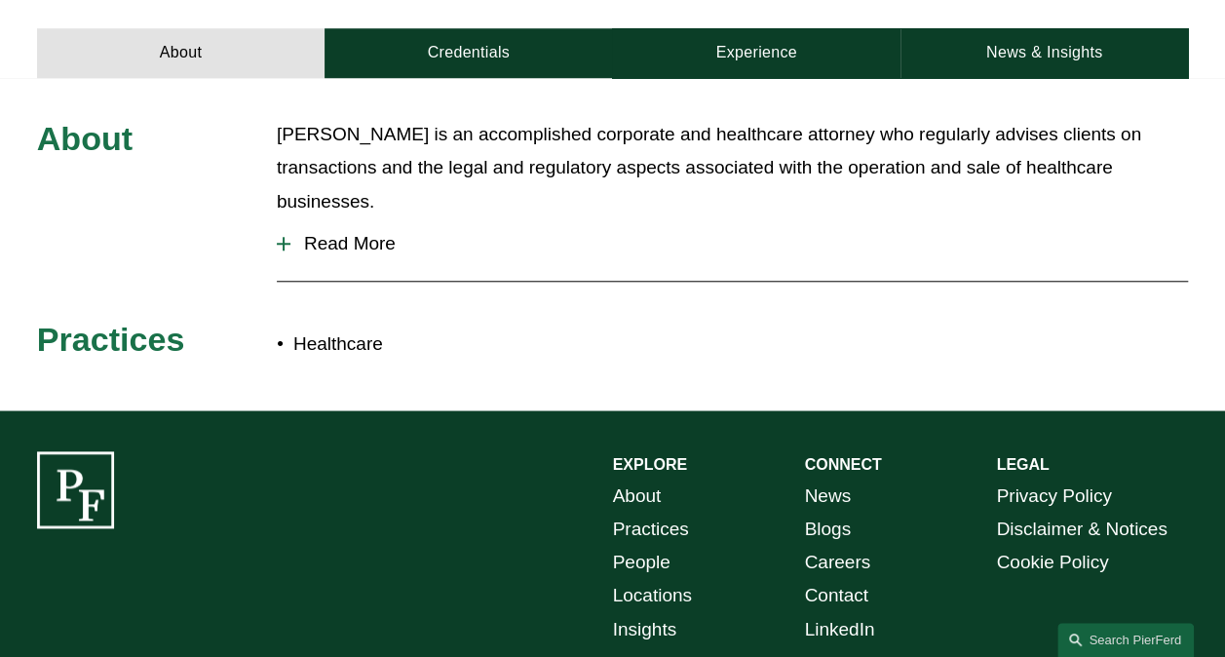
click at [357, 218] on button "Read More" at bounding box center [732, 243] width 911 height 51
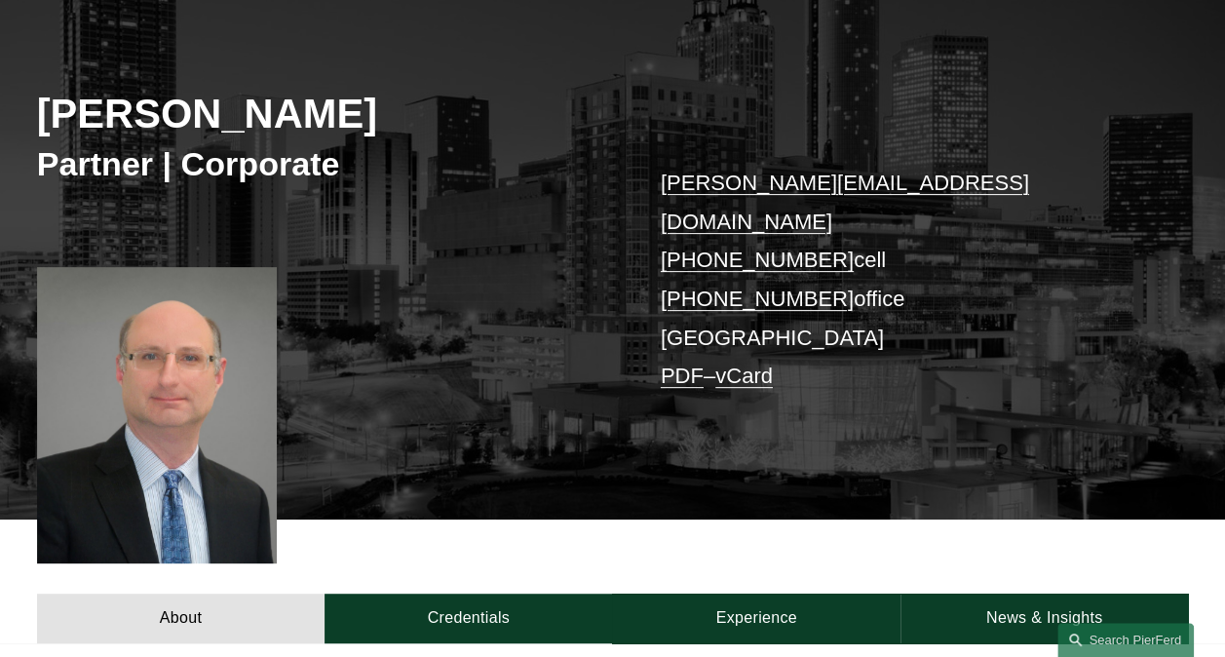
scroll to position [195, 0]
